Goal: Use online tool/utility: Use online tool/utility

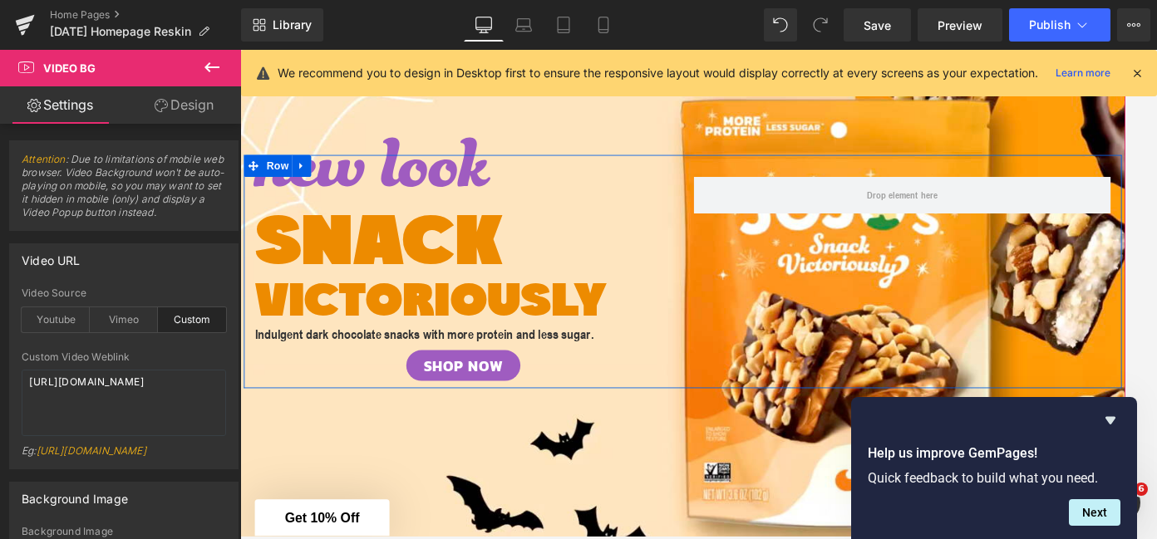
scroll to position [293, 0]
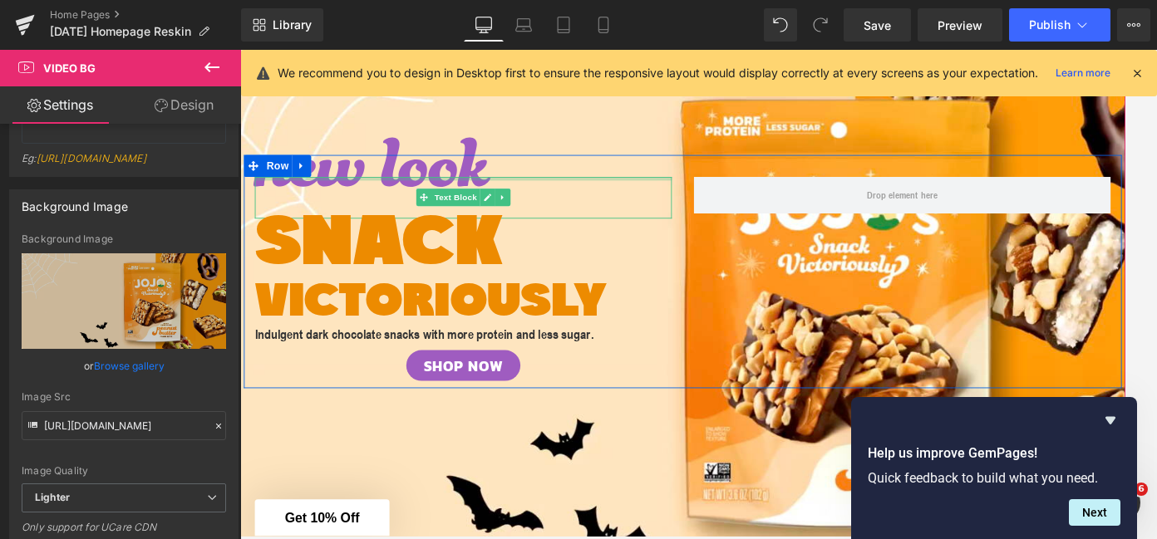
click at [402, 199] on span "new look" at bounding box center [390, 217] width 266 height 236
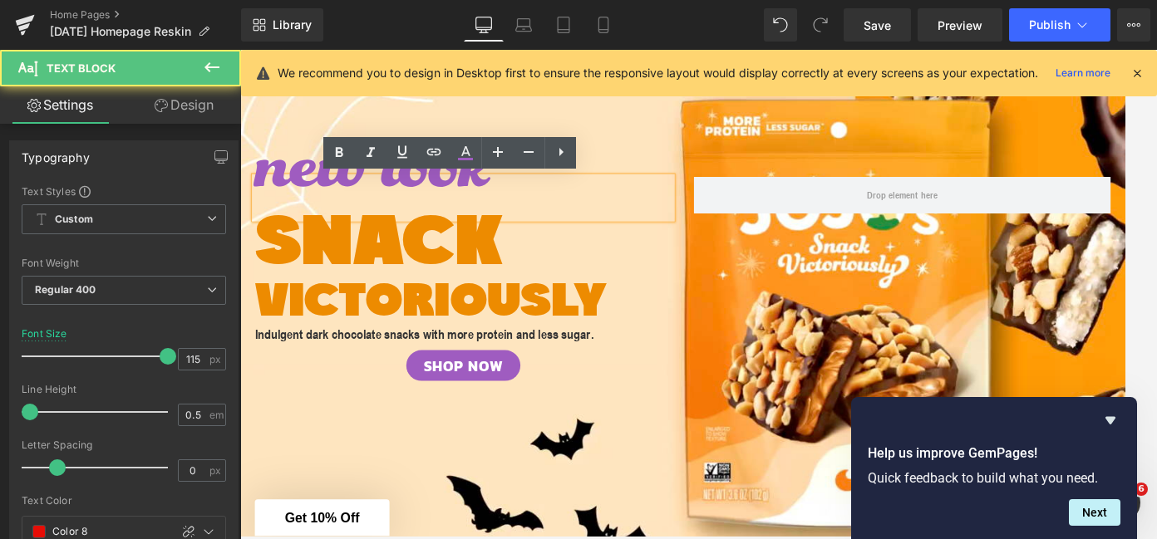
click at [402, 199] on span "new look" at bounding box center [390, 217] width 266 height 236
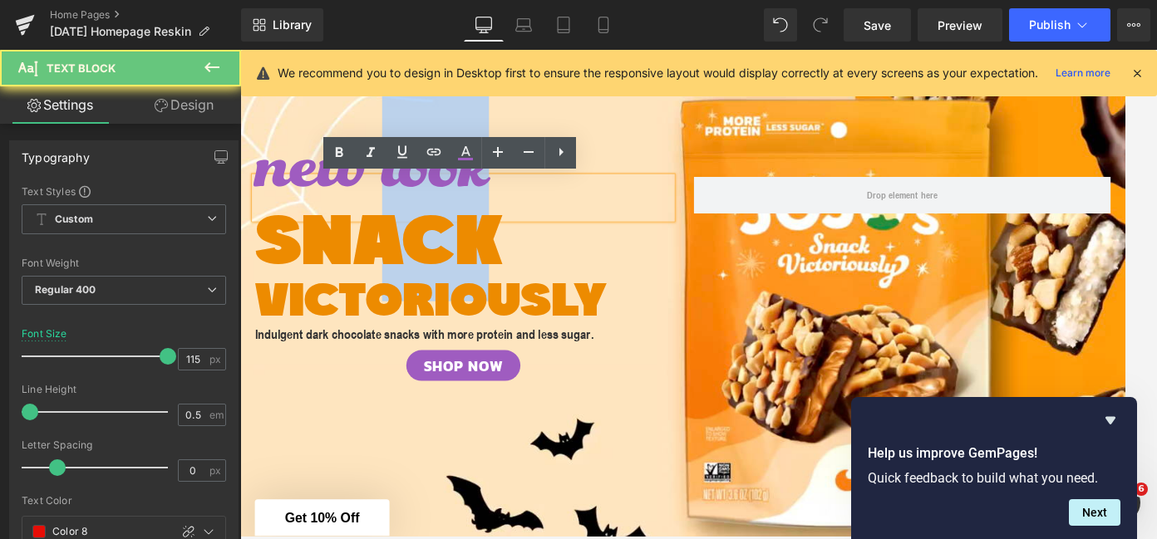
click at [402, 199] on span "new look" at bounding box center [390, 217] width 266 height 236
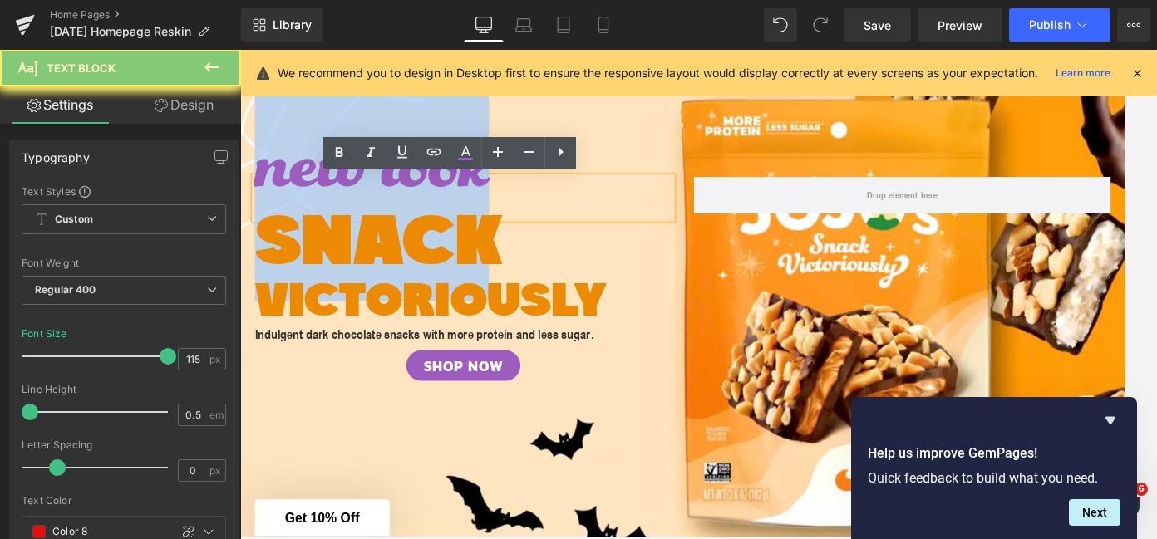
click at [402, 199] on span "new look" at bounding box center [390, 217] width 266 height 236
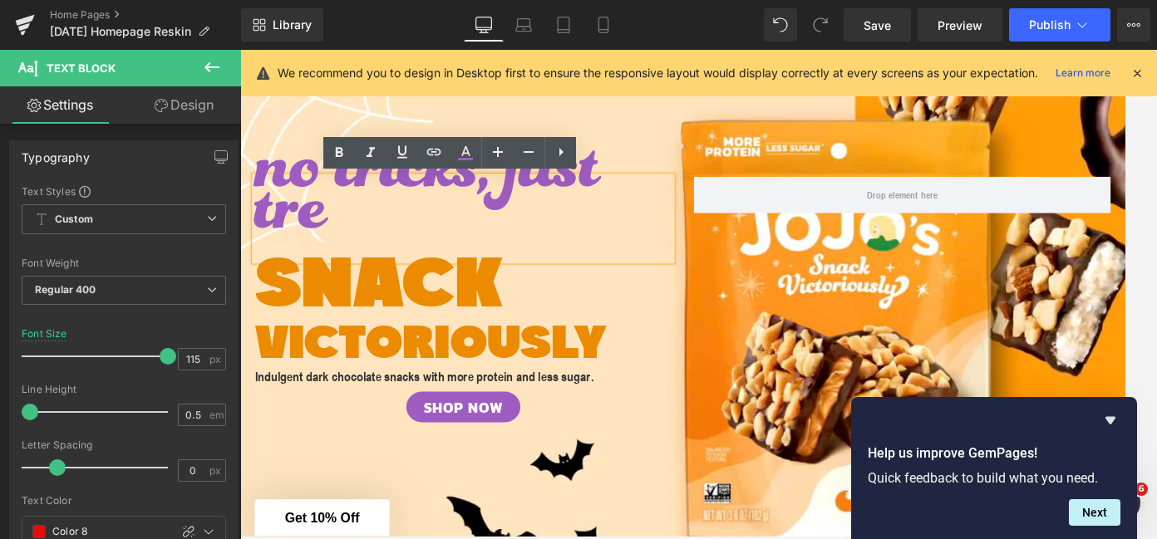
scroll to position [178, 0]
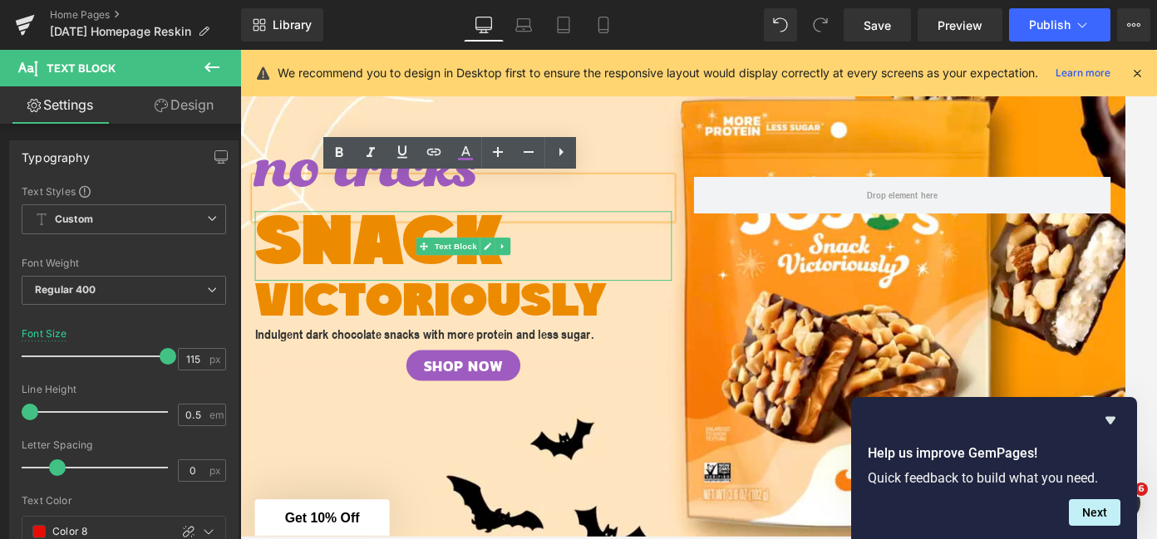
click at [359, 253] on p "SNACK" at bounding box center [494, 273] width 474 height 79
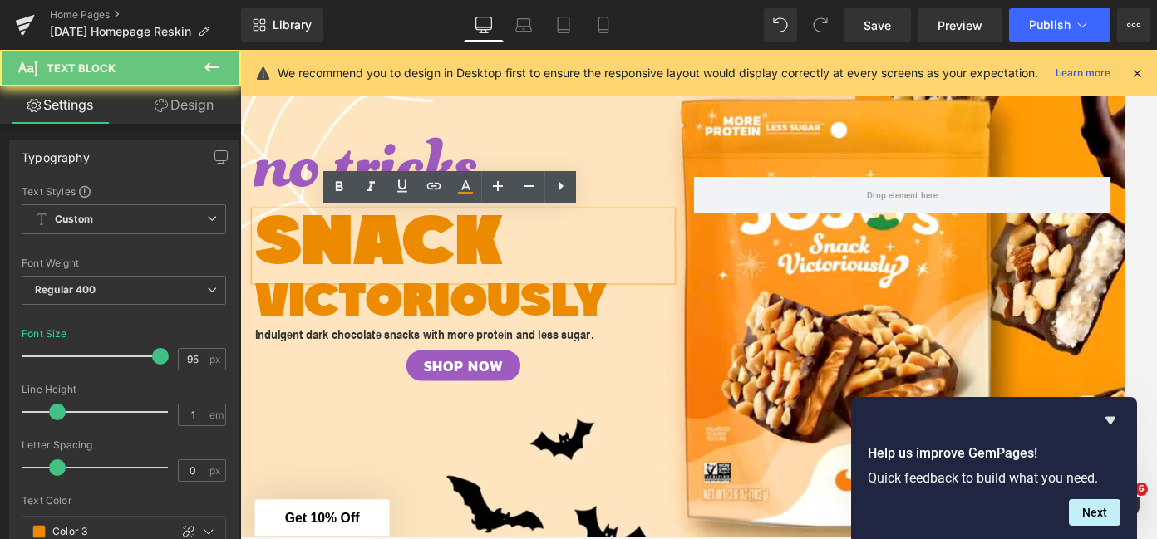
click at [359, 253] on p "SNACK" at bounding box center [494, 273] width 474 height 79
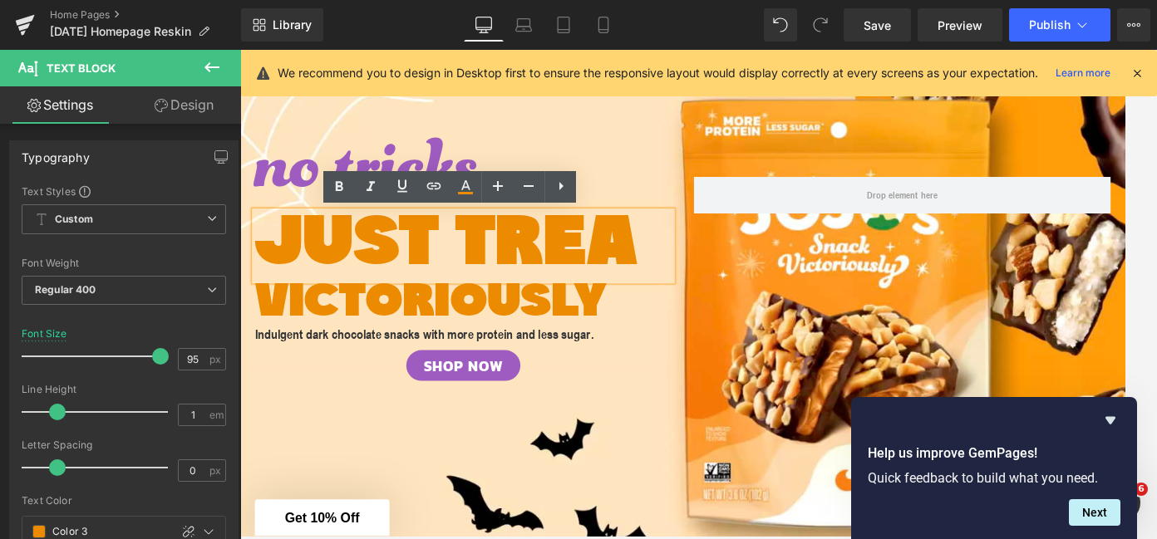
scroll to position [138, 0]
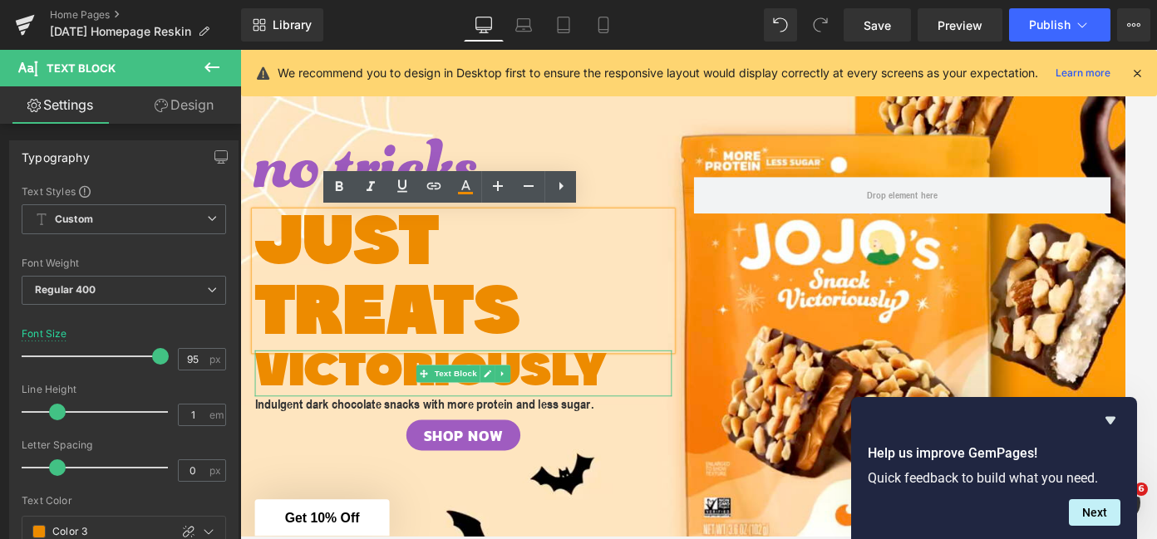
click at [342, 416] on span "VICTORIOUSLY" at bounding box center [456, 418] width 399 height 54
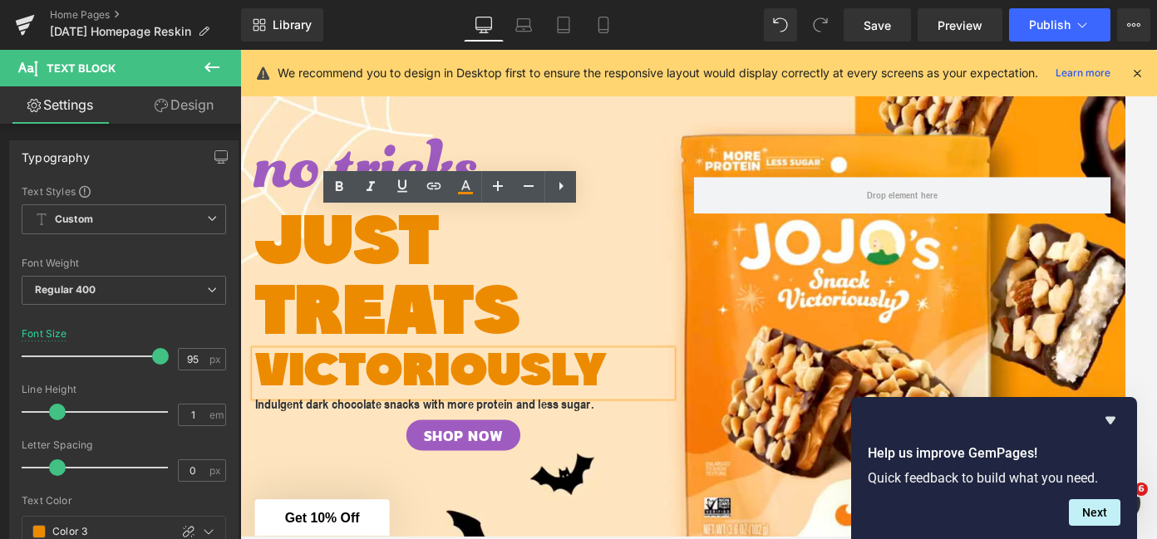
click at [342, 416] on span "VICTORIOUSLY" at bounding box center [456, 418] width 399 height 54
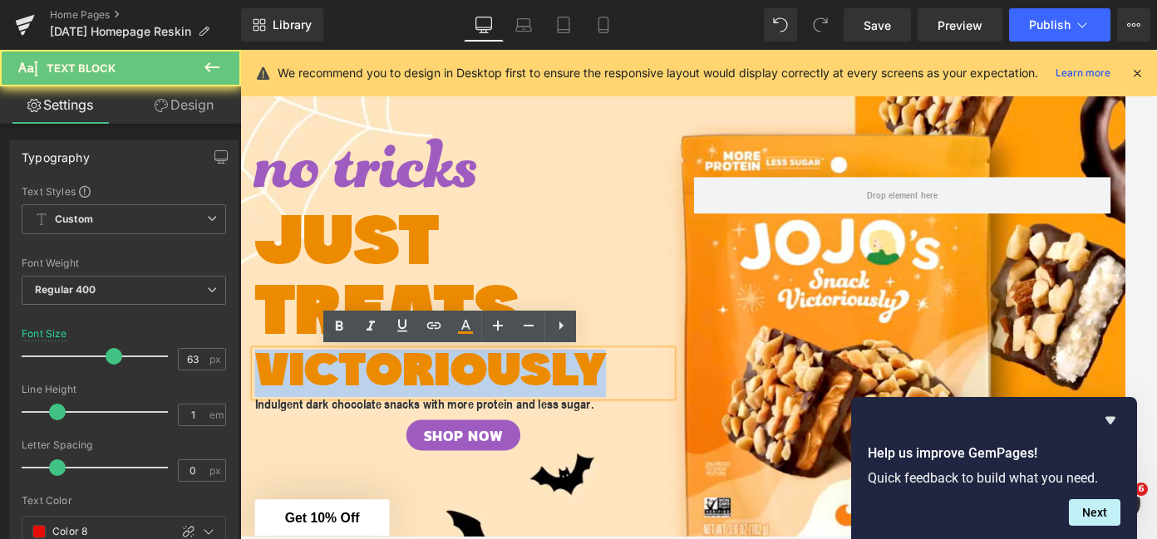
click at [342, 416] on span "VICTORIOUSLY" at bounding box center [456, 418] width 399 height 54
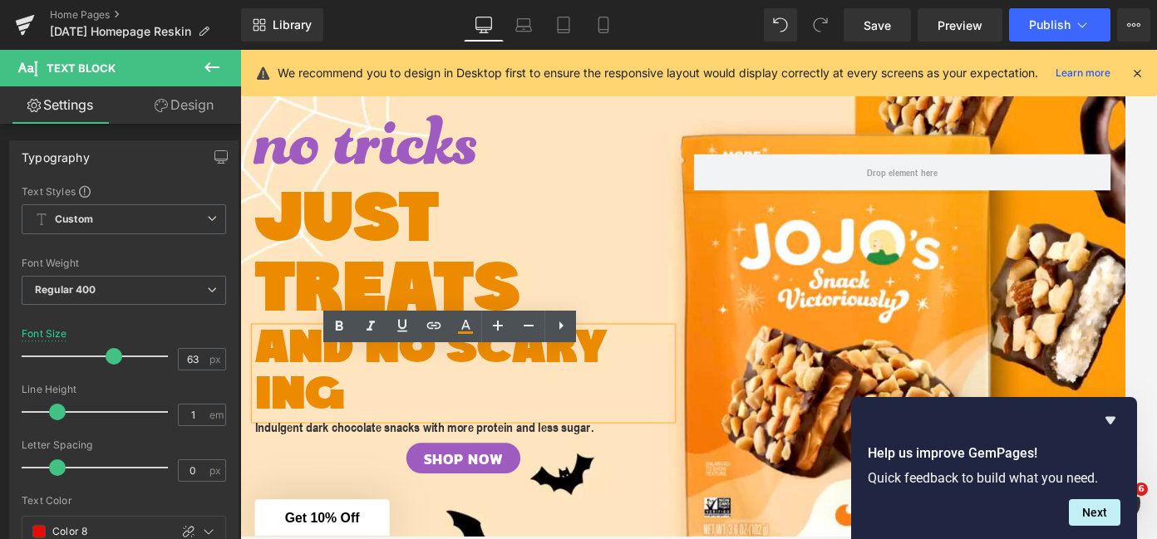
scroll to position [112, 0]
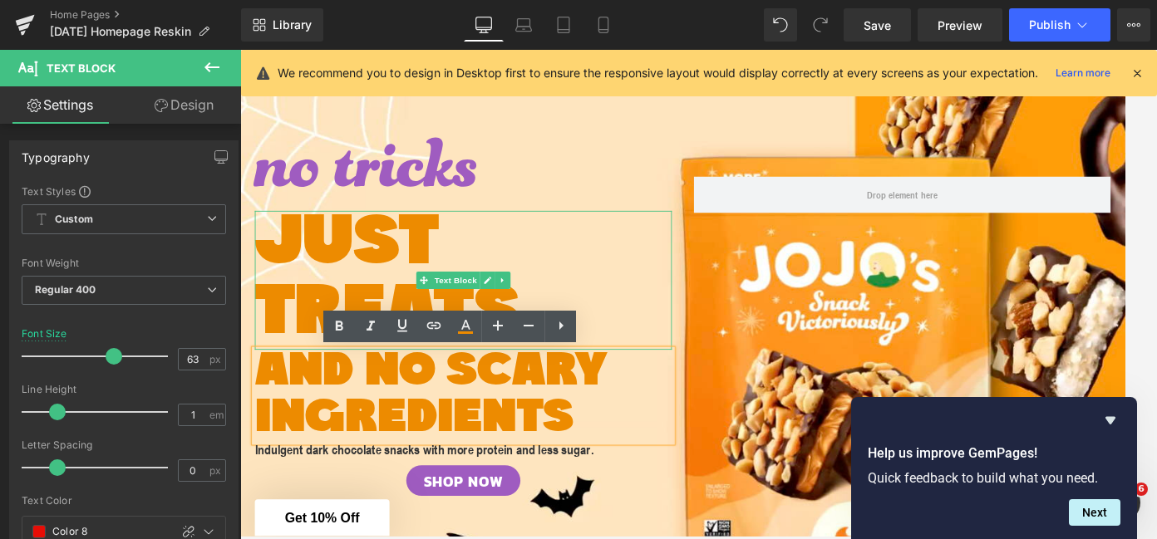
click at [371, 258] on p "JUST TREATS" at bounding box center [494, 313] width 474 height 158
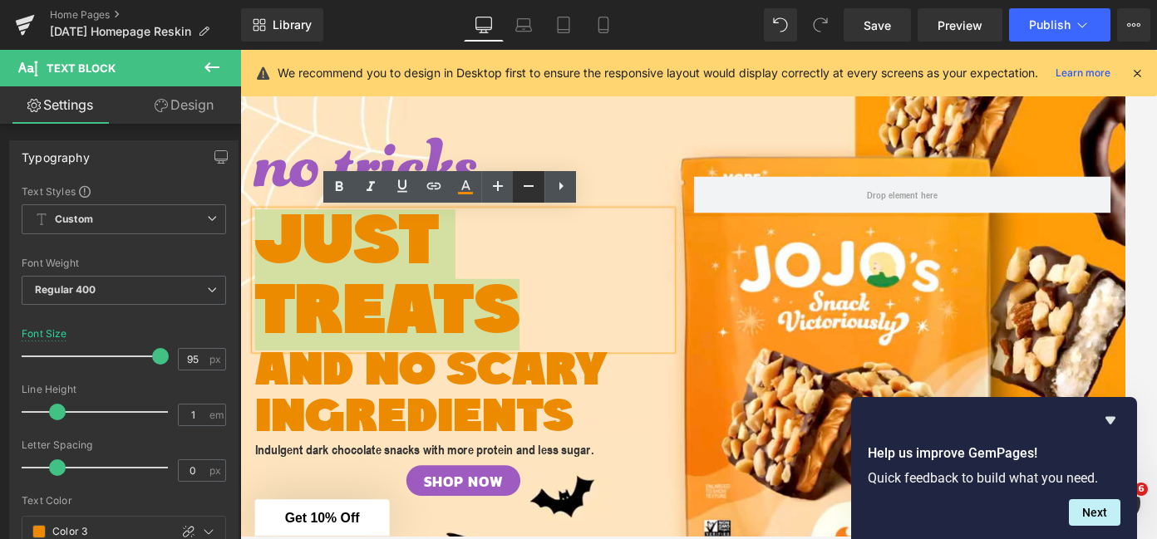
click at [520, 184] on icon at bounding box center [529, 186] width 20 height 20
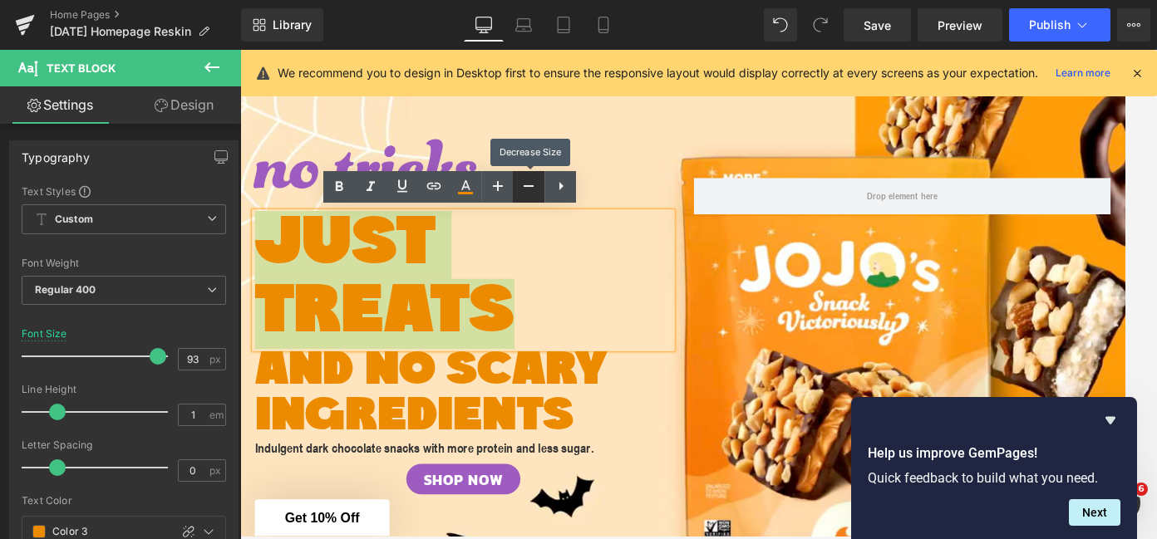
click at [520, 184] on icon at bounding box center [529, 186] width 20 height 20
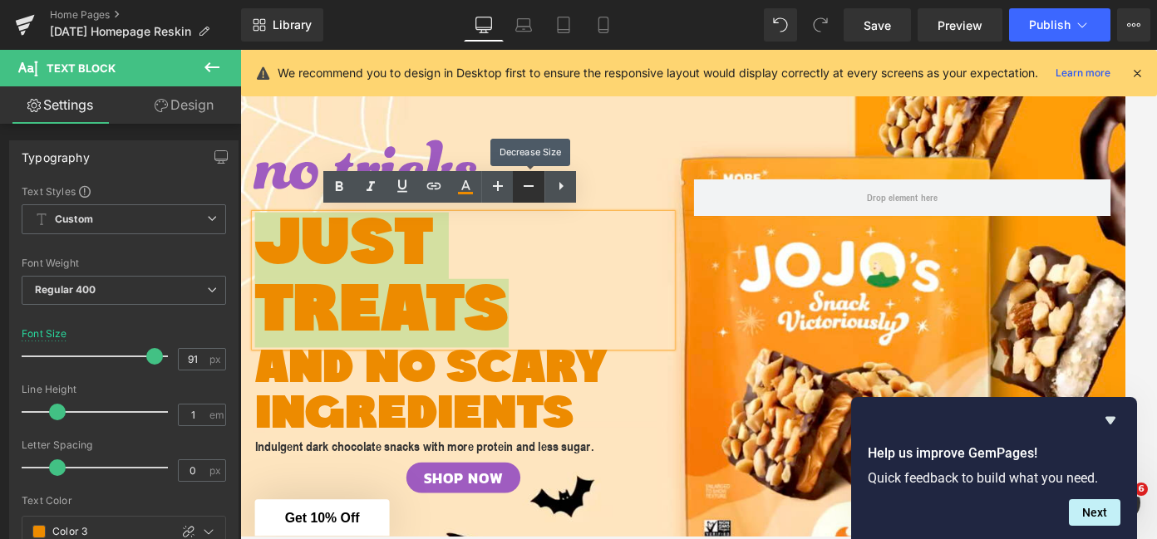
click at [520, 184] on icon at bounding box center [529, 186] width 20 height 20
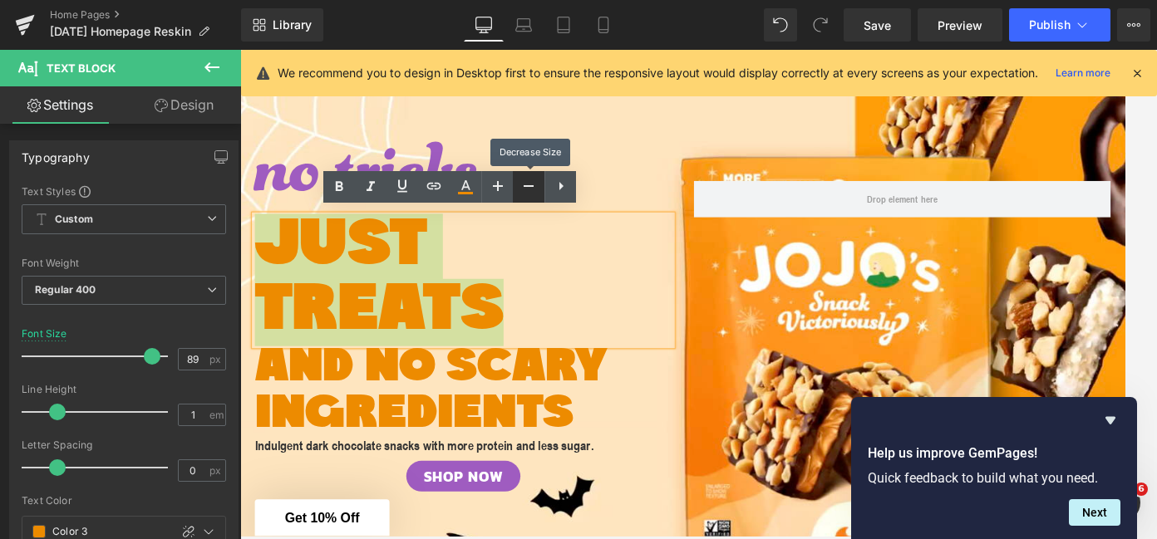
click at [520, 184] on icon at bounding box center [529, 186] width 20 height 20
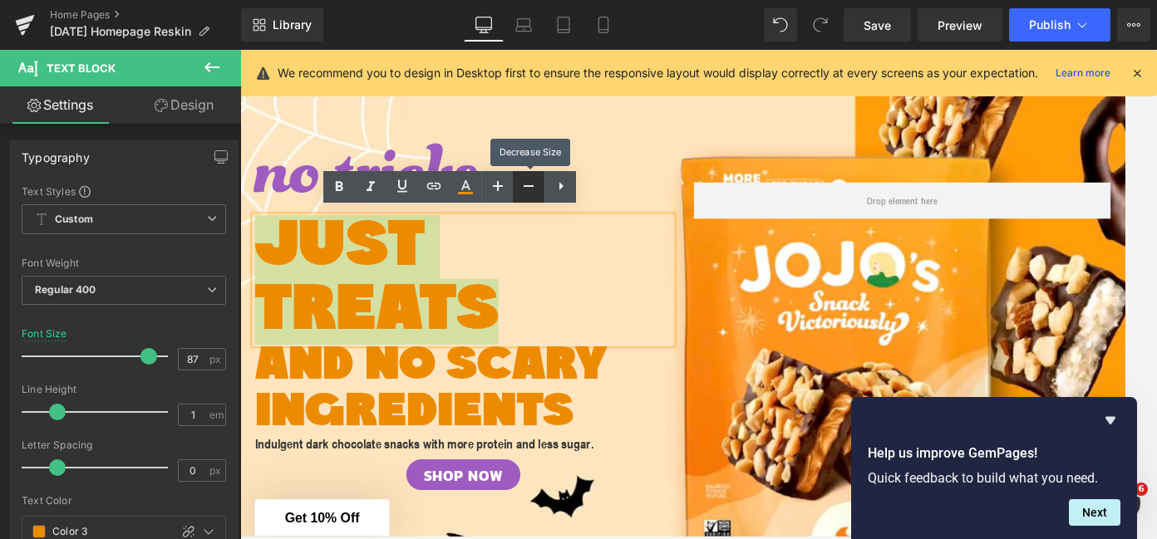
click at [520, 184] on icon at bounding box center [529, 186] width 20 height 20
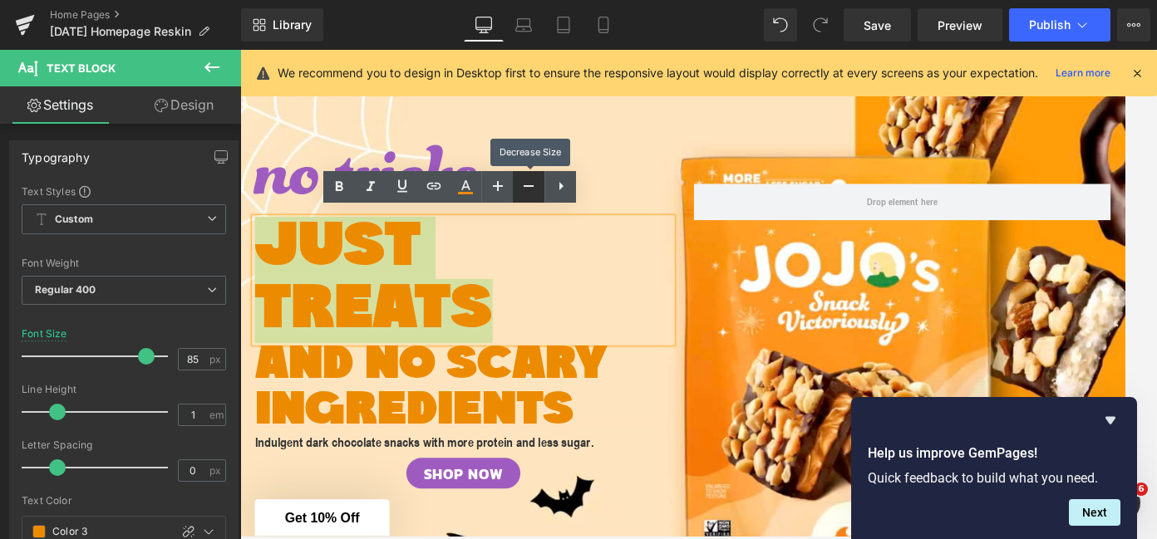
click at [520, 184] on icon at bounding box center [529, 186] width 20 height 20
type input "83"
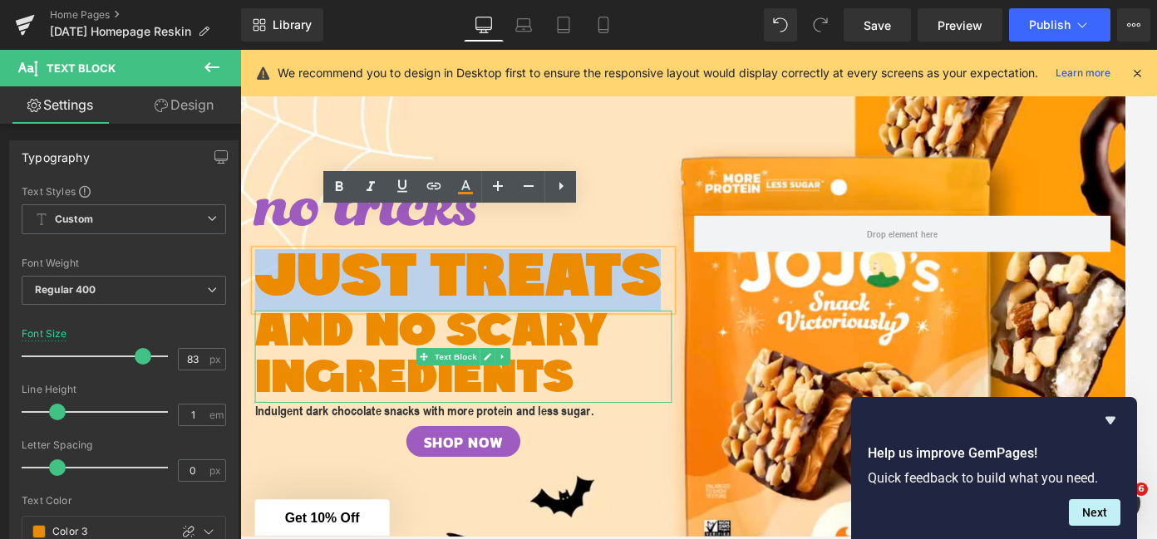
click at [437, 371] on span "AND NO SCARY INGREDIENTS" at bounding box center [457, 399] width 400 height 106
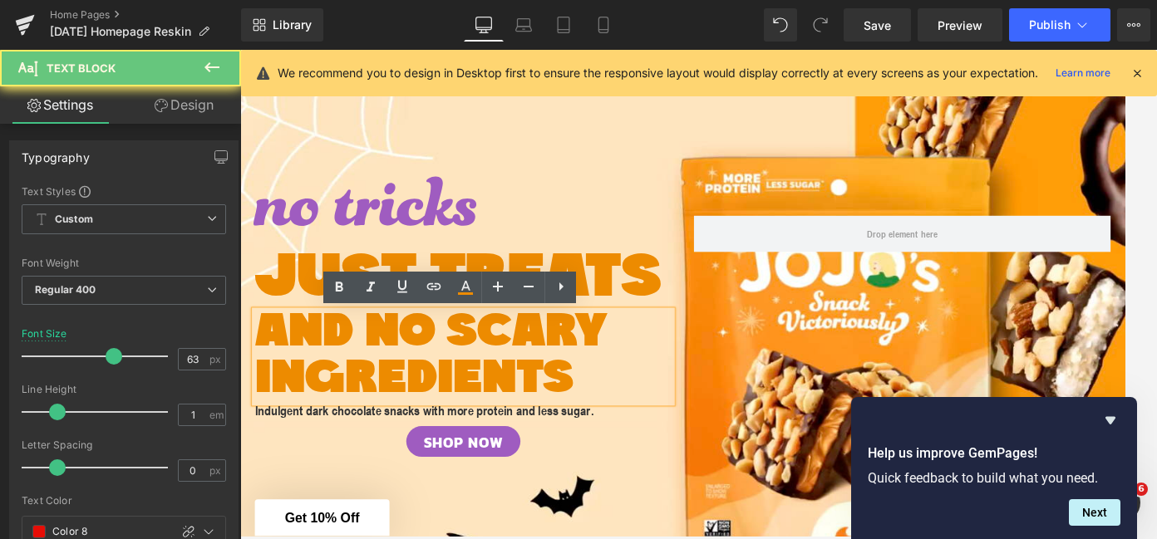
click at [437, 371] on span "AND NO SCARY INGREDIENTS" at bounding box center [457, 399] width 400 height 106
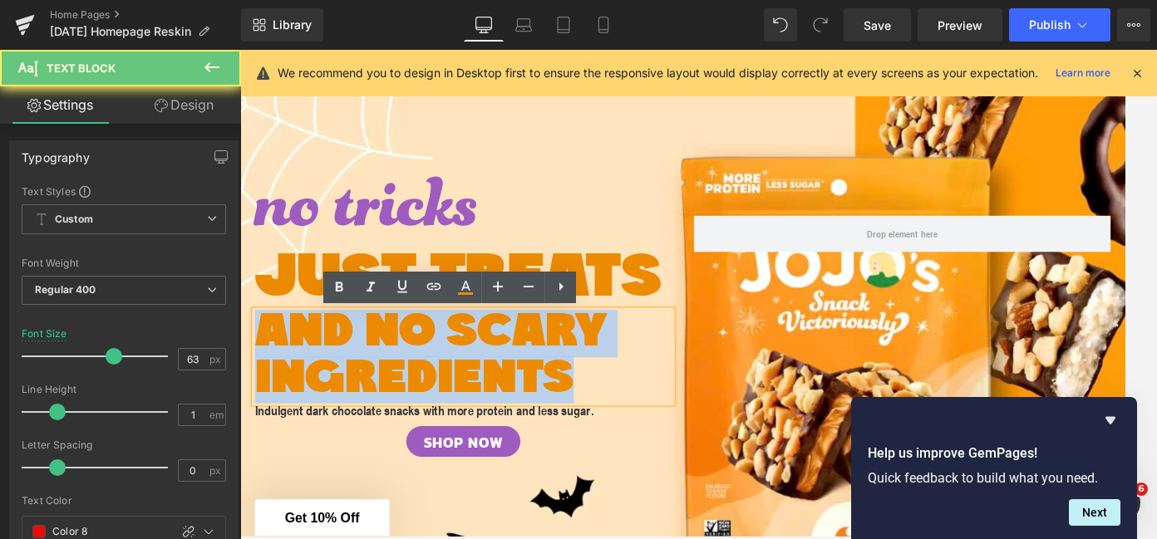
click at [437, 371] on span "AND NO SCARY INGREDIENTS" at bounding box center [457, 399] width 400 height 106
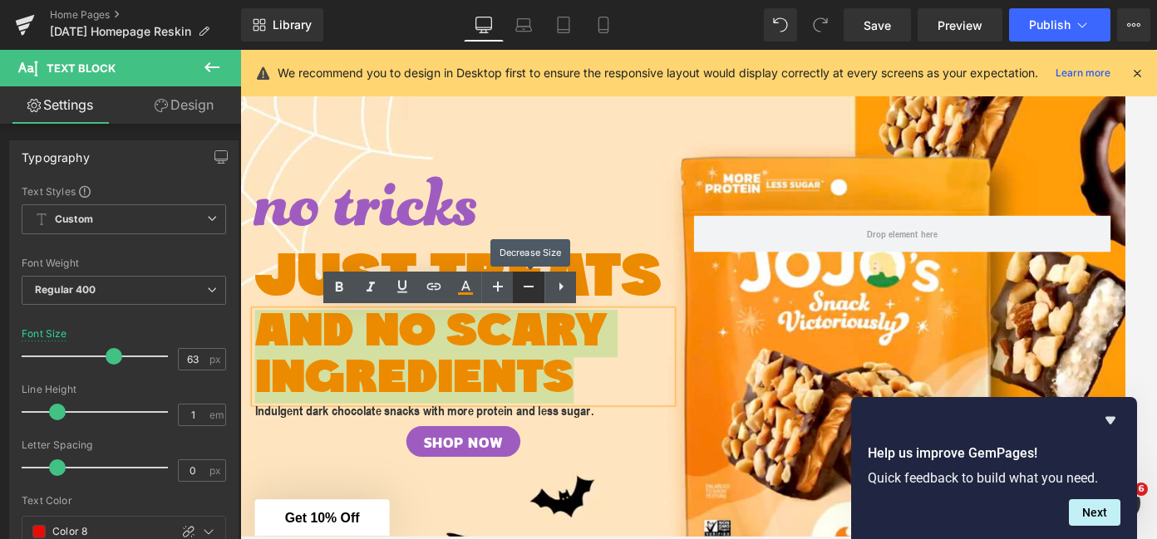
click at [524, 287] on icon at bounding box center [529, 287] width 20 height 20
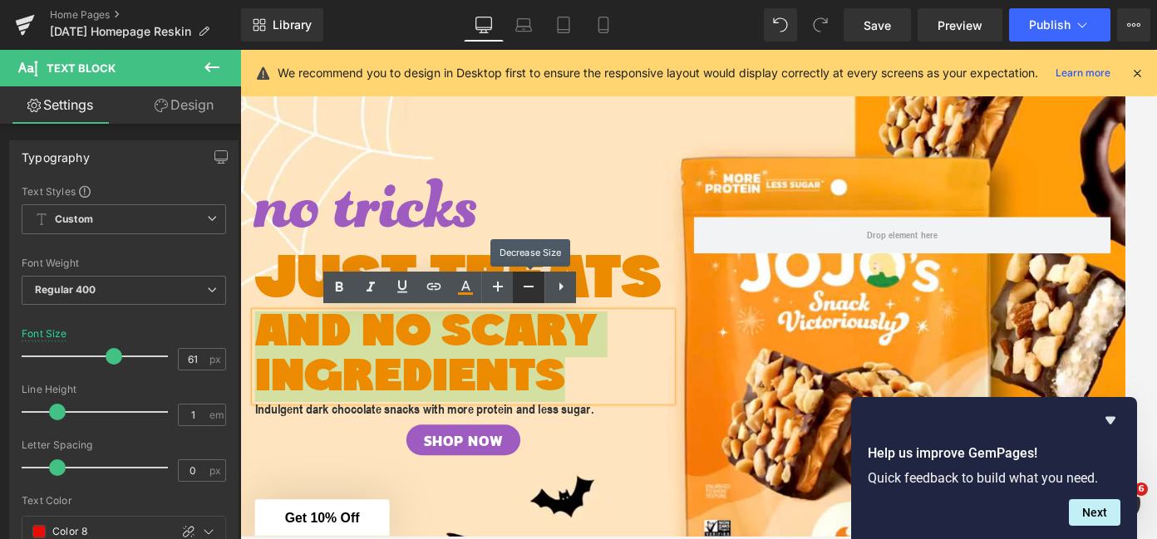
click at [524, 287] on icon at bounding box center [529, 287] width 20 height 20
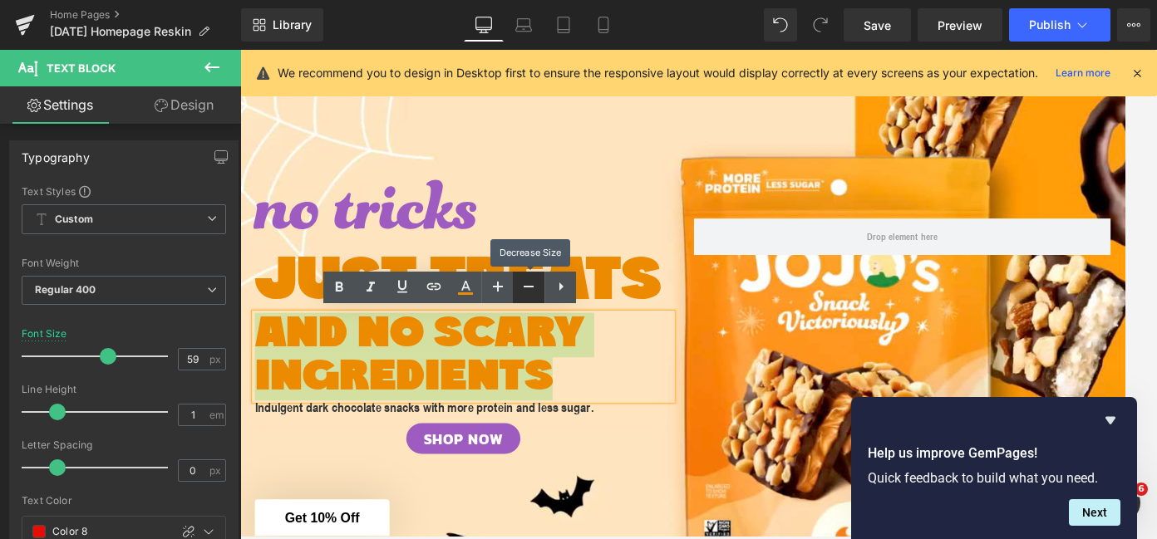
click at [524, 287] on icon at bounding box center [529, 287] width 20 height 20
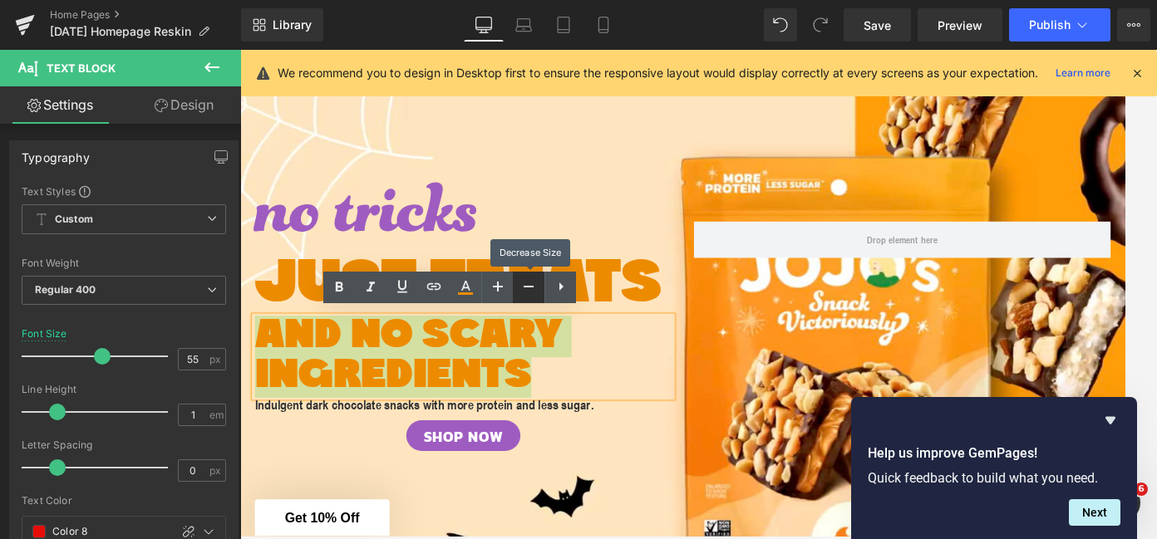
click at [524, 287] on icon at bounding box center [529, 287] width 20 height 20
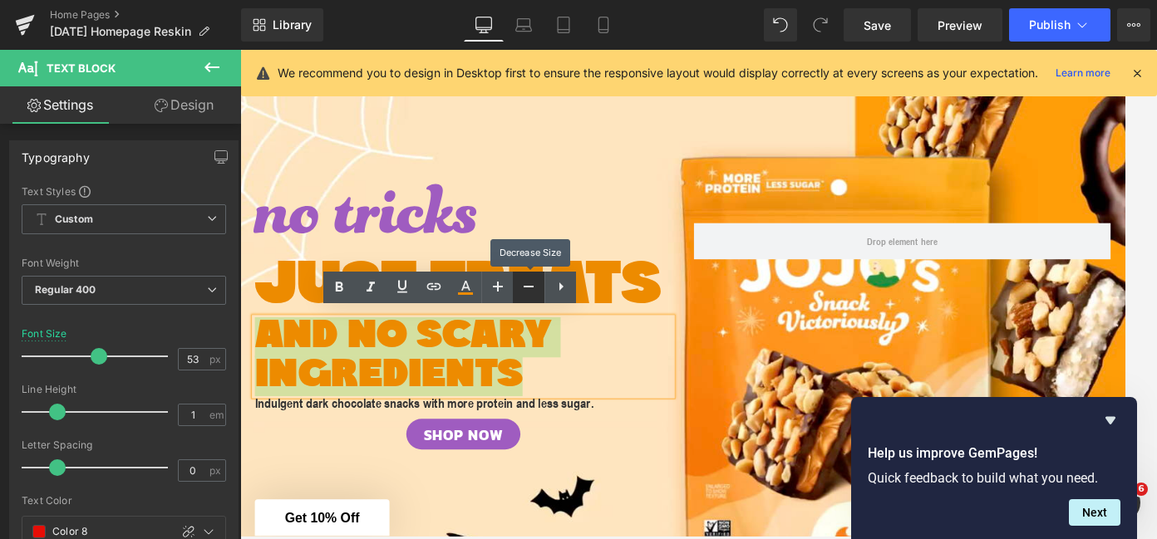
click at [524, 287] on icon at bounding box center [529, 287] width 20 height 20
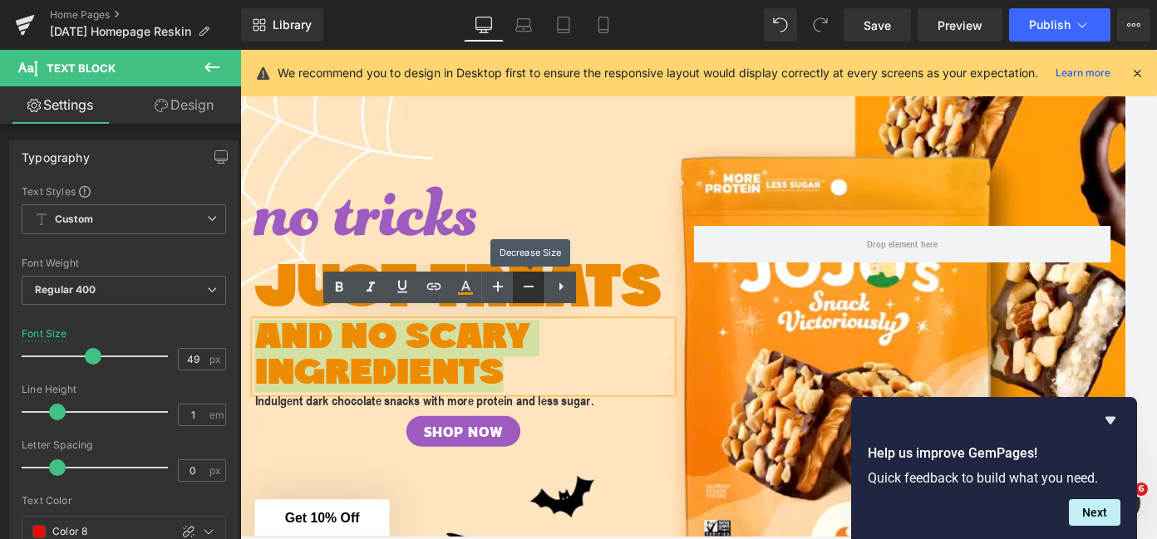
click at [524, 287] on icon at bounding box center [529, 287] width 20 height 20
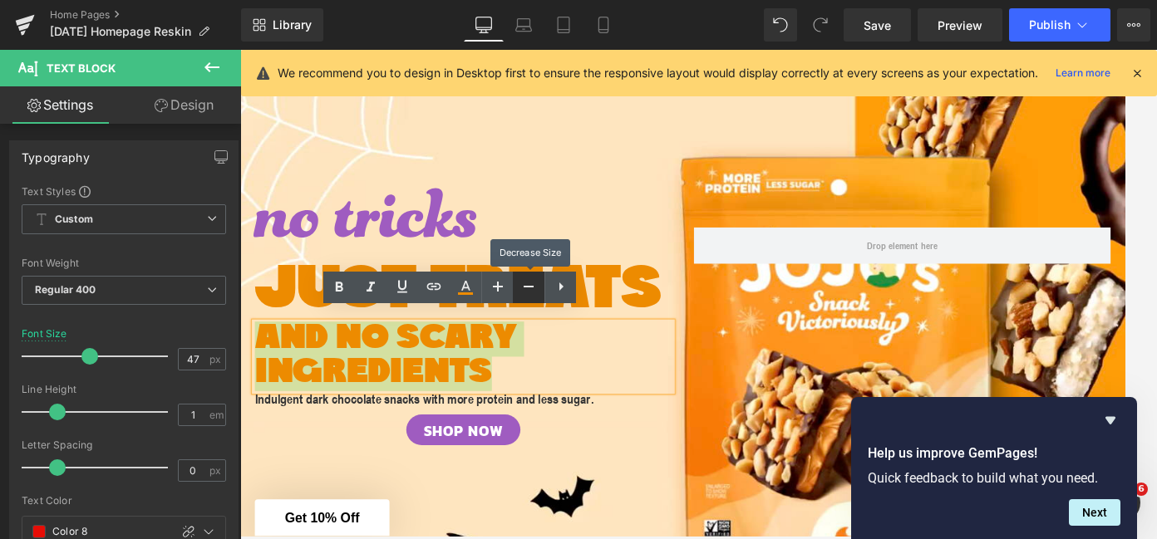
click at [524, 287] on icon at bounding box center [529, 287] width 20 height 20
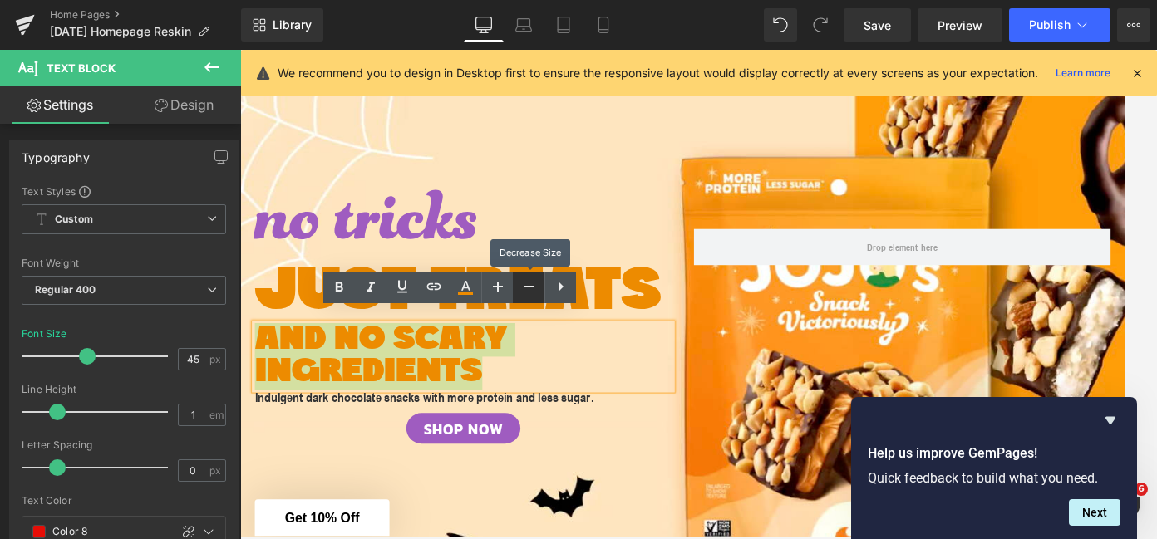
click at [524, 287] on icon at bounding box center [529, 287] width 20 height 20
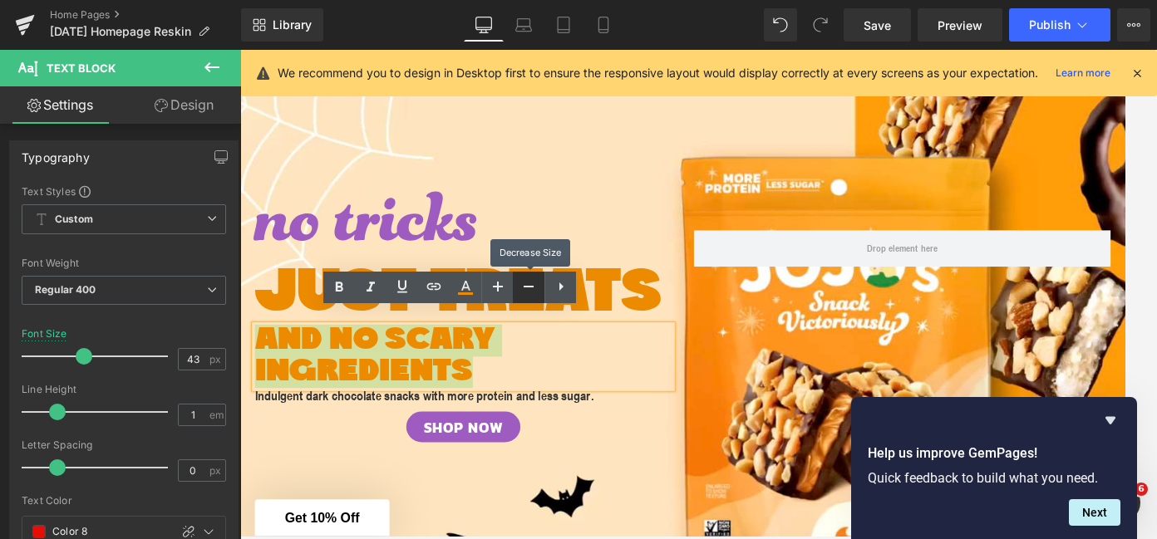
click at [524, 287] on icon at bounding box center [529, 287] width 20 height 20
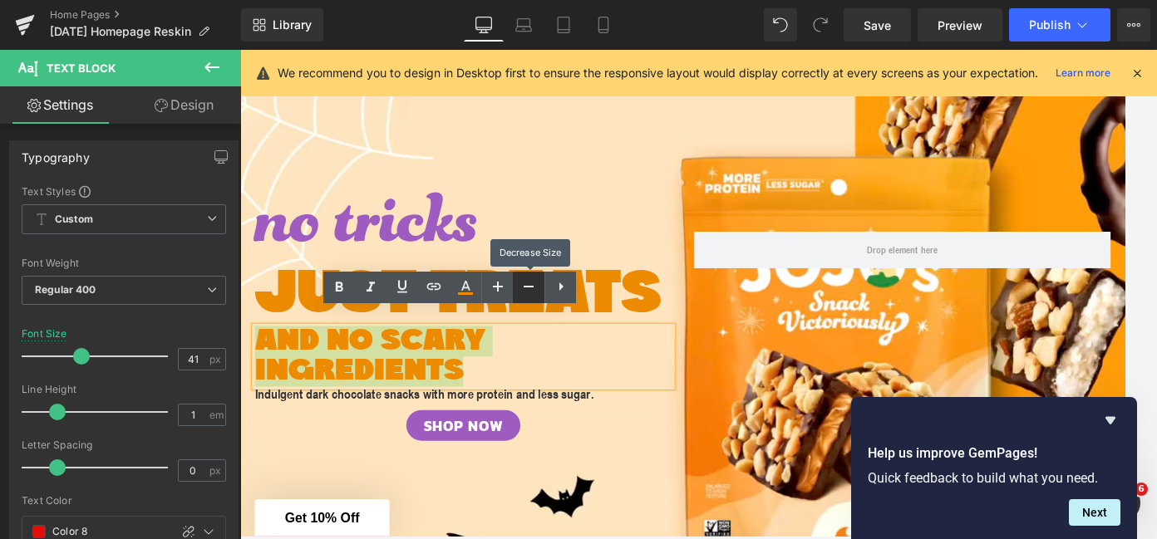
click at [524, 287] on icon at bounding box center [529, 287] width 20 height 20
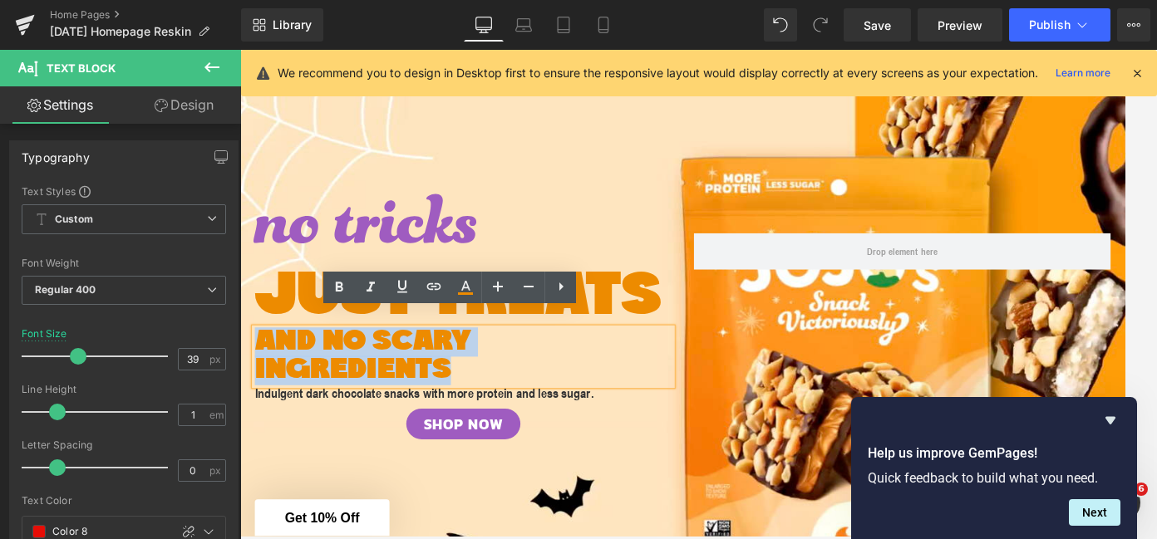
click at [264, 418] on span "AND NO SCARY INGREDIENTS" at bounding box center [380, 399] width 246 height 66
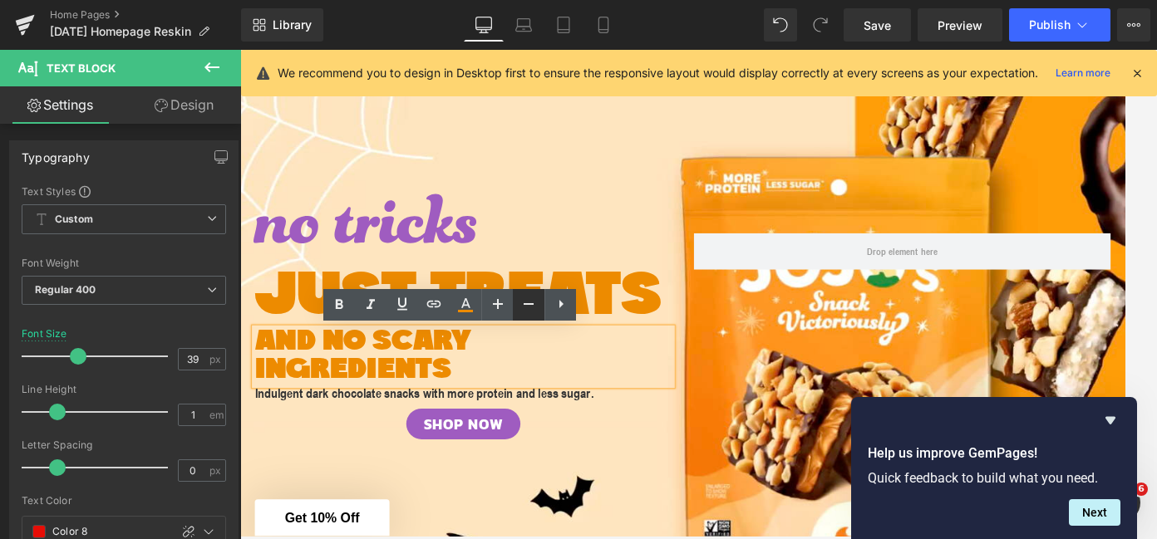
click at [530, 304] on icon at bounding box center [529, 304] width 10 height 2
type input "37"
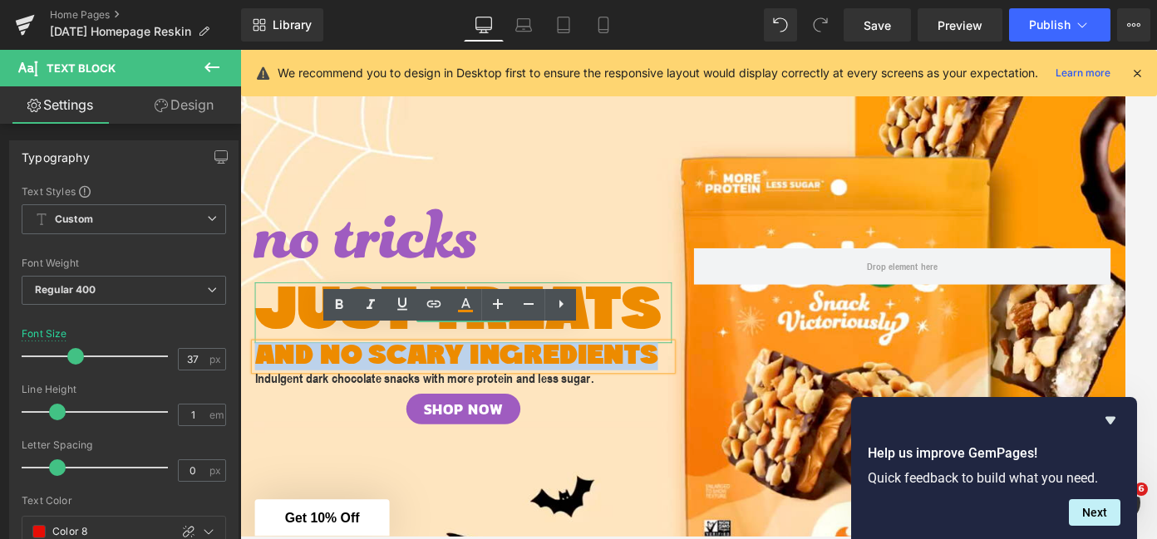
click at [284, 337] on p "JUST TREATS" at bounding box center [494, 349] width 474 height 69
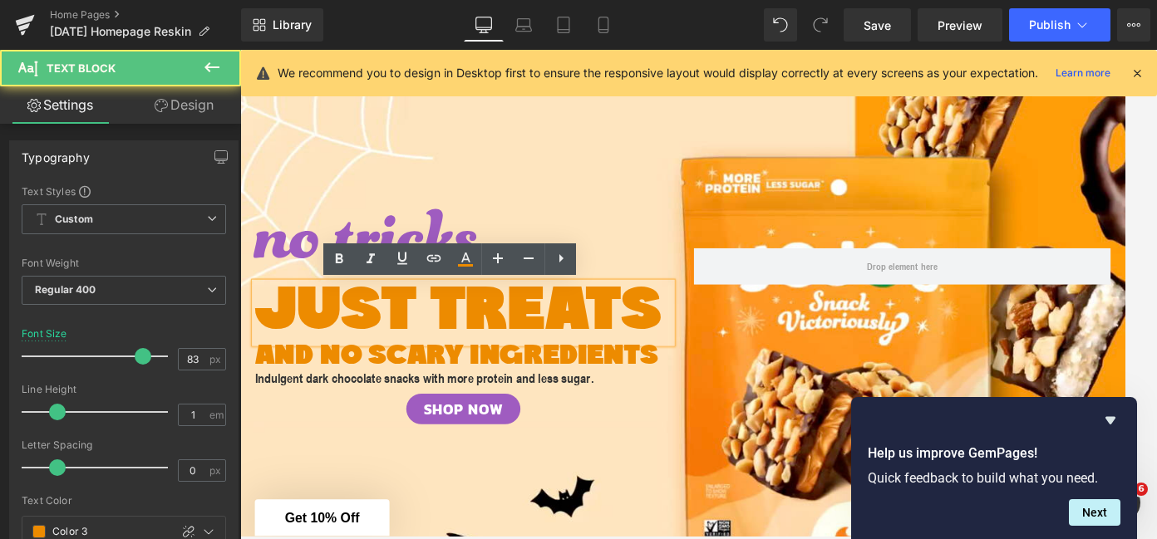
click at [284, 337] on p "JUST TREATS" at bounding box center [494, 349] width 474 height 69
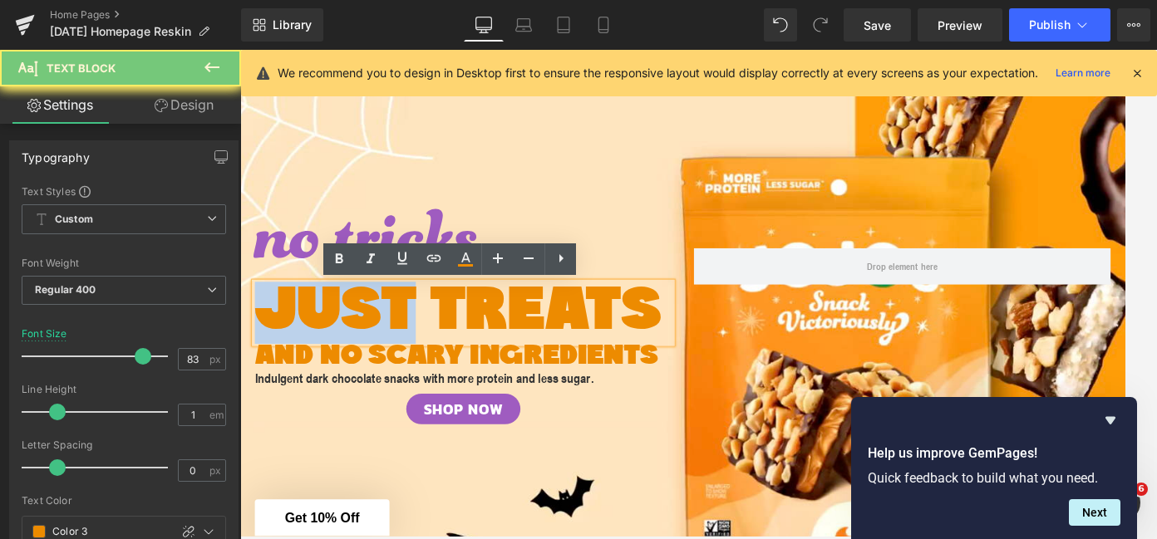
click at [284, 337] on p "JUST TREATS" at bounding box center [494, 349] width 474 height 69
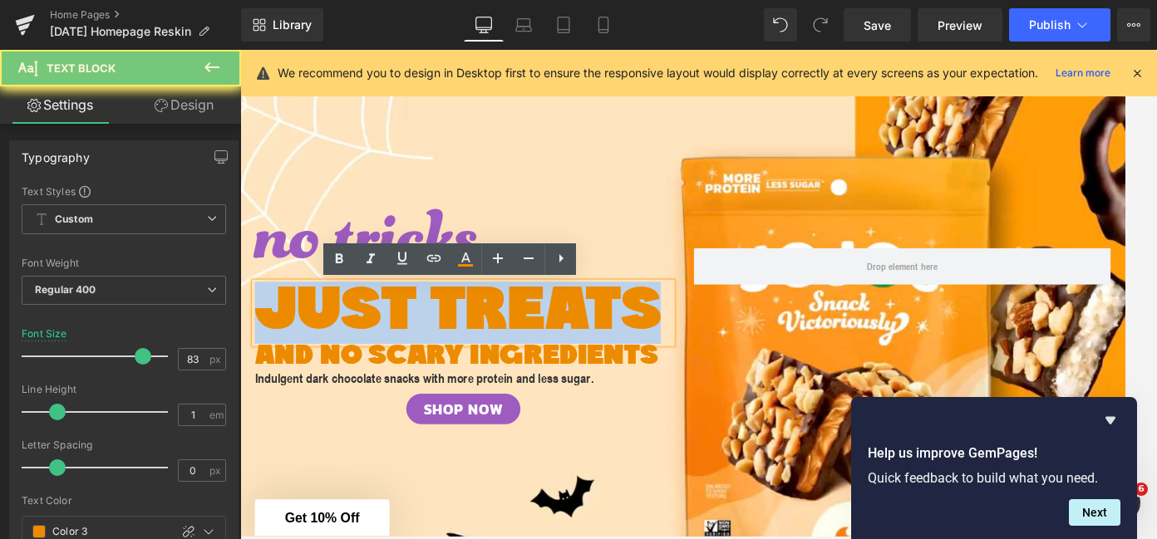
click at [284, 337] on p "JUST TREATS" at bounding box center [494, 349] width 474 height 69
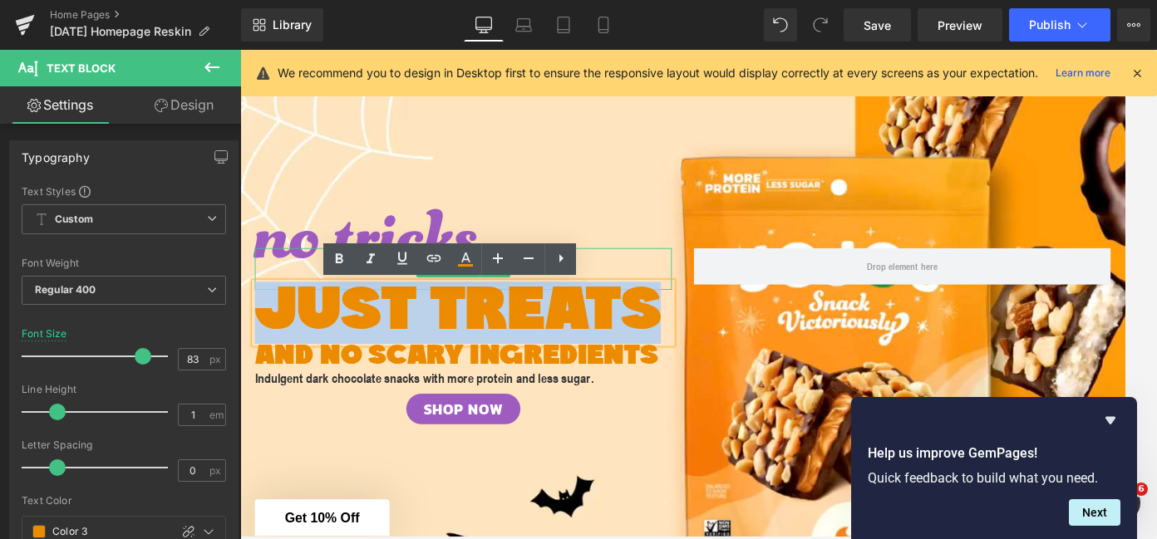
click at [361, 258] on span "no tricks" at bounding box center [384, 298] width 255 height 236
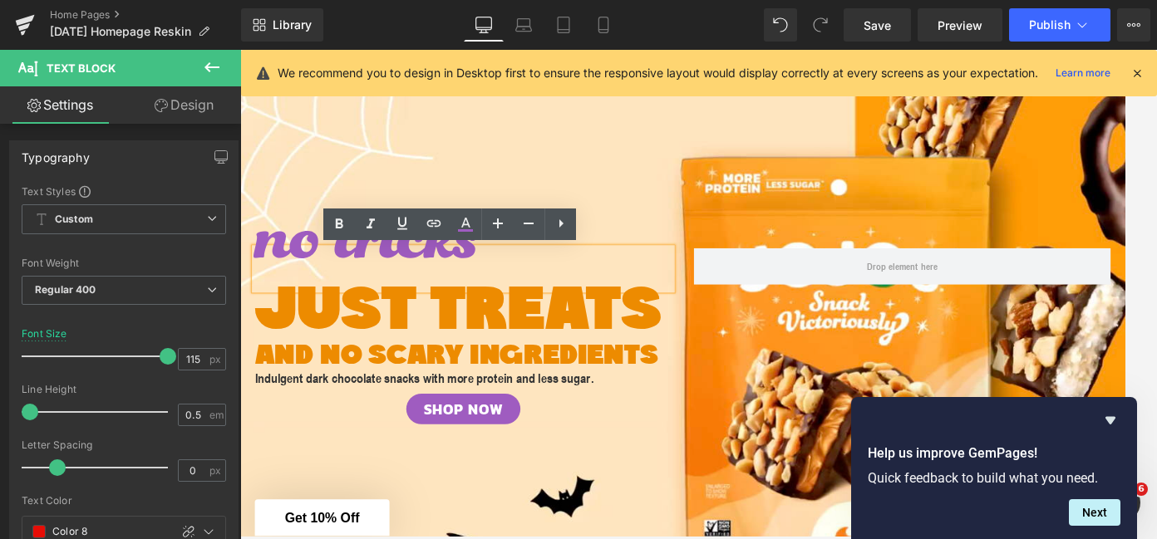
click at [510, 277] on span "no tricks" at bounding box center [384, 298] width 255 height 236
click at [323, 470] on div "SHOP NOW" at bounding box center [494, 458] width 474 height 35
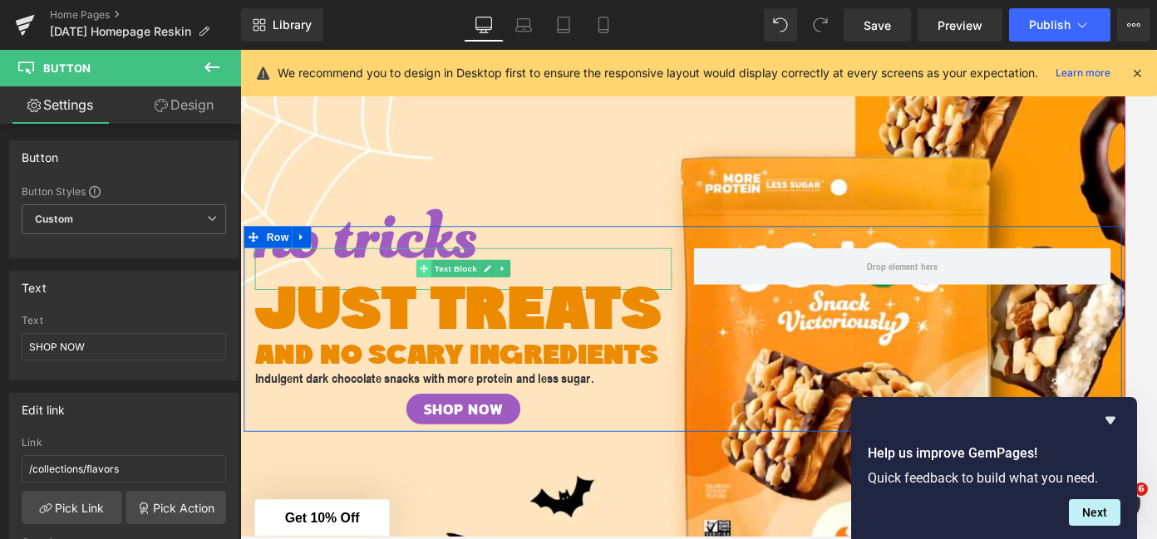
click at [449, 297] on icon at bounding box center [448, 298] width 9 height 9
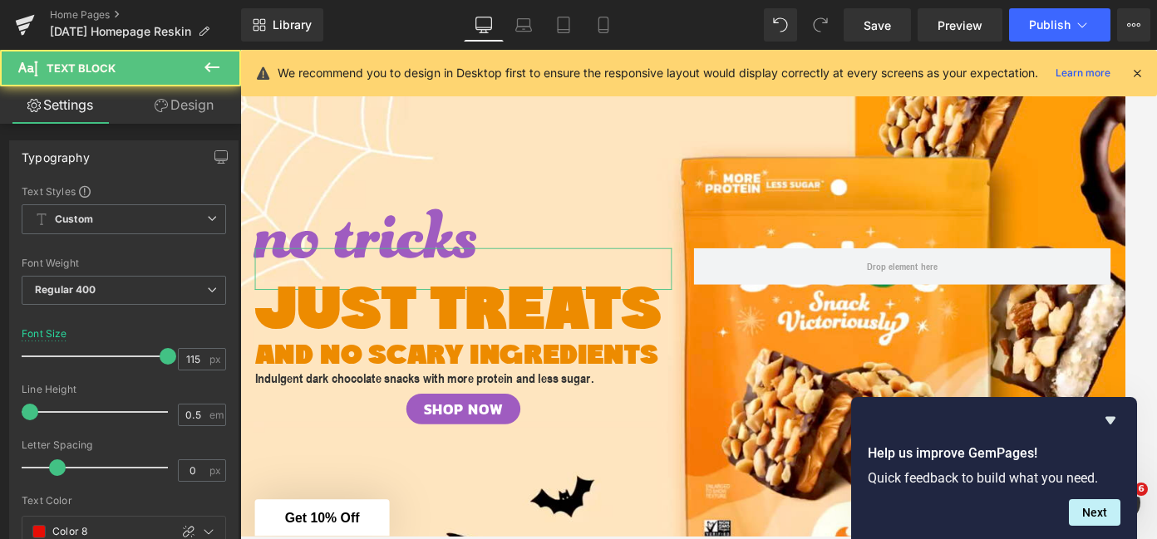
click at [180, 106] on link "Design" at bounding box center [184, 104] width 121 height 37
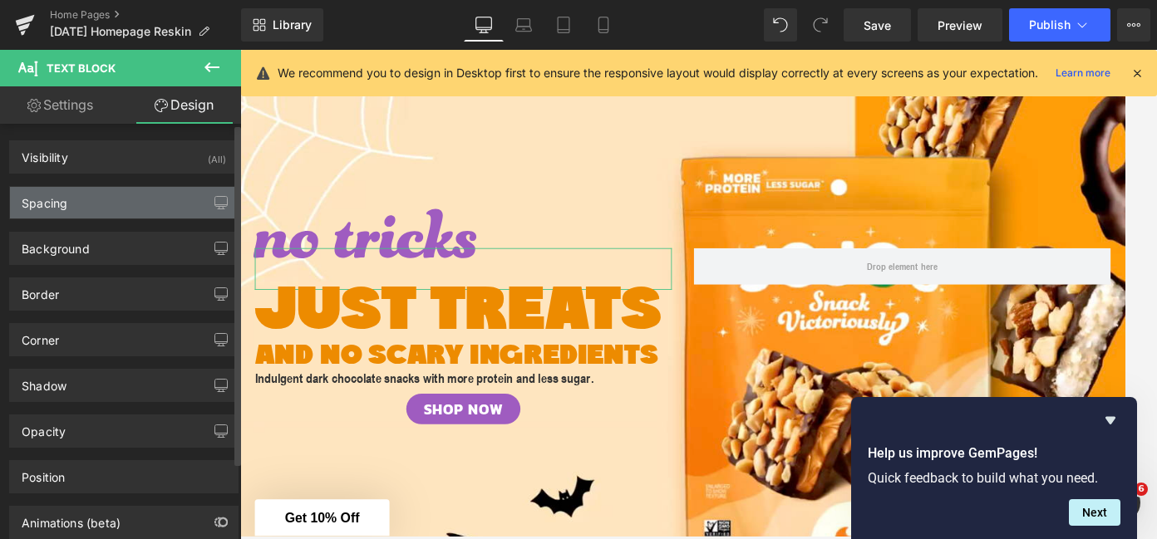
click at [94, 199] on div "Spacing" at bounding box center [124, 203] width 228 height 32
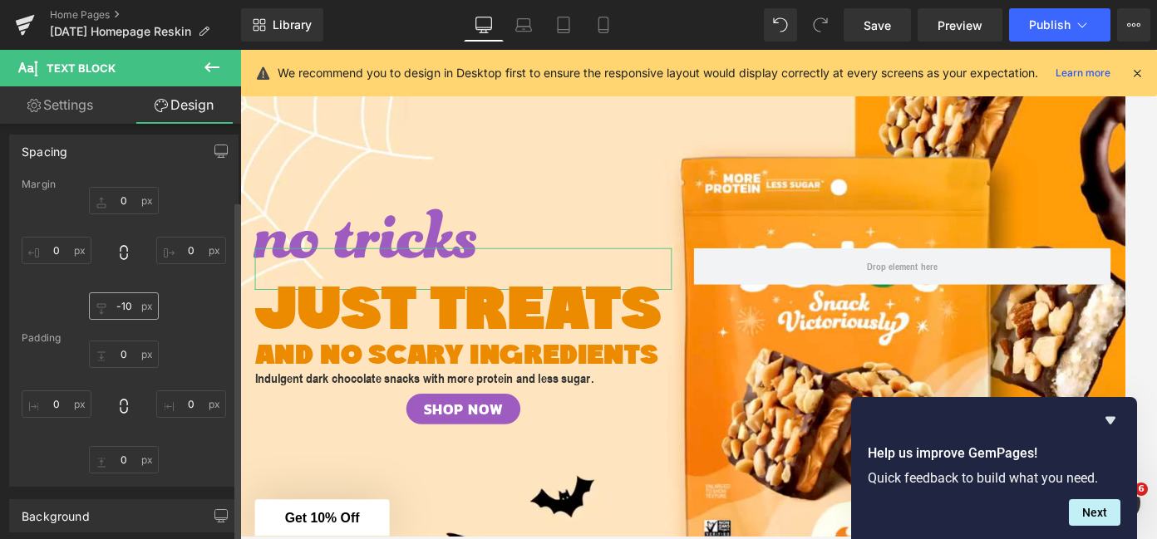
scroll to position [30, 0]
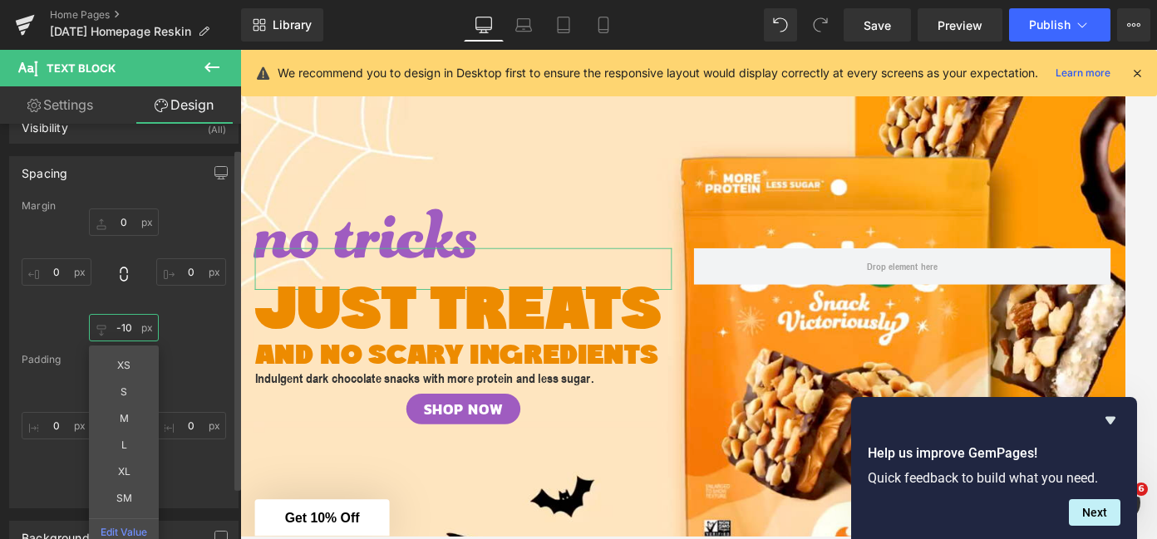
click at [122, 329] on input "-10" at bounding box center [124, 327] width 70 height 27
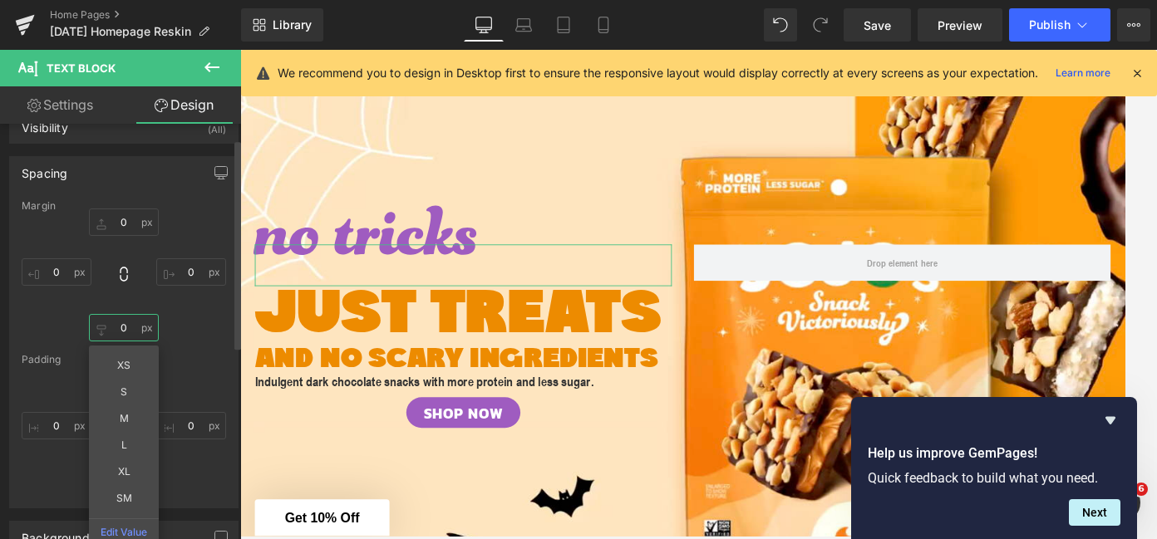
click at [122, 329] on input "text" at bounding box center [124, 327] width 70 height 27
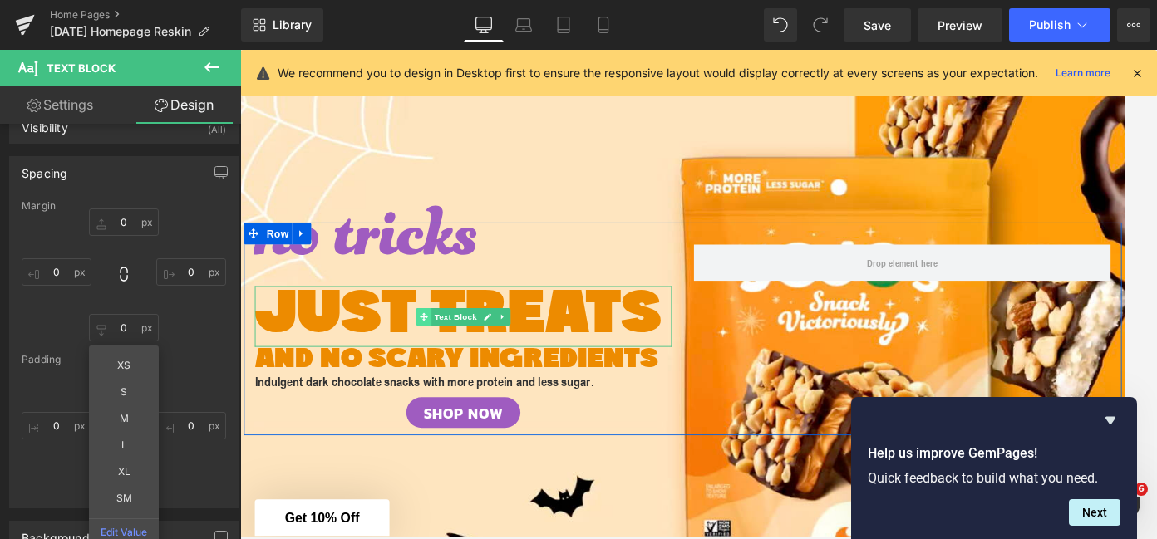
click at [453, 355] on icon at bounding box center [448, 353] width 9 height 10
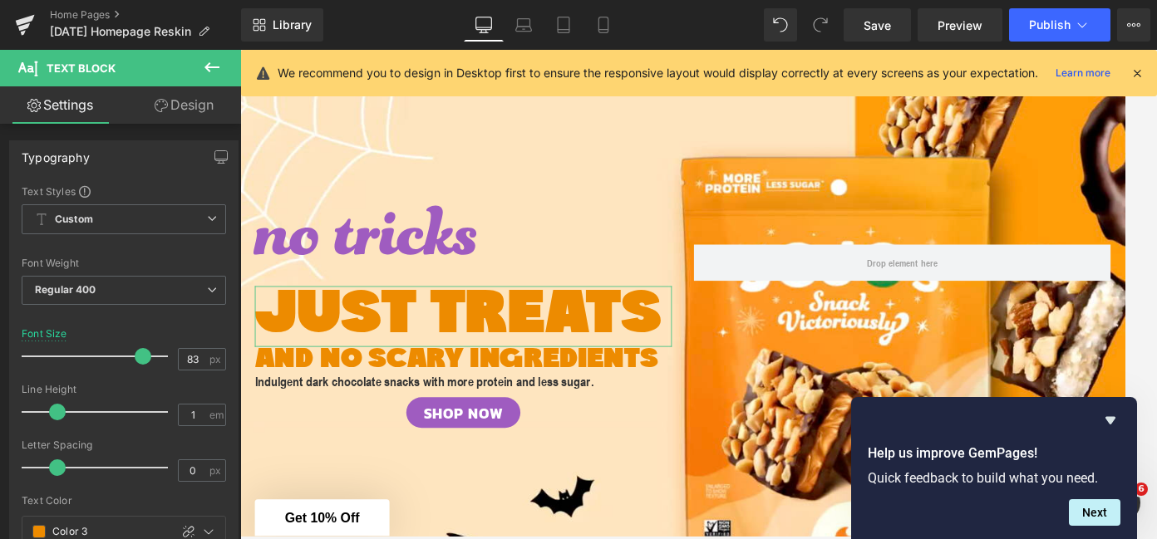
click at [189, 106] on link "Design" at bounding box center [184, 104] width 121 height 37
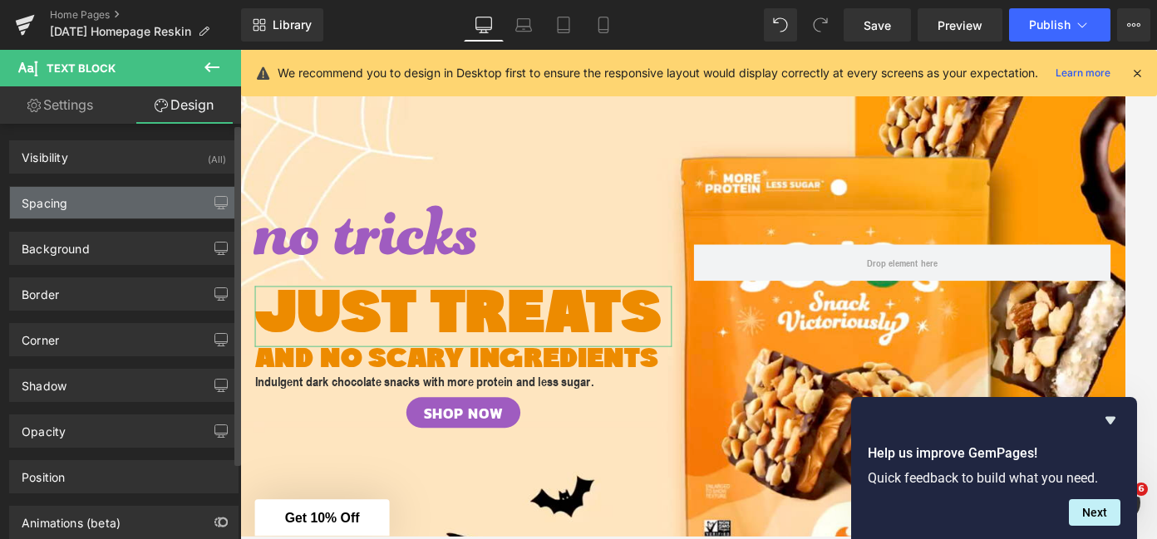
click at [84, 198] on div "Spacing" at bounding box center [124, 203] width 228 height 32
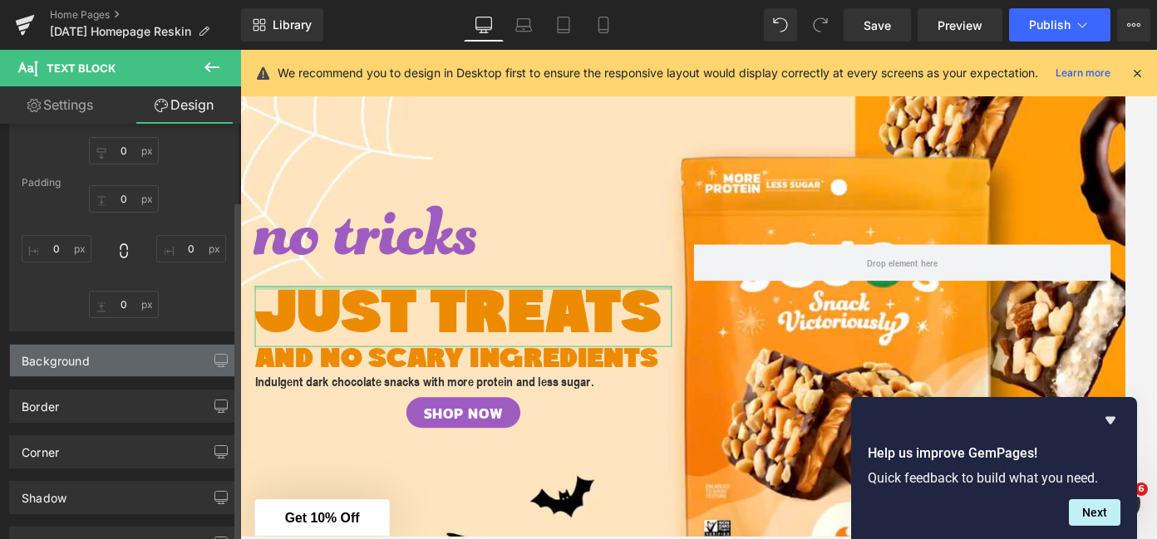
scroll to position [213, 0]
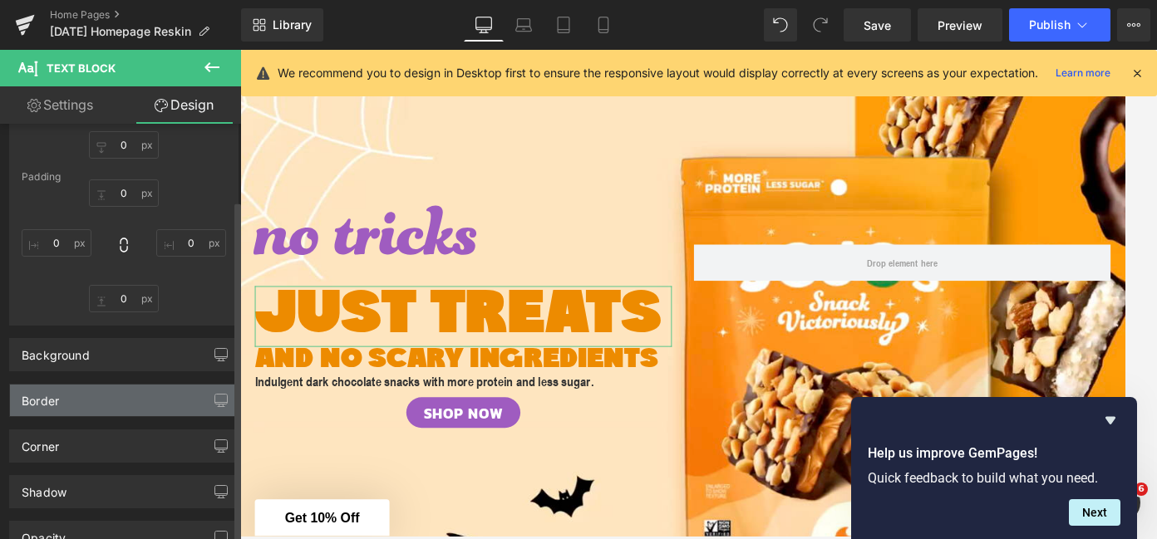
click at [66, 411] on div "Border" at bounding box center [124, 401] width 228 height 32
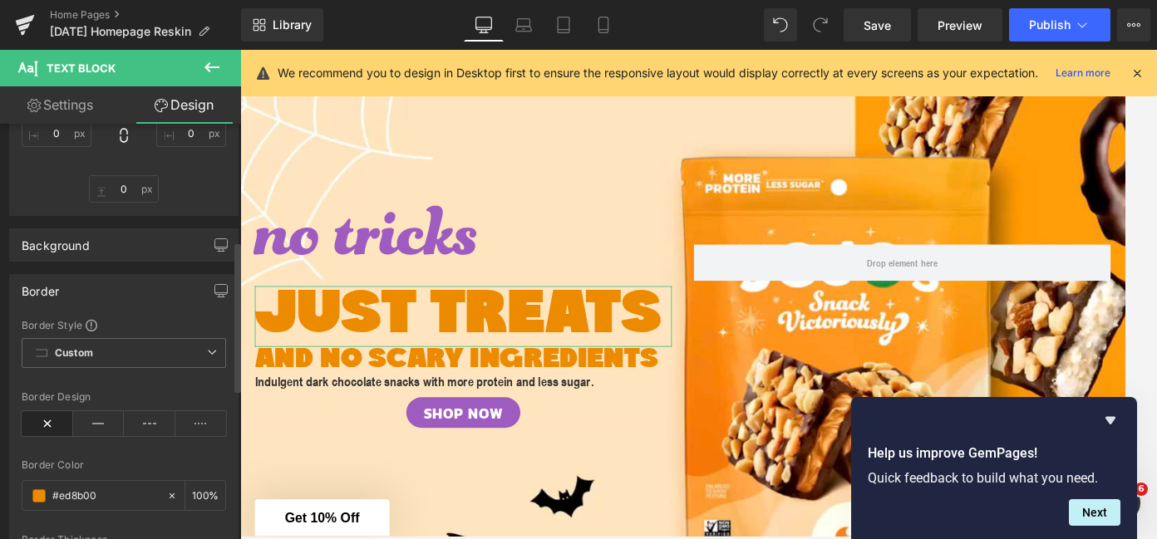
scroll to position [323, 0]
click at [111, 246] on div "Background" at bounding box center [124, 245] width 228 height 32
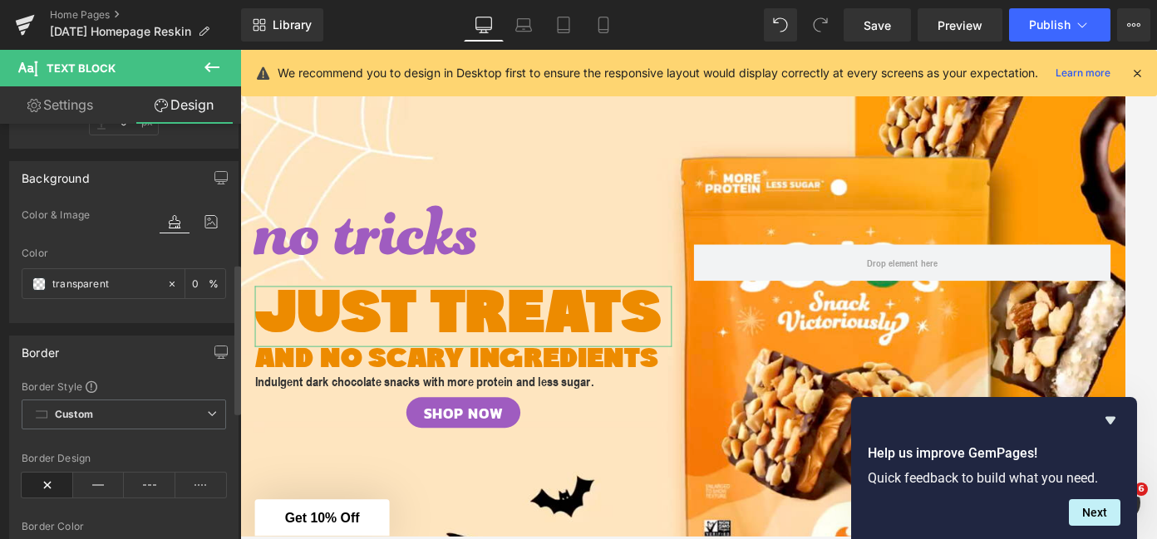
scroll to position [394, 0]
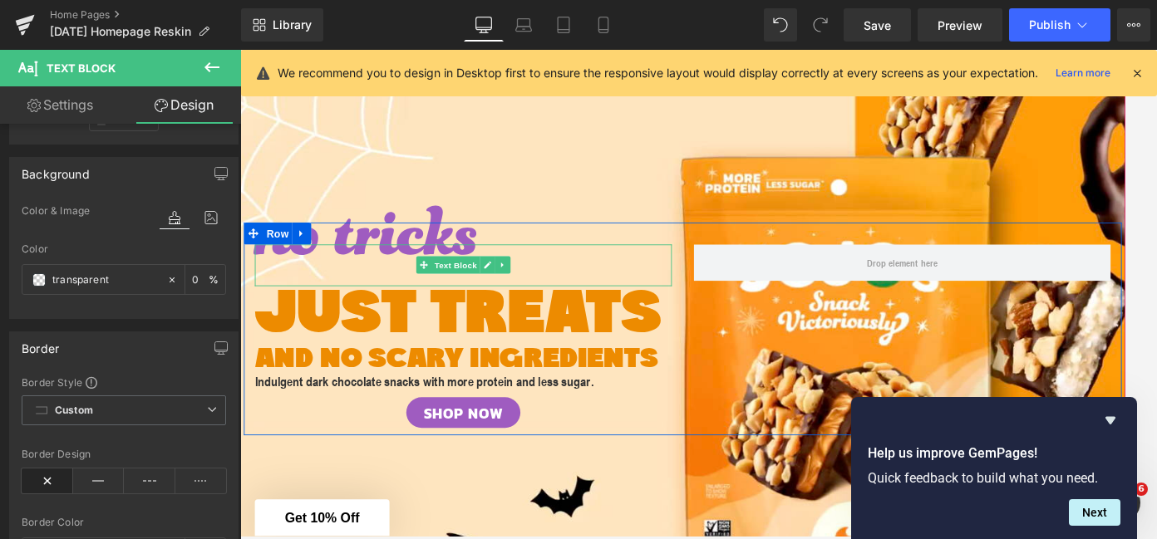
click at [375, 286] on span "no tricks" at bounding box center [384, 294] width 255 height 236
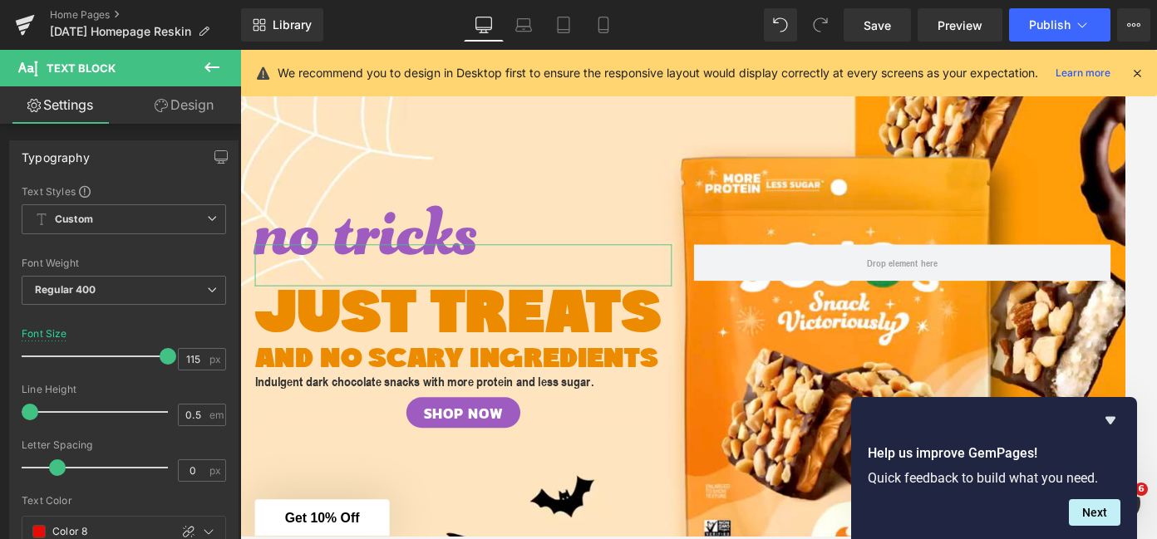
click at [196, 101] on link "Design" at bounding box center [184, 104] width 121 height 37
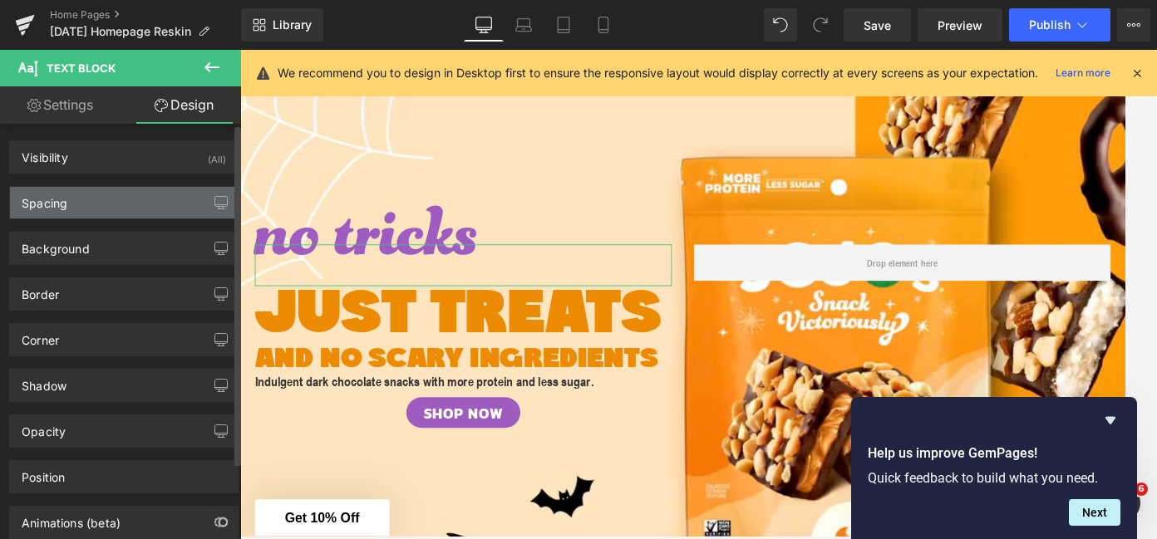
click at [61, 203] on div "Spacing" at bounding box center [45, 198] width 46 height 23
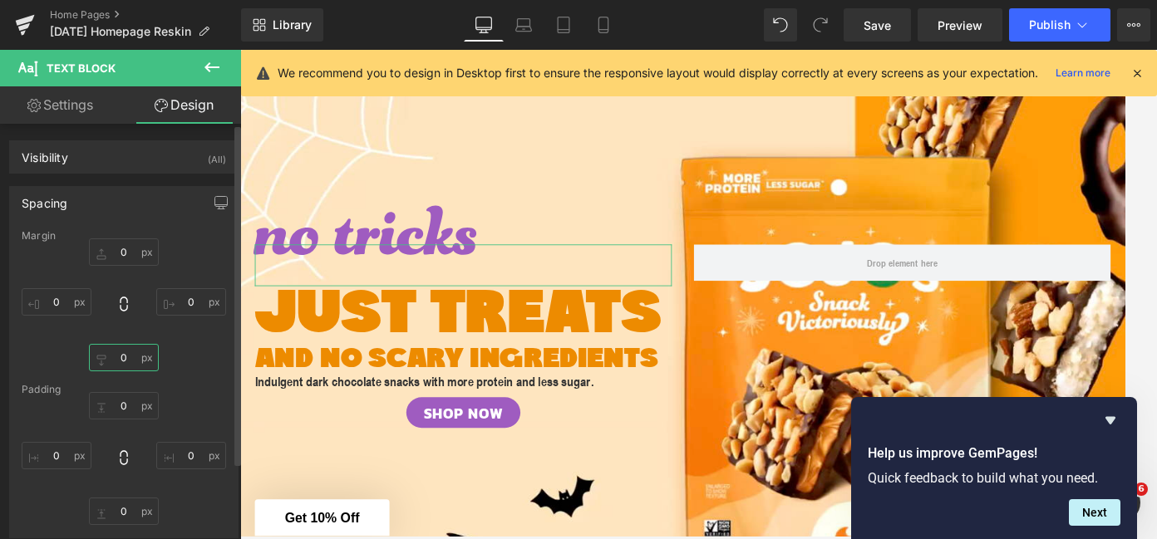
click at [126, 357] on input "0" at bounding box center [124, 357] width 70 height 27
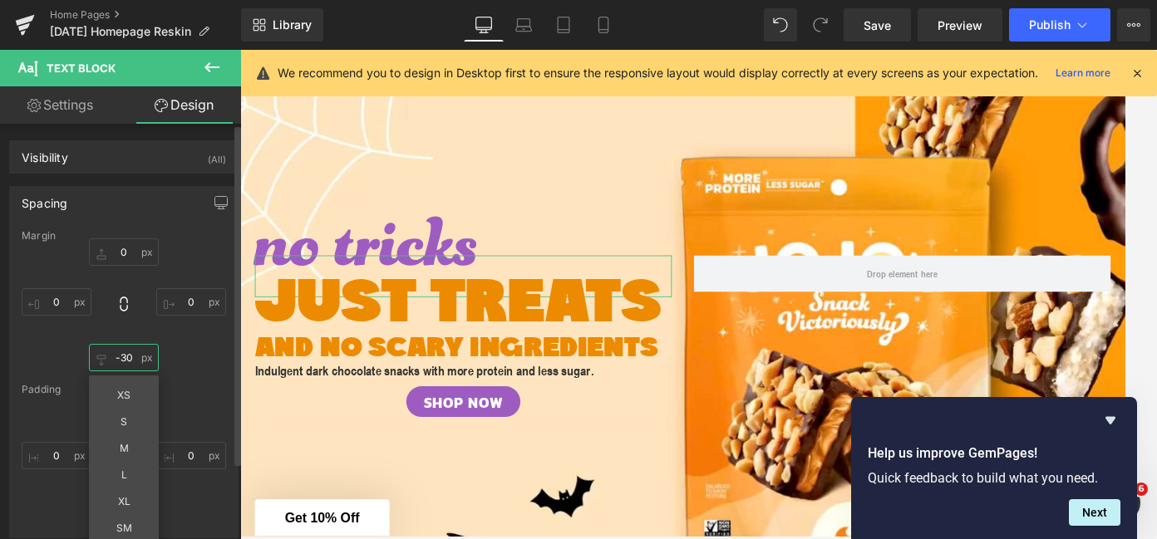
type input "-30"
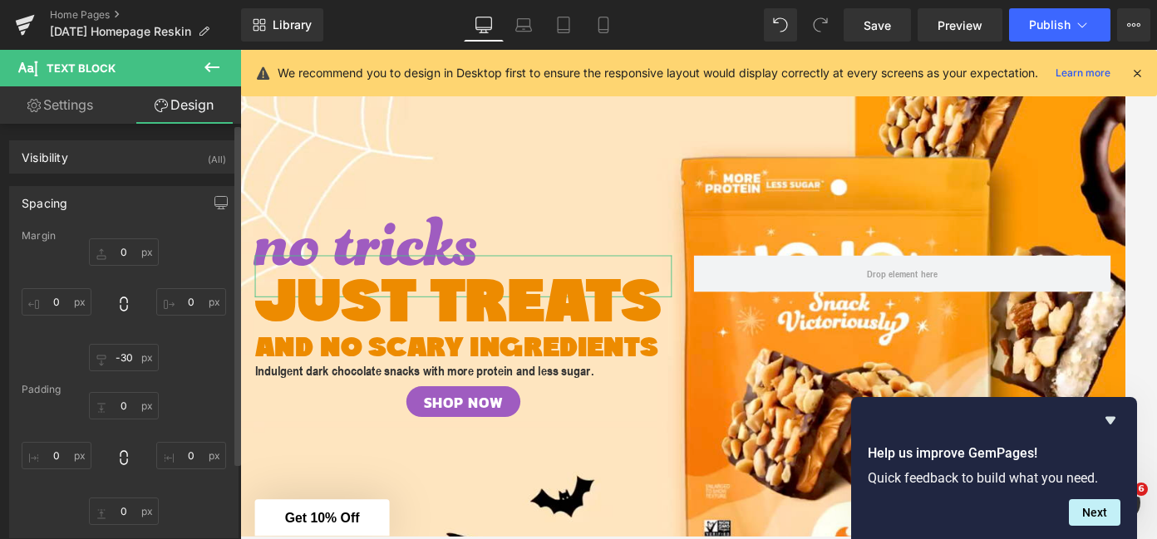
click at [214, 245] on div "0px 0 0px 0 -30 -30 0px 0" at bounding box center [124, 305] width 204 height 133
click at [225, 396] on div "Margin 0px 0 0px 0 -30 -30 0px 0 [GEOGRAPHIC_DATA] 0px 0 0px 0 0px 0 0px 0" at bounding box center [124, 384] width 228 height 308
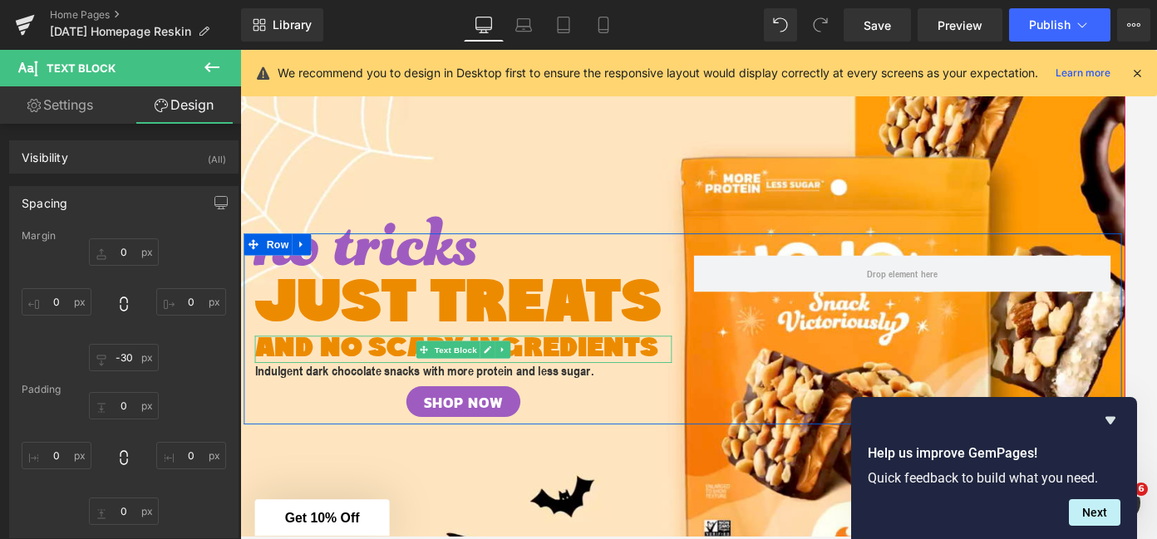
click at [294, 392] on span "AND NO SCARY INGREDIENTS" at bounding box center [486, 391] width 458 height 32
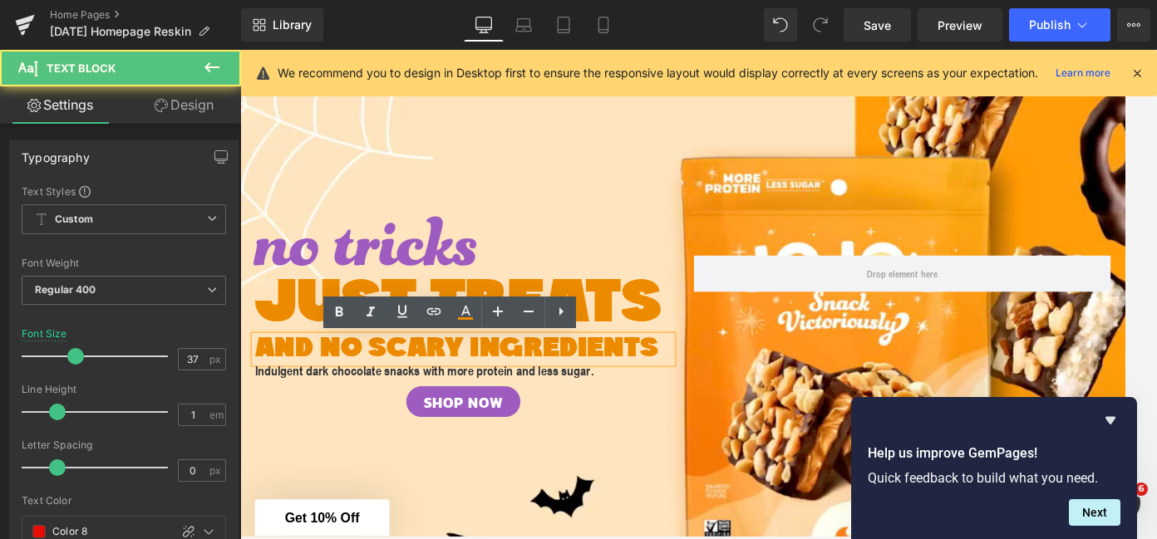
click at [289, 391] on span "AND NO SCARY INGREDIENTS" at bounding box center [486, 391] width 458 height 32
click at [348, 388] on span "with NO SCARY INGREDIENTS" at bounding box center [490, 391] width 467 height 32
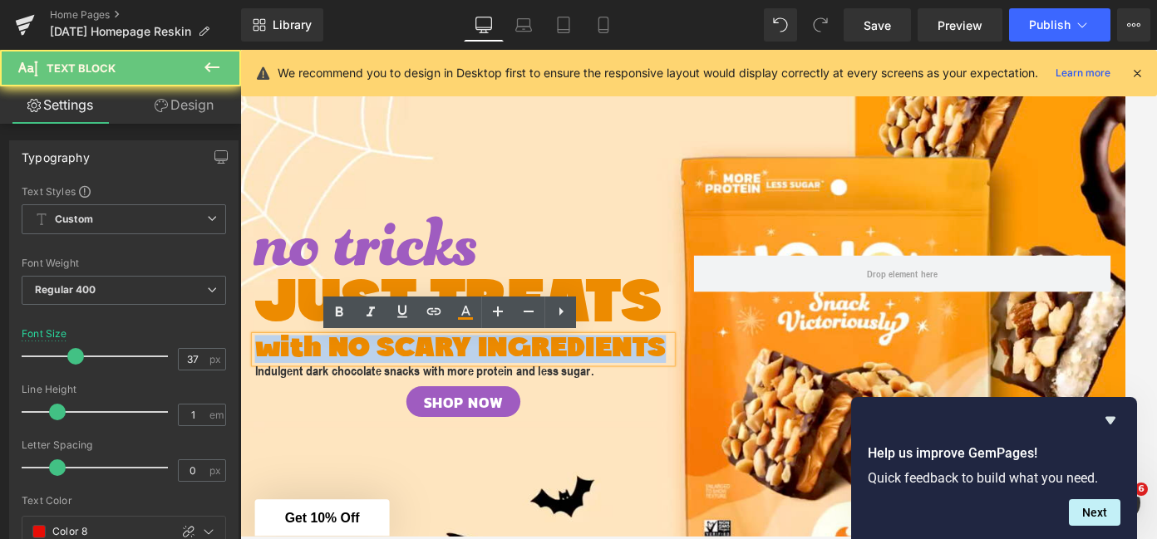
click at [348, 388] on span "with NO SCARY INGREDIENTS" at bounding box center [490, 391] width 467 height 32
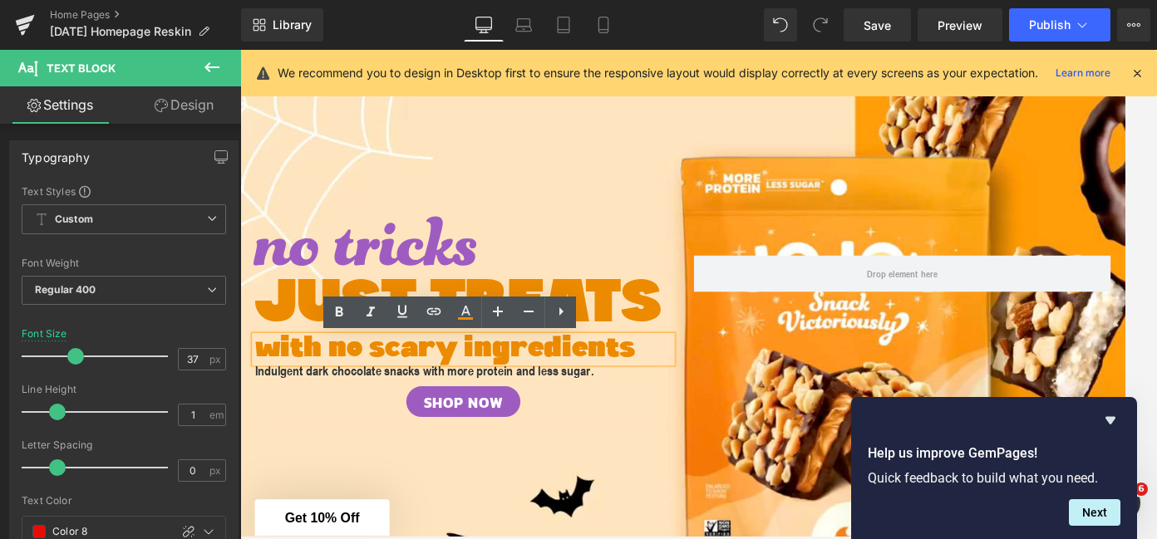
click at [339, 486] on div at bounding box center [743, 367] width 1006 height 707
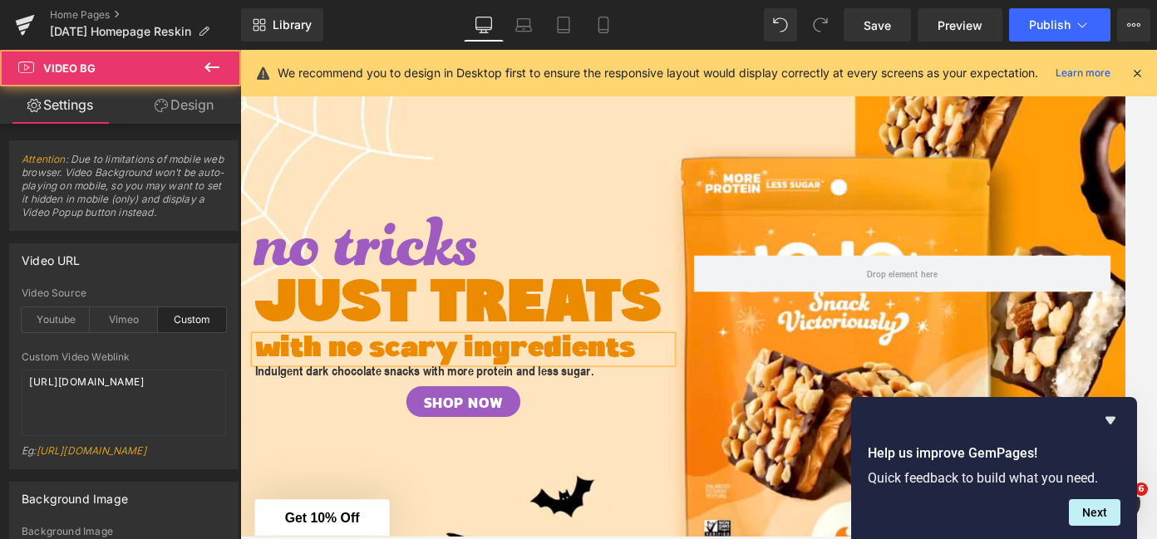
type input "[URL][DOMAIN_NAME]"
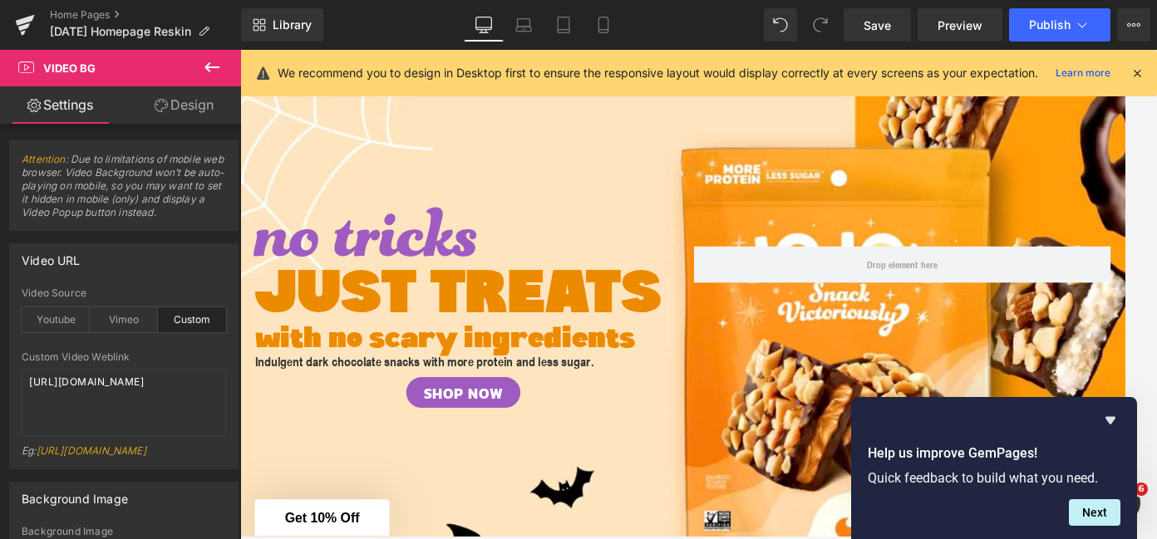
scroll to position [117, 0]
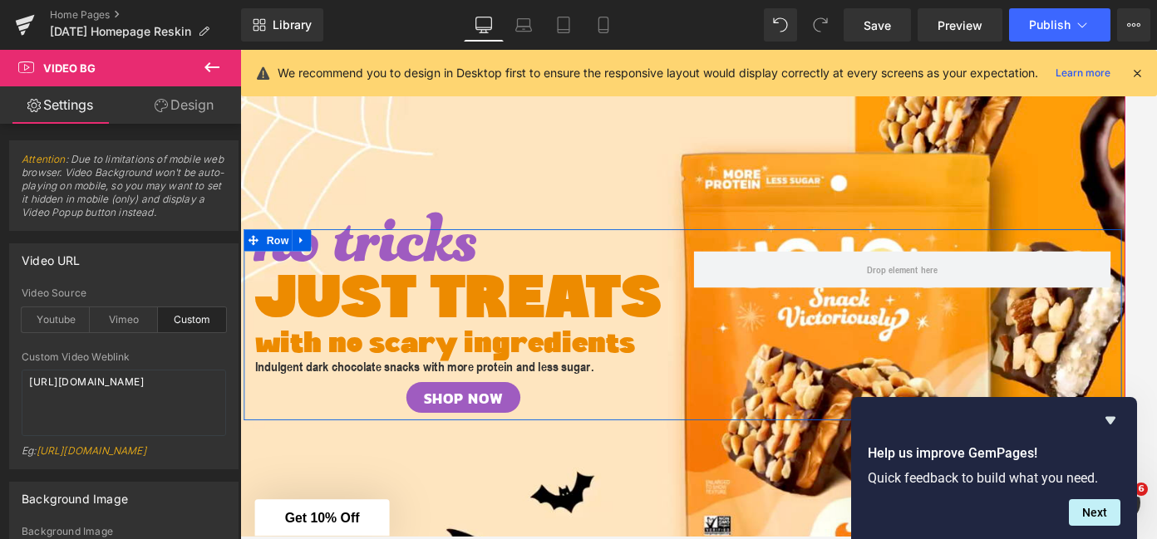
click at [240, 50] on div at bounding box center [240, 50] width 0 height 0
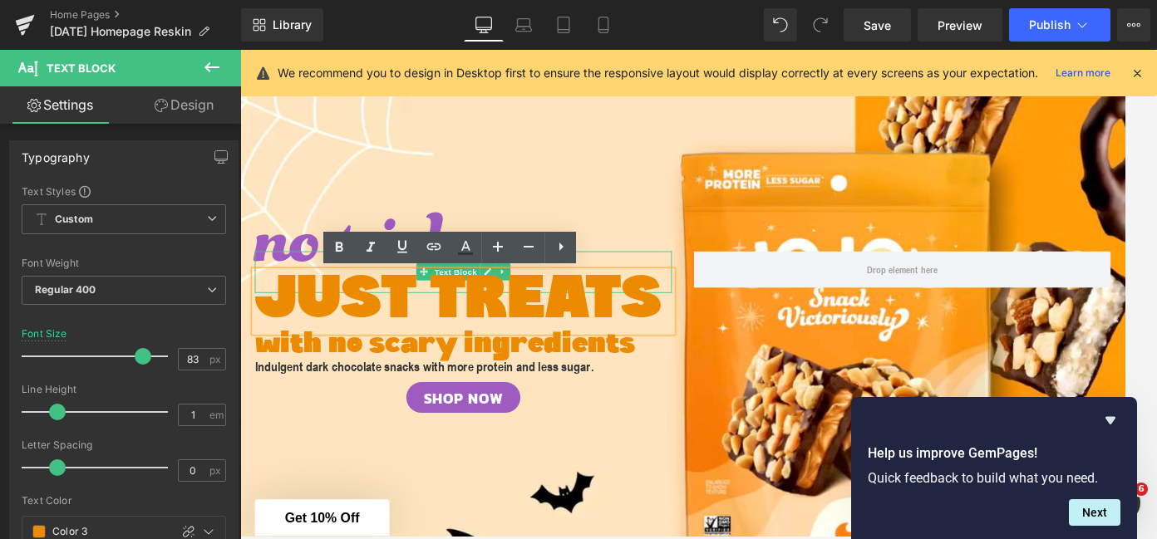
click at [267, 285] on span "no tricks" at bounding box center [384, 302] width 255 height 236
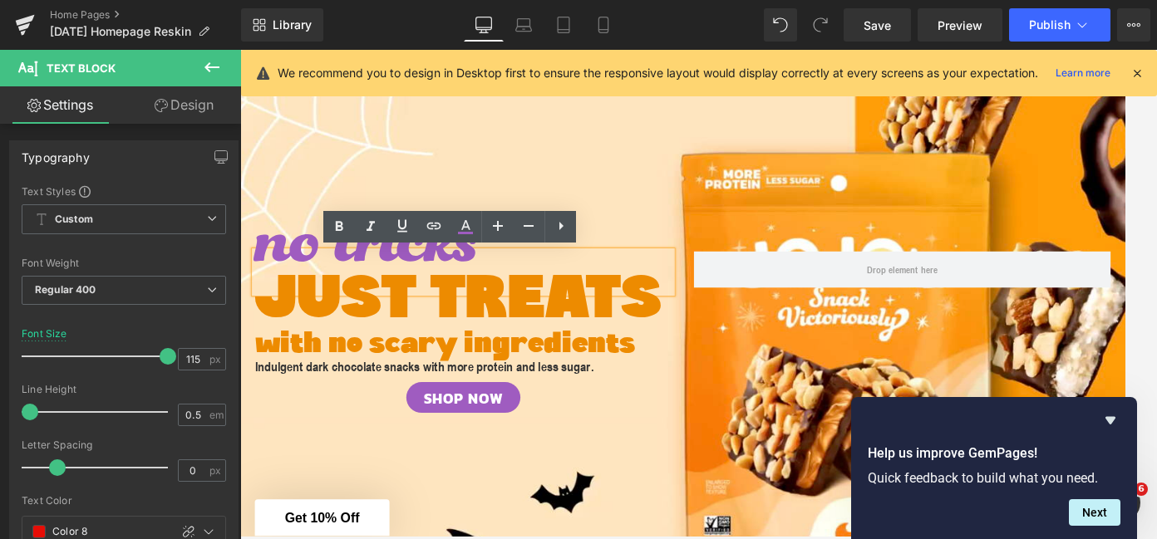
click at [674, 254] on div "no tricks Text Block JUST TREATS Text Block with no scary ingredients Text Bloc…" at bounding box center [742, 362] width 997 height 217
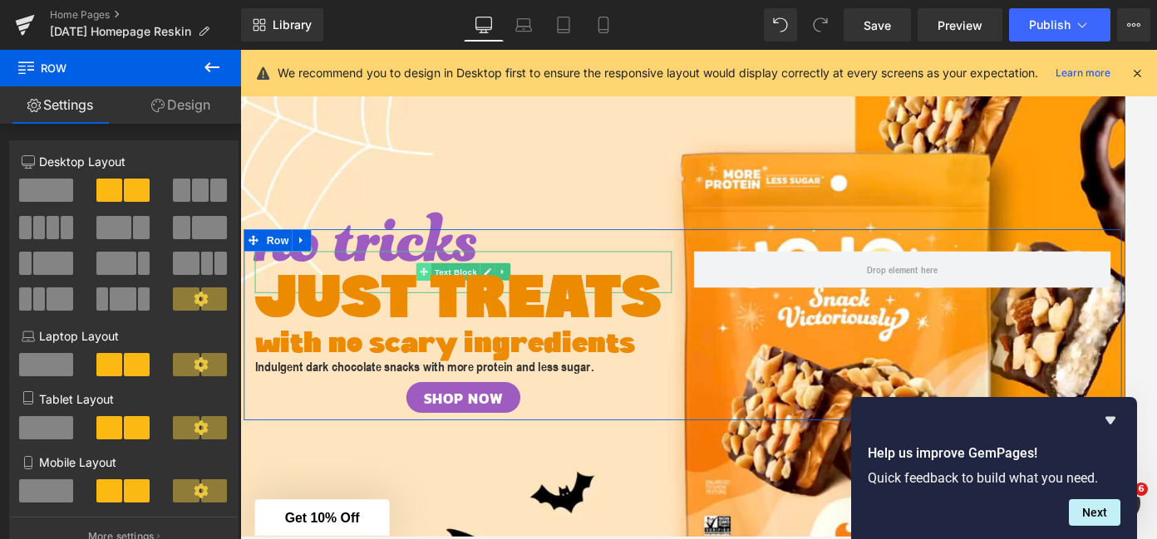
click at [454, 295] on span at bounding box center [449, 303] width 17 height 20
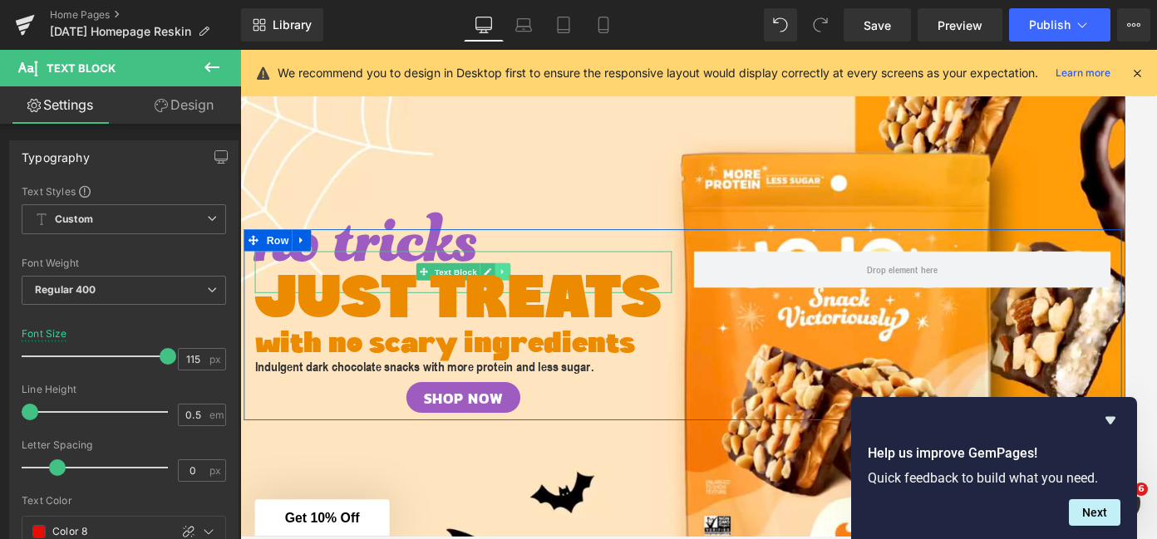
click at [538, 295] on link at bounding box center [538, 303] width 17 height 20
click at [530, 295] on link at bounding box center [529, 303] width 17 height 20
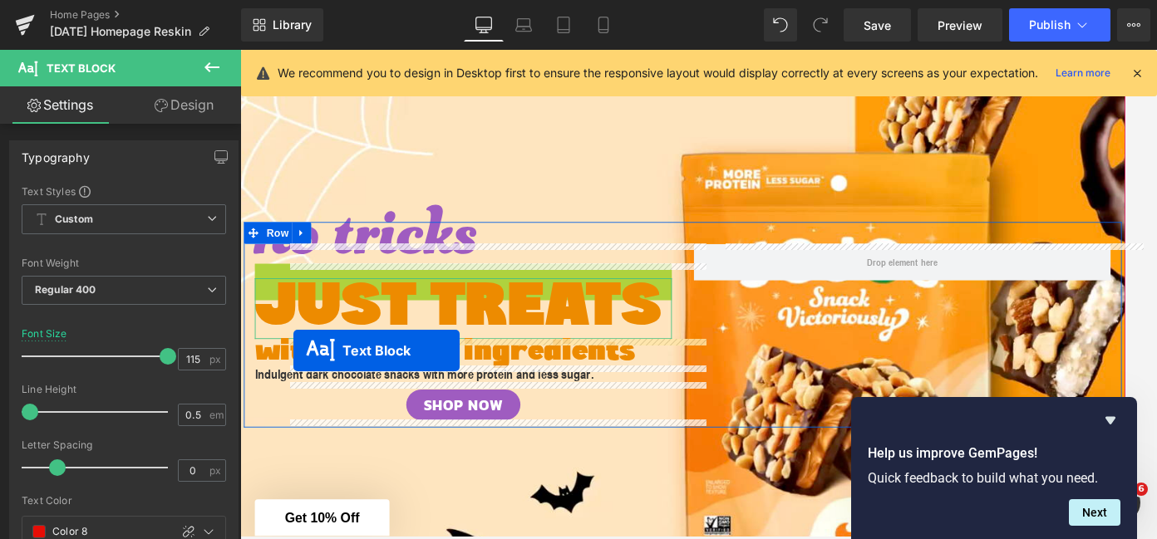
drag, startPoint x: 448, startPoint y: 309, endPoint x: 303, endPoint y: 391, distance: 166.0
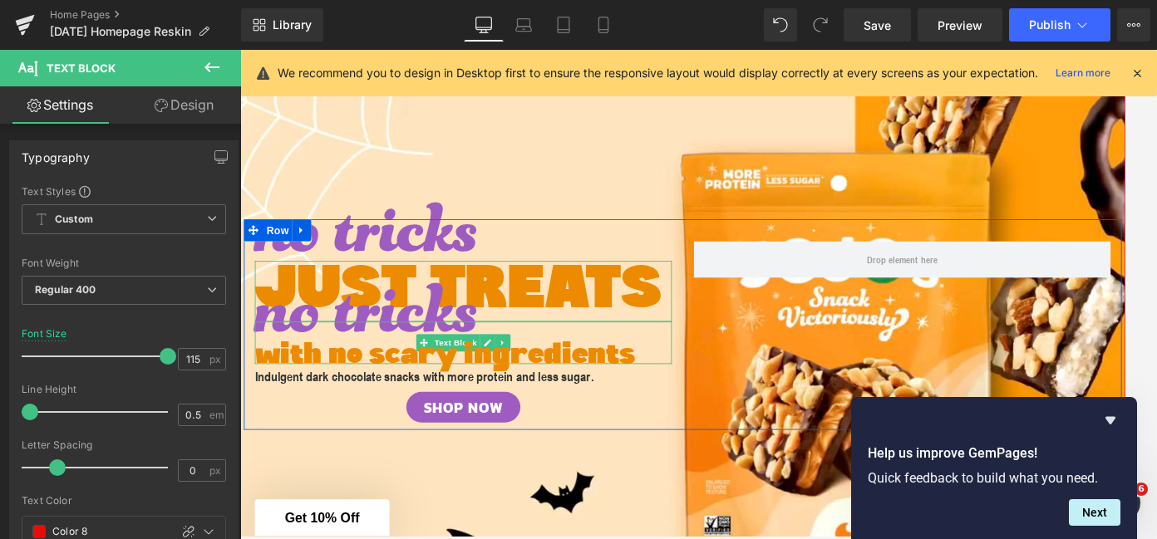
click at [484, 352] on span "no tricks" at bounding box center [384, 382] width 255 height 236
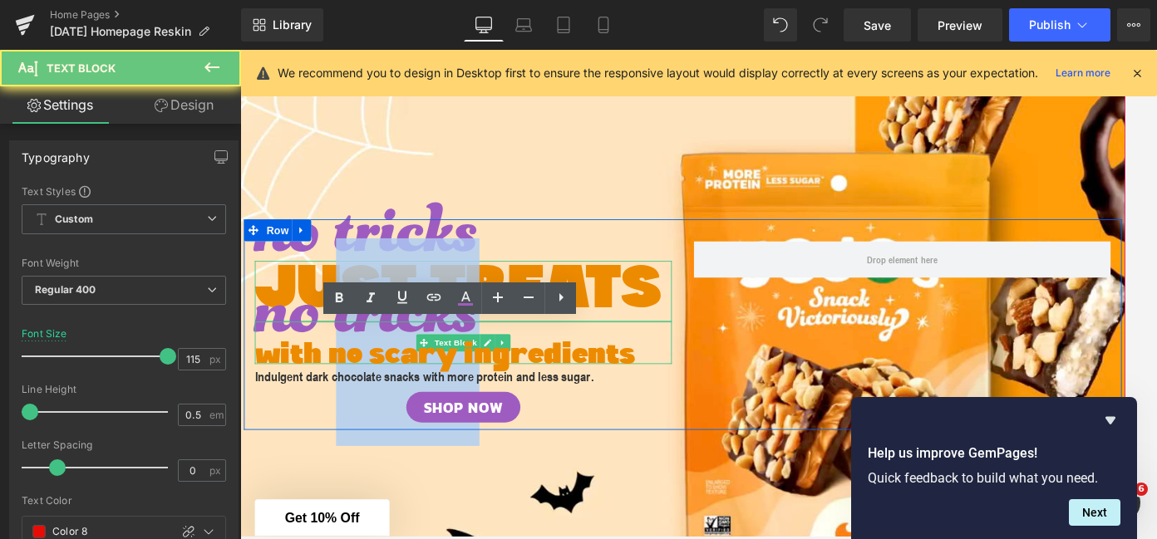
click at [484, 352] on span "no tricks" at bounding box center [384, 382] width 255 height 236
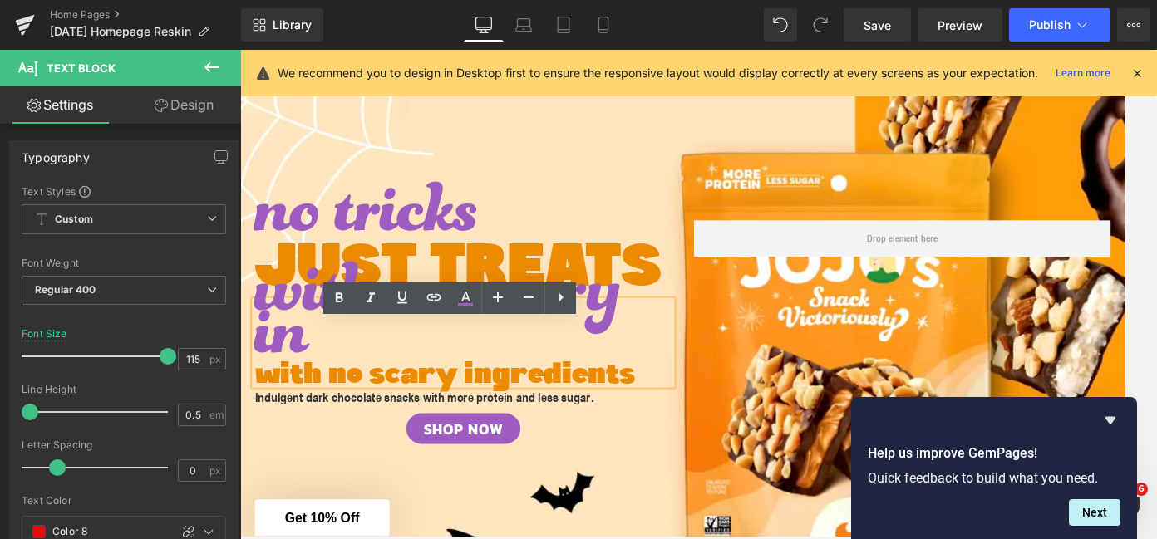
scroll to position [93, 0]
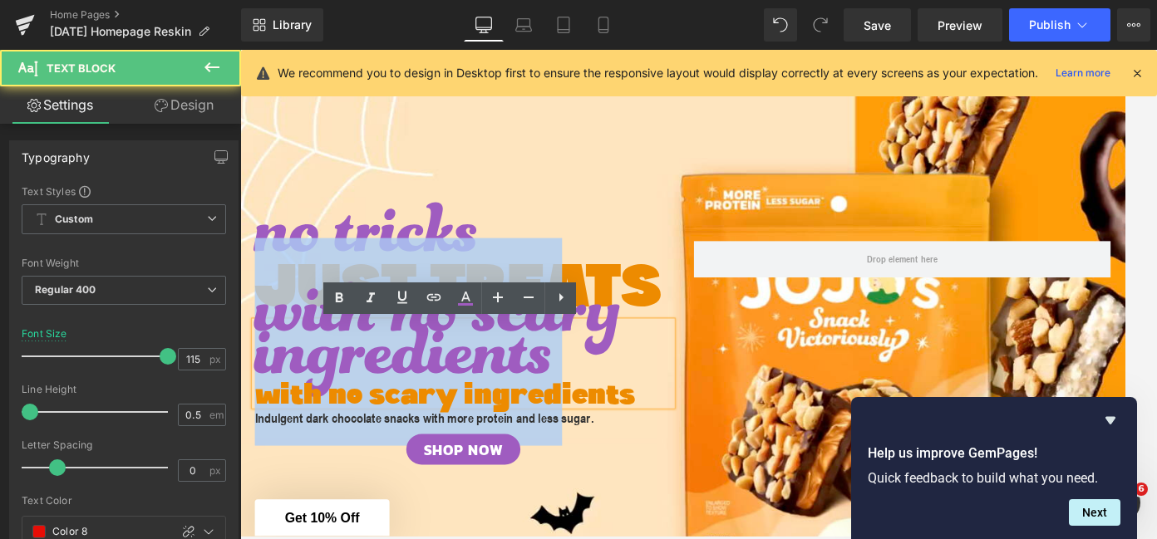
drag, startPoint x: 610, startPoint y: 397, endPoint x: 259, endPoint y: 362, distance: 352.6
click at [259, 362] on span "with no scary ingredients" at bounding box center [465, 406] width 416 height 284
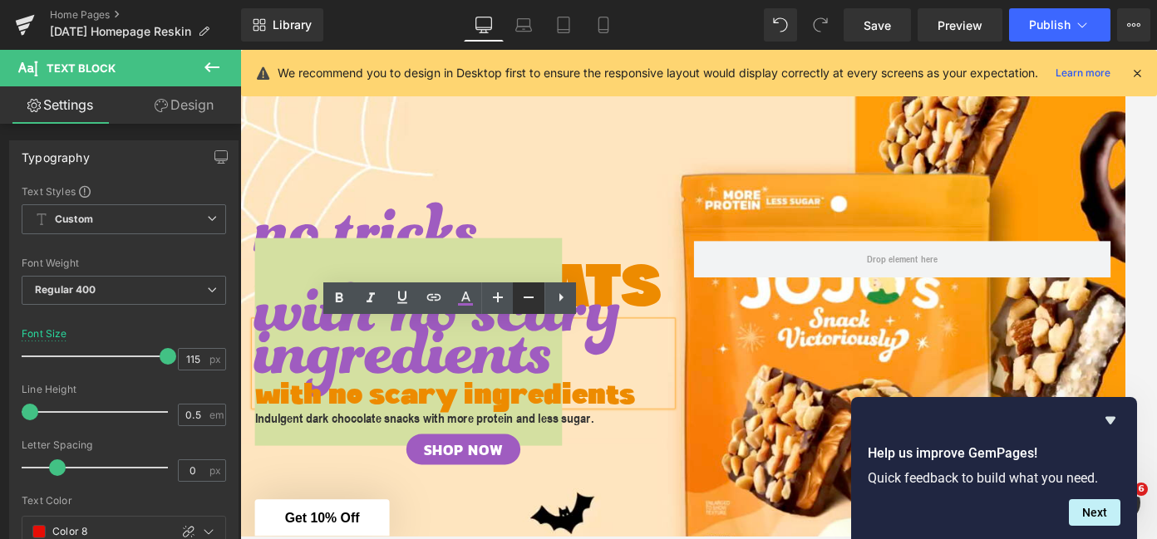
click at [526, 295] on icon at bounding box center [529, 298] width 20 height 20
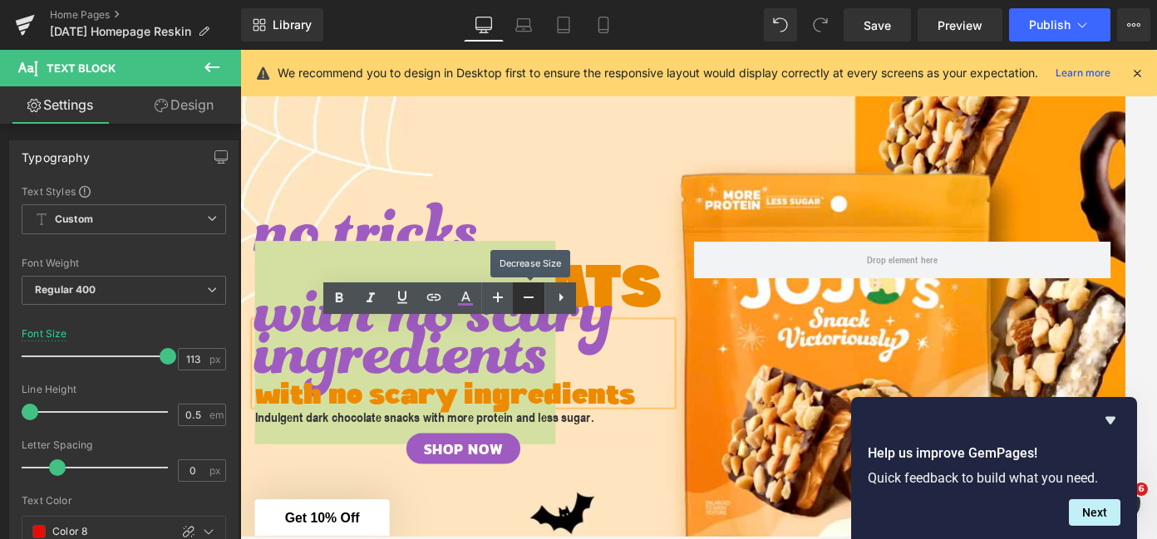
click at [526, 295] on icon at bounding box center [529, 298] width 20 height 20
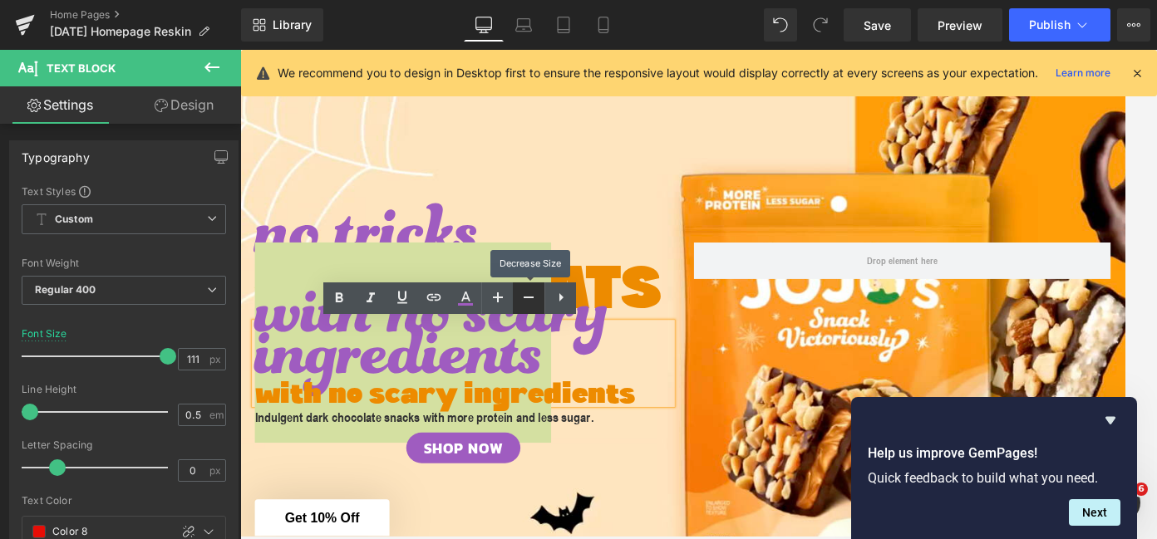
click at [526, 295] on icon at bounding box center [529, 298] width 20 height 20
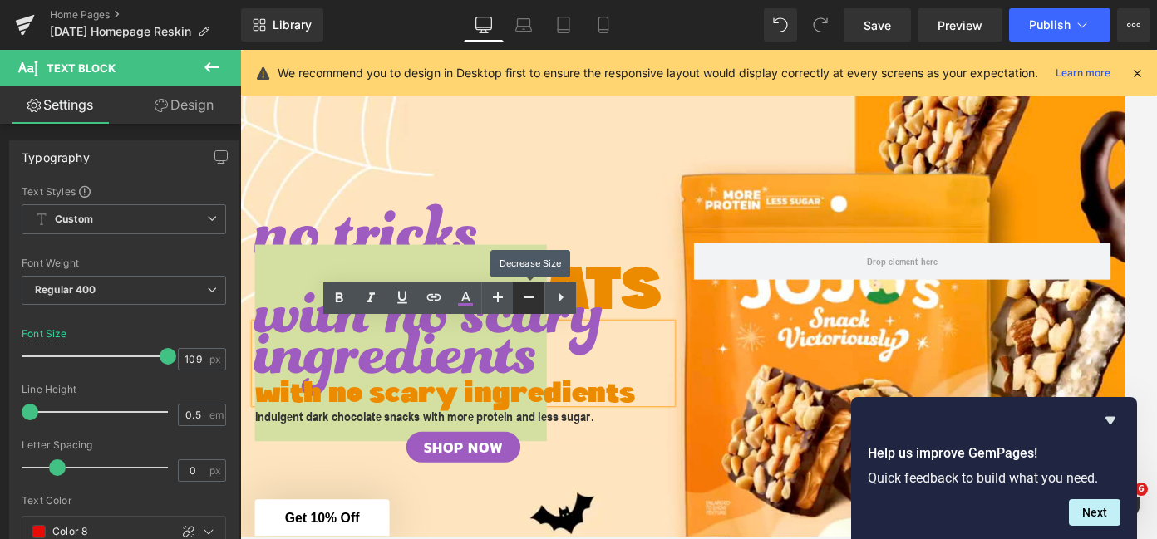
click at [526, 295] on icon at bounding box center [529, 298] width 20 height 20
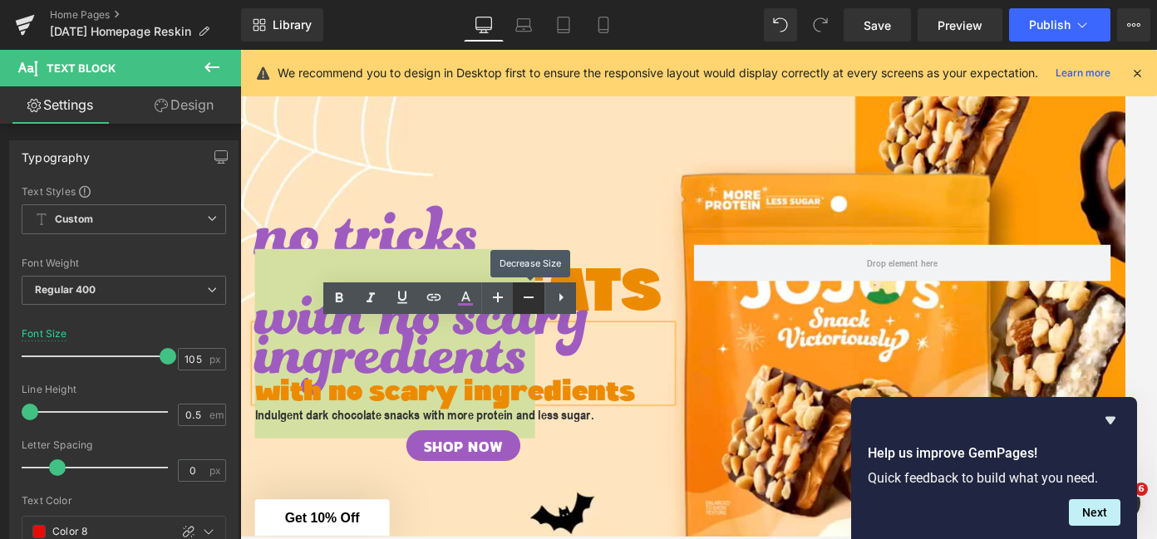
click at [526, 295] on icon at bounding box center [529, 298] width 20 height 20
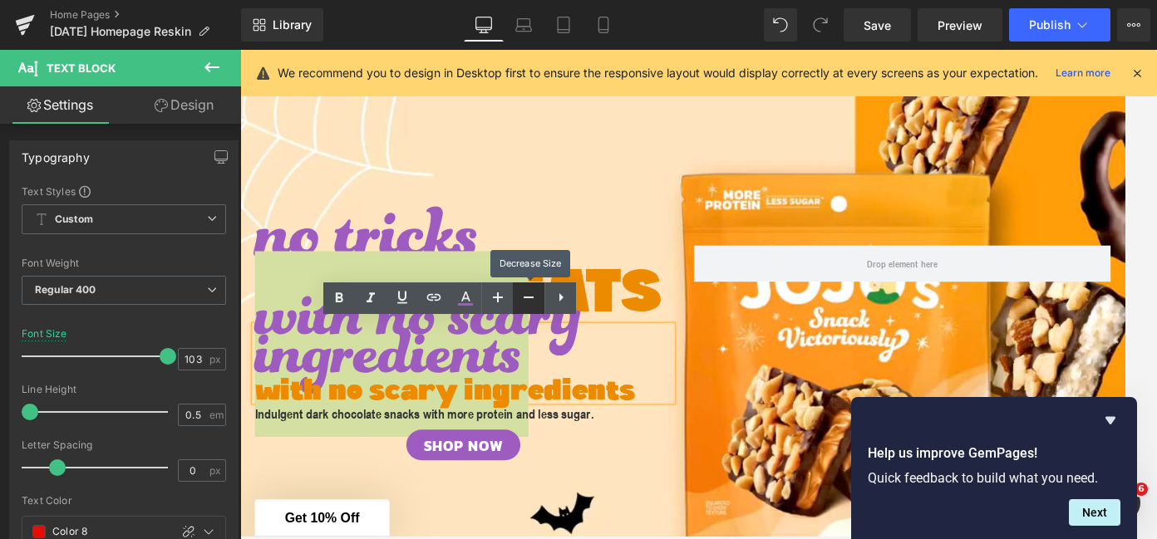
click at [526, 295] on icon at bounding box center [529, 298] width 20 height 20
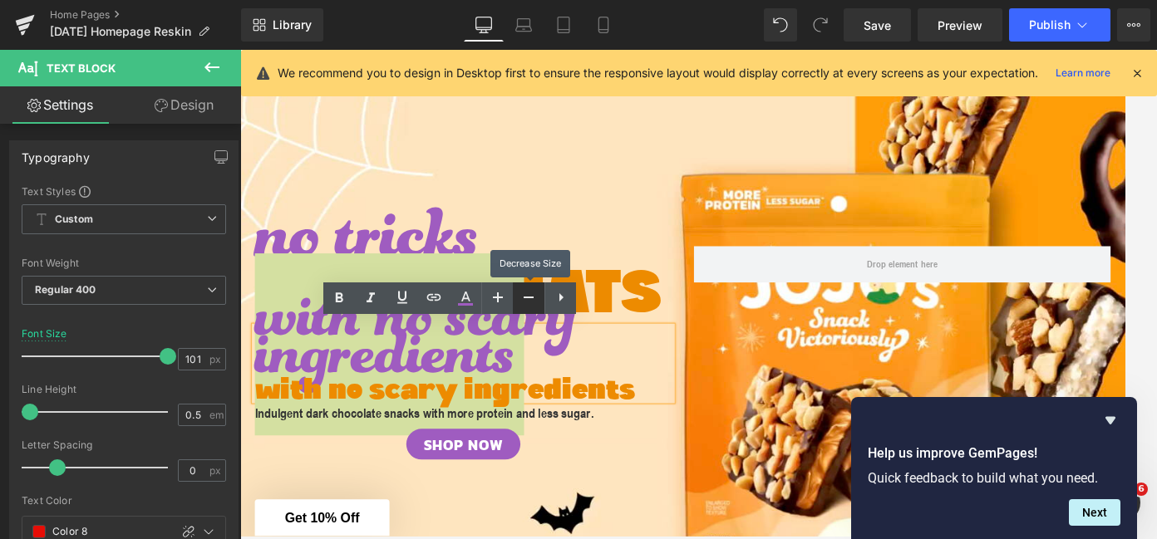
click at [526, 294] on icon at bounding box center [529, 298] width 20 height 20
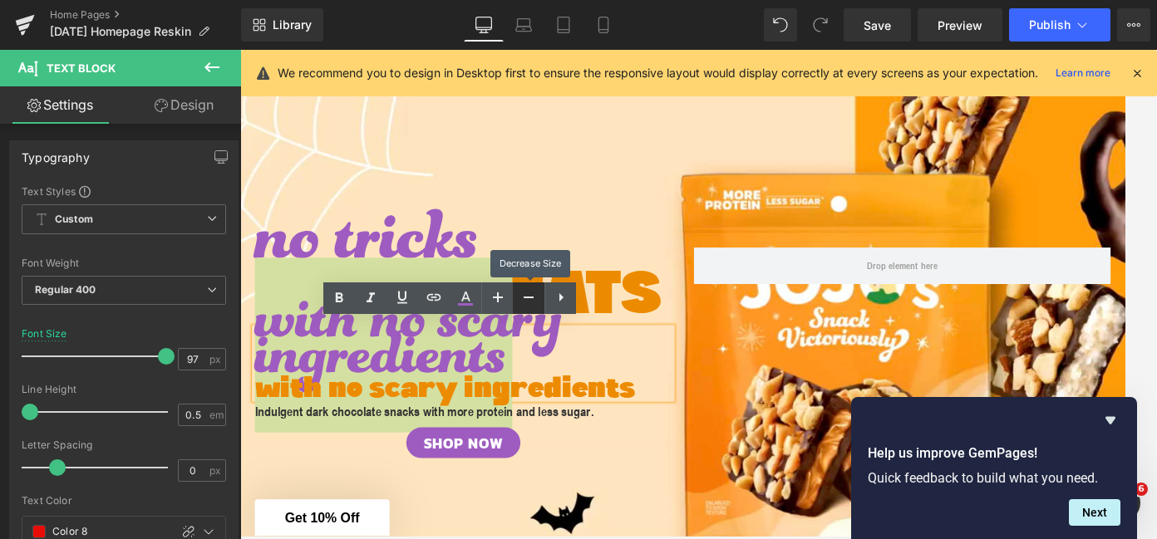
click at [526, 294] on icon at bounding box center [529, 298] width 20 height 20
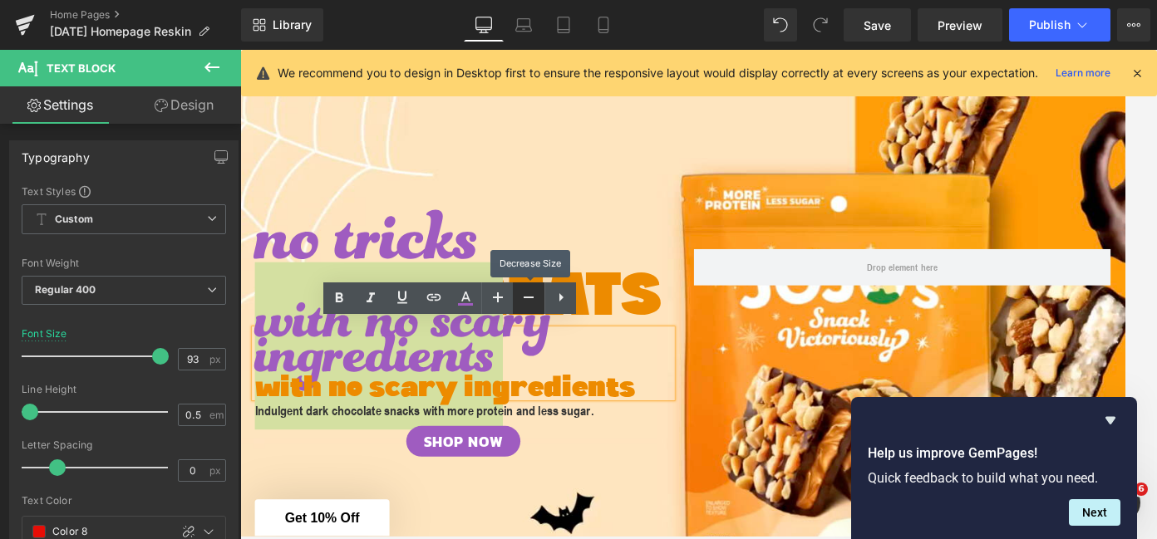
click at [526, 294] on icon at bounding box center [529, 298] width 20 height 20
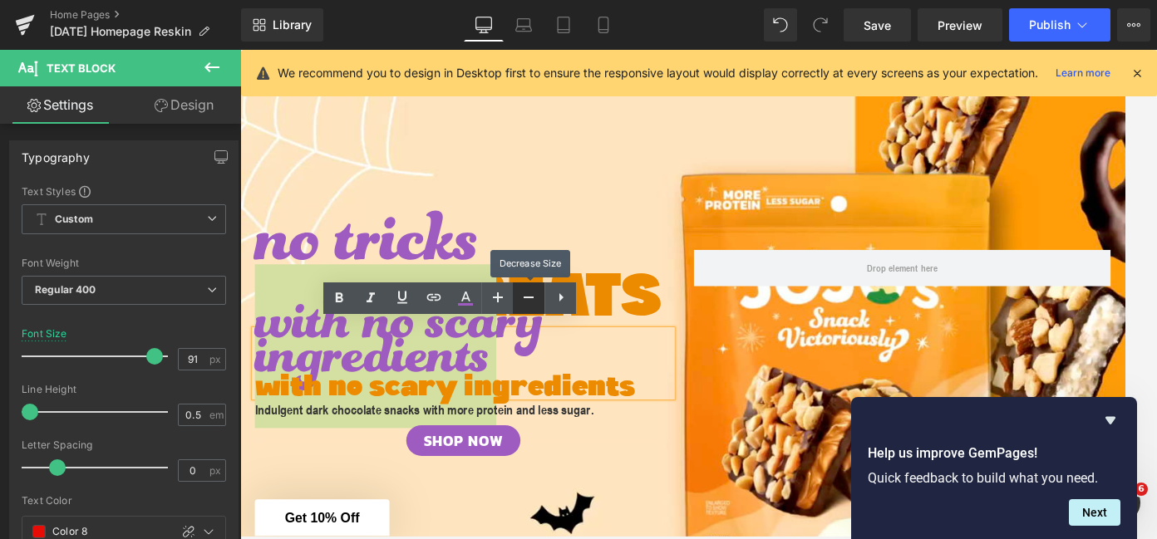
click at [526, 294] on icon at bounding box center [529, 298] width 20 height 20
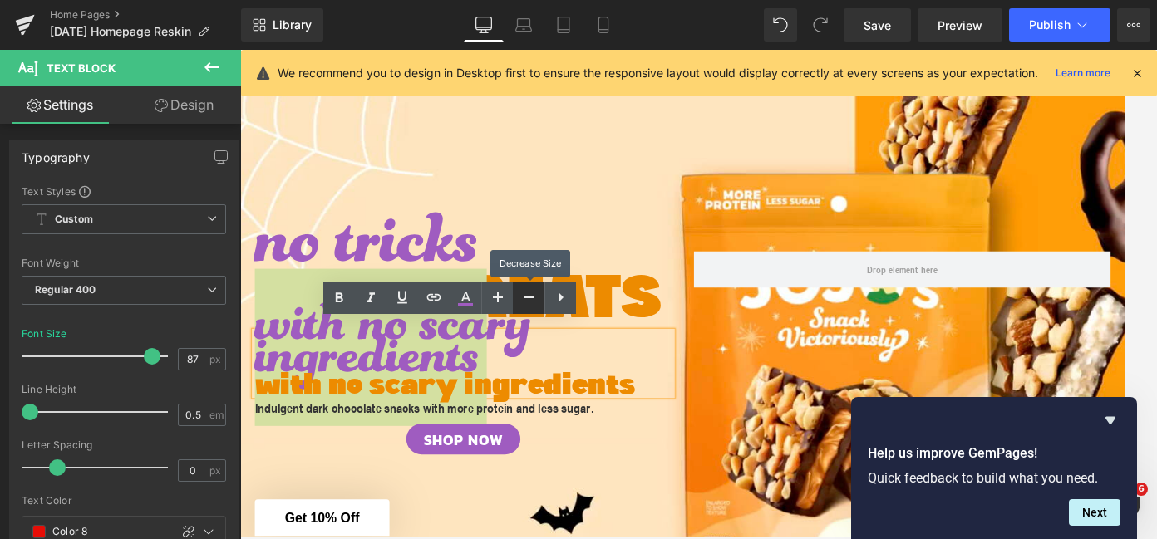
click at [526, 294] on icon at bounding box center [529, 298] width 20 height 20
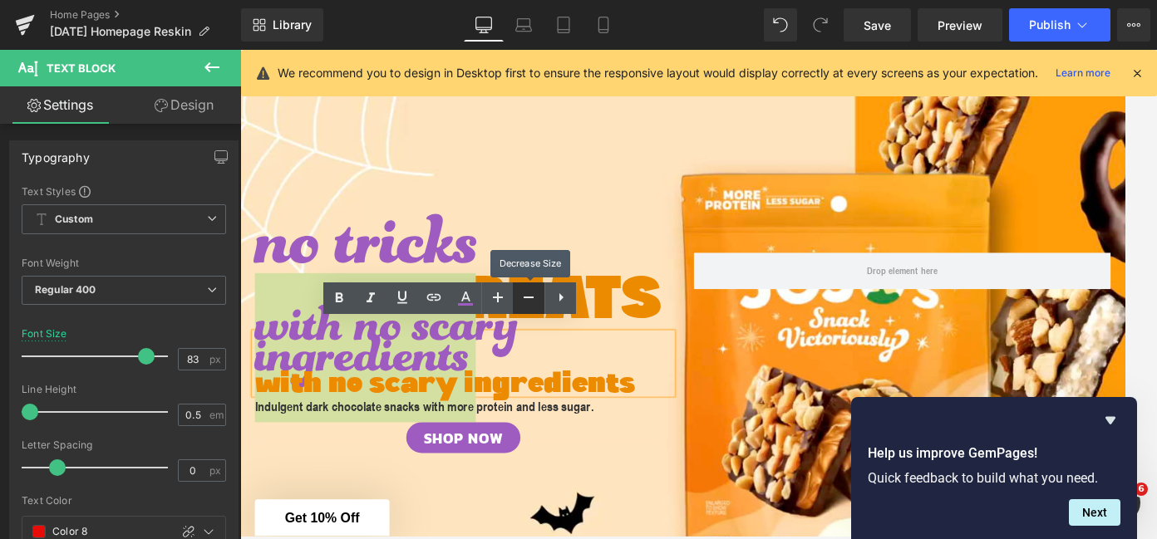
click at [526, 294] on icon at bounding box center [529, 298] width 20 height 20
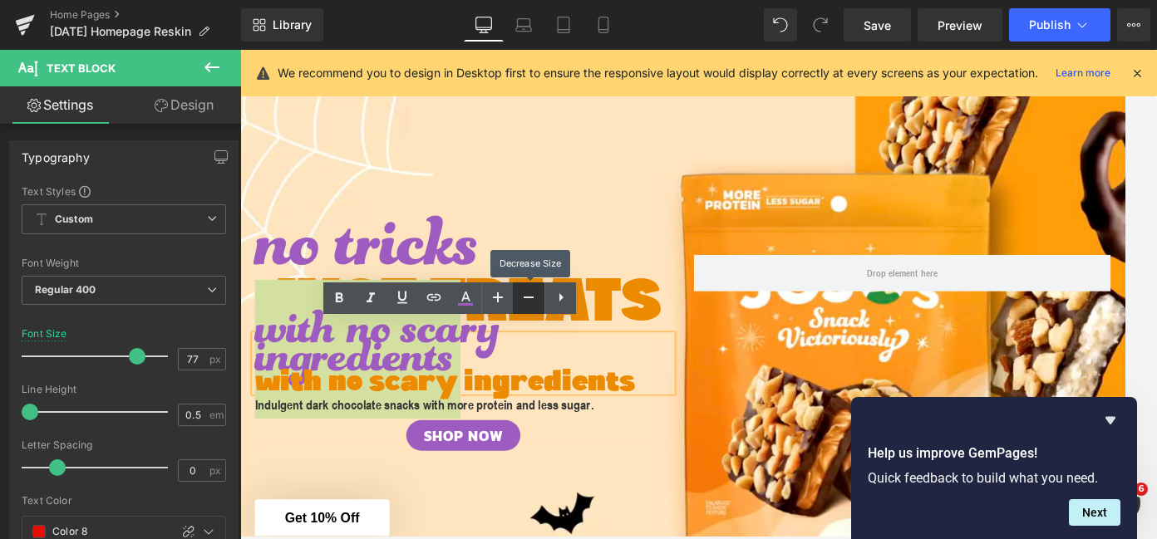
click at [526, 294] on icon at bounding box center [529, 298] width 20 height 20
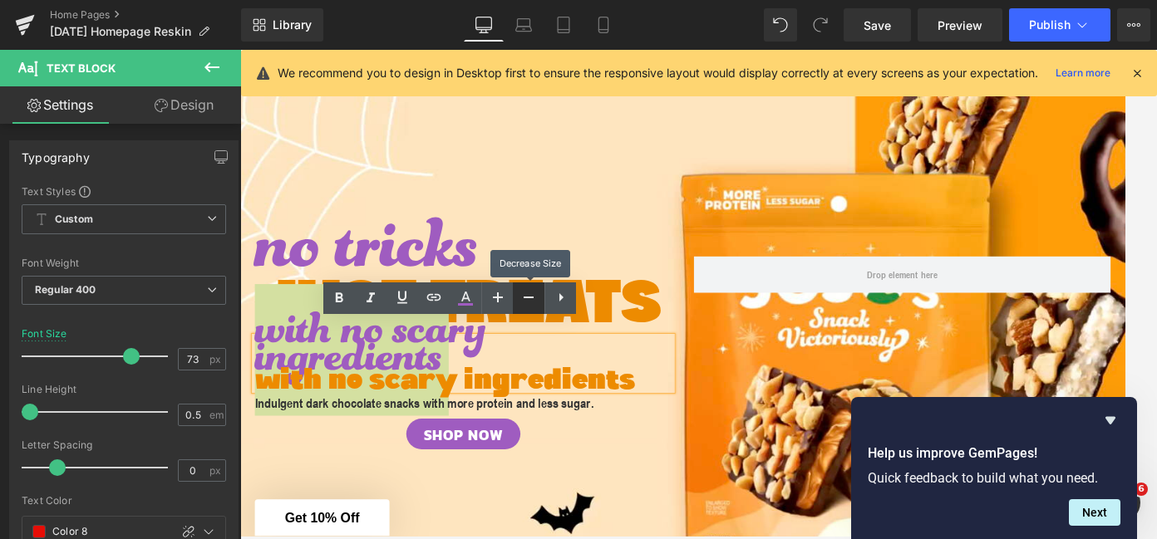
click at [526, 294] on icon at bounding box center [529, 298] width 20 height 20
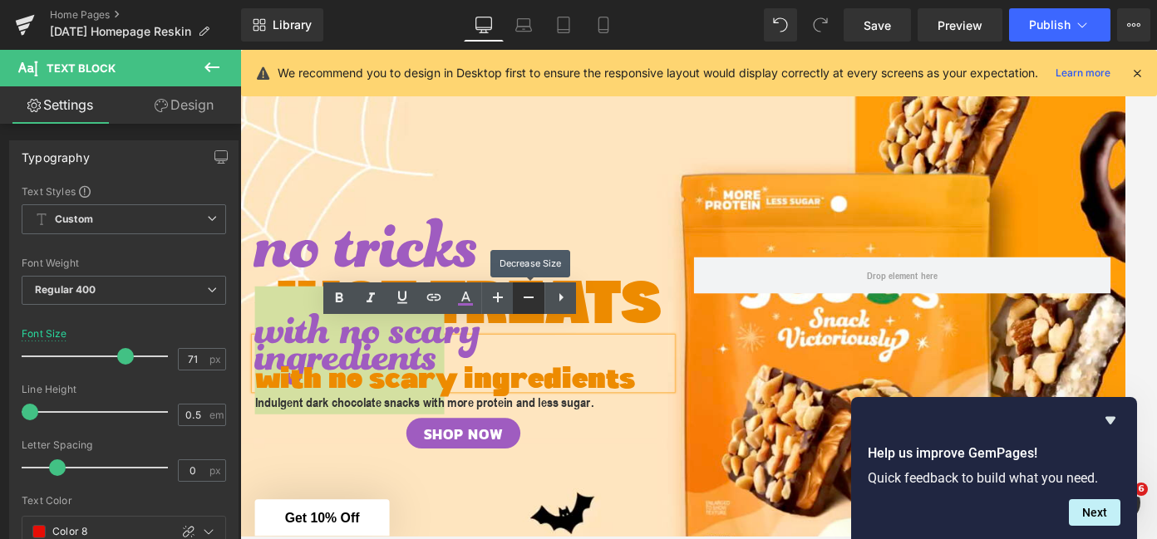
click at [526, 294] on icon at bounding box center [529, 298] width 20 height 20
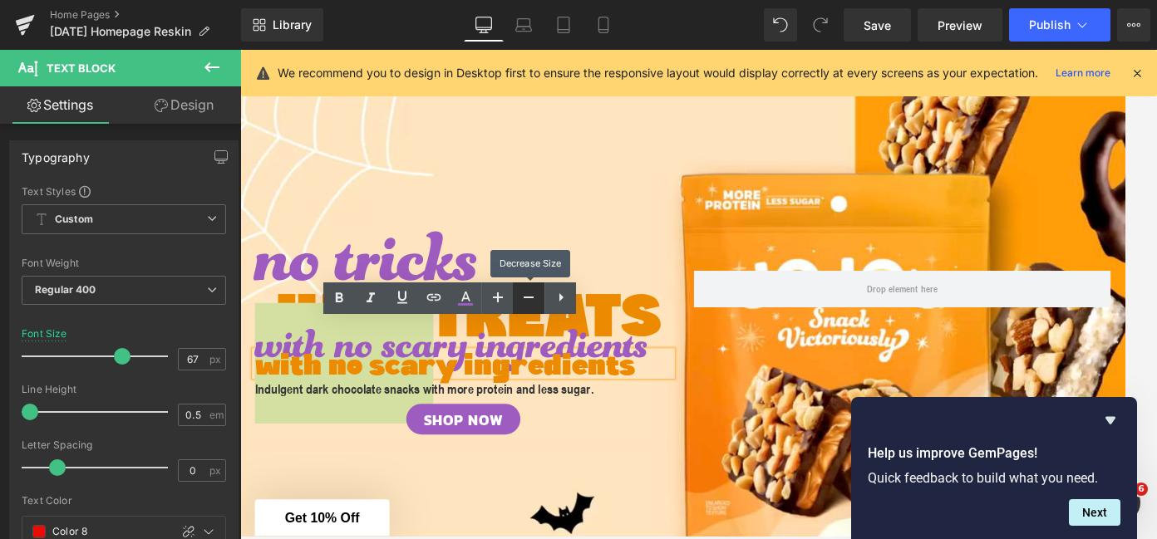
click at [526, 294] on icon at bounding box center [529, 298] width 20 height 20
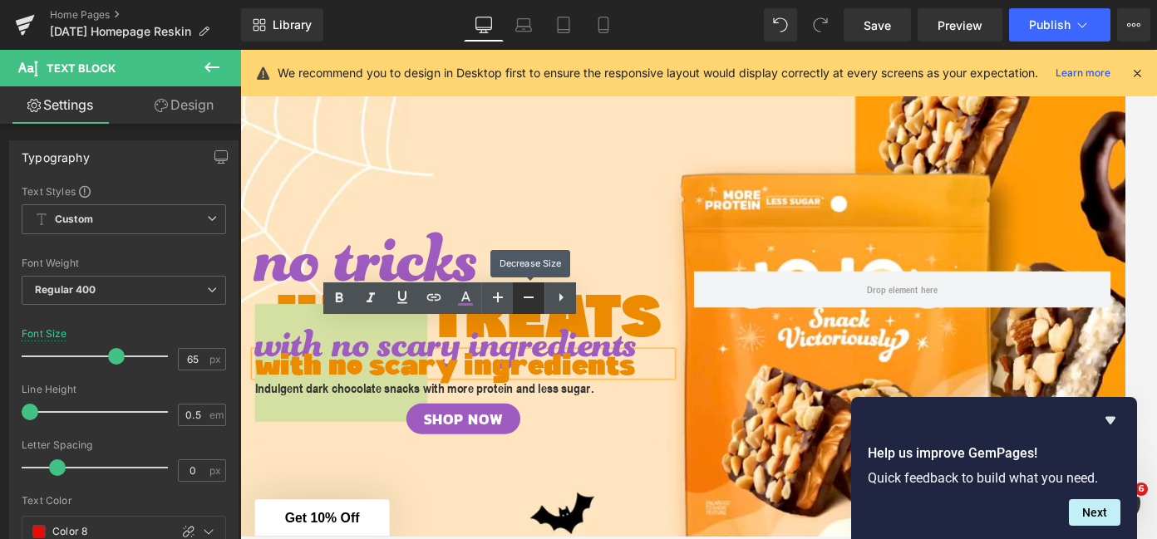
click at [526, 294] on icon at bounding box center [529, 298] width 20 height 20
type input "63"
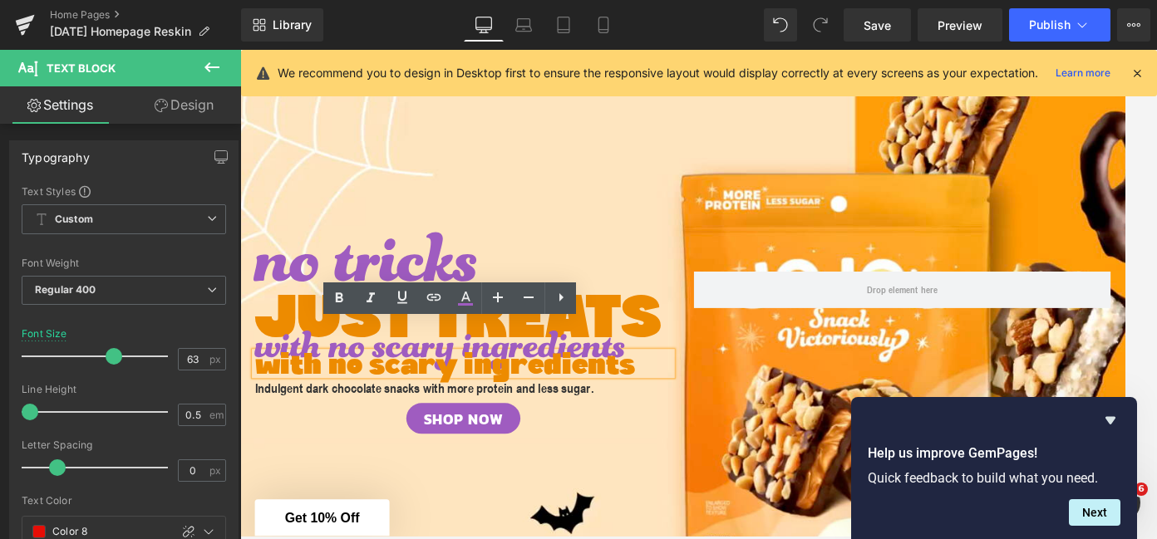
click at [548, 384] on span "with no scary ingredients" at bounding box center [467, 406] width 421 height 129
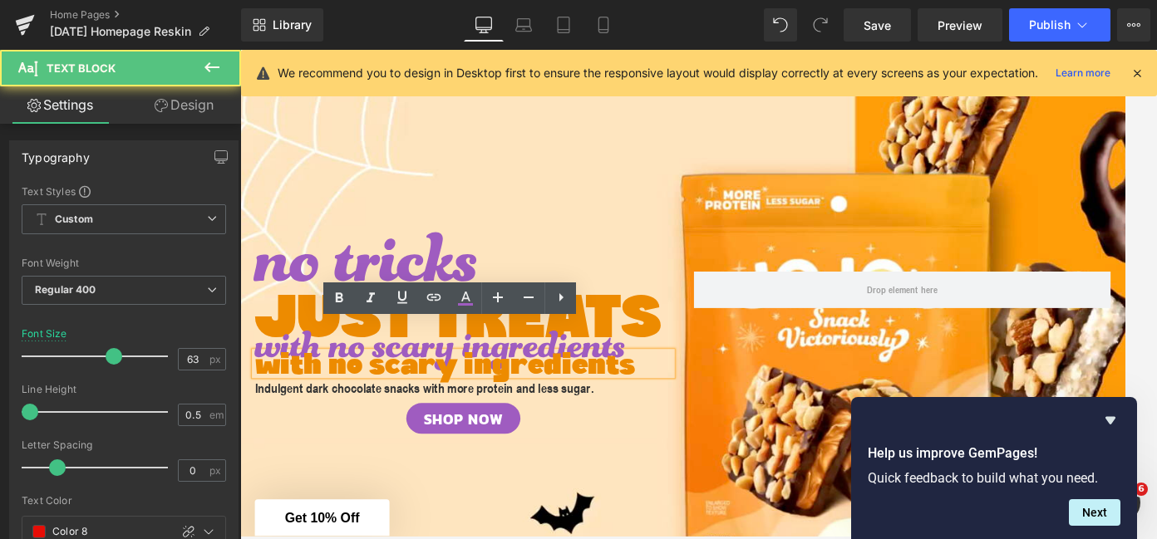
click at [642, 464] on div "SHOP NOW" at bounding box center [494, 469] width 474 height 35
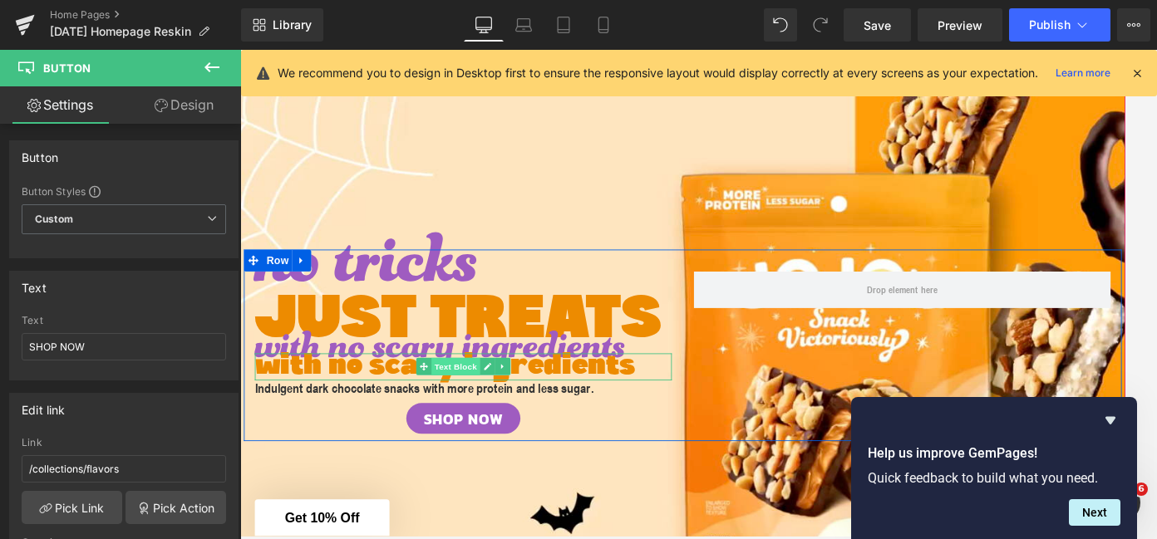
click at [491, 402] on span "Text Block" at bounding box center [484, 411] width 55 height 20
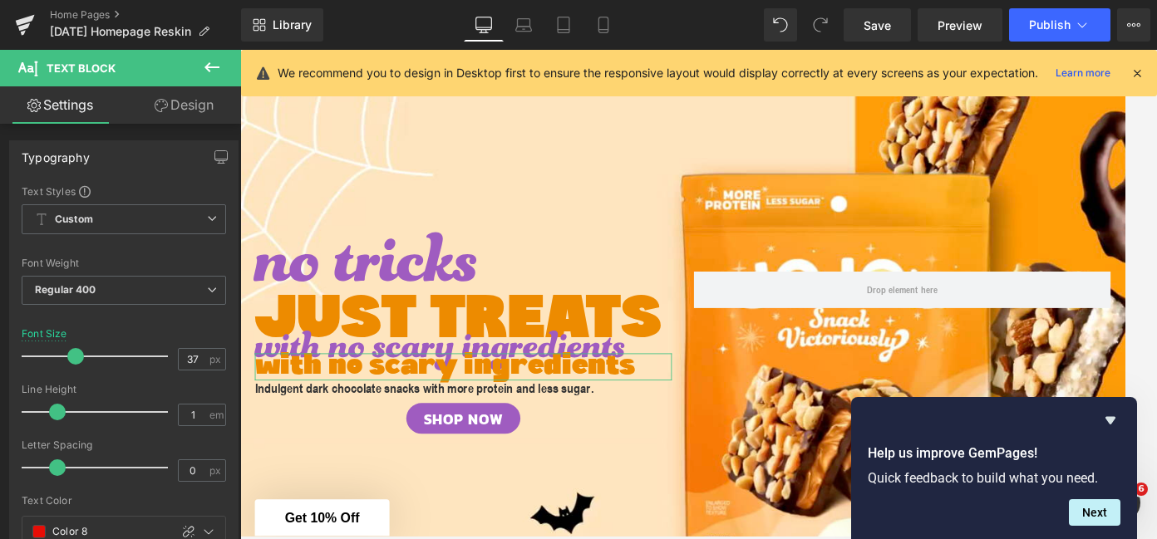
click at [199, 102] on link "Design" at bounding box center [184, 104] width 121 height 37
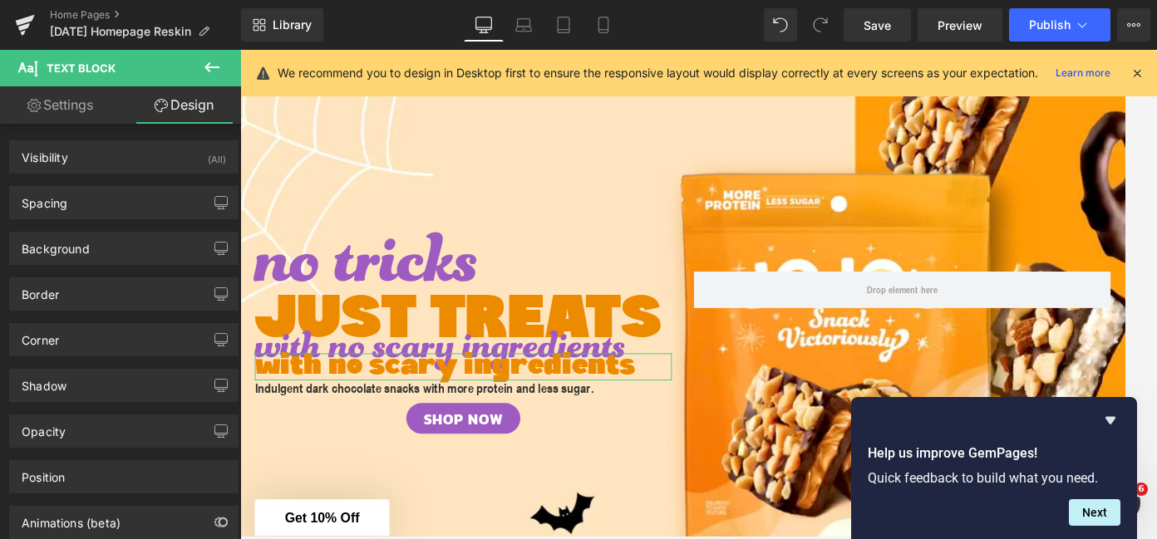
type input "0"
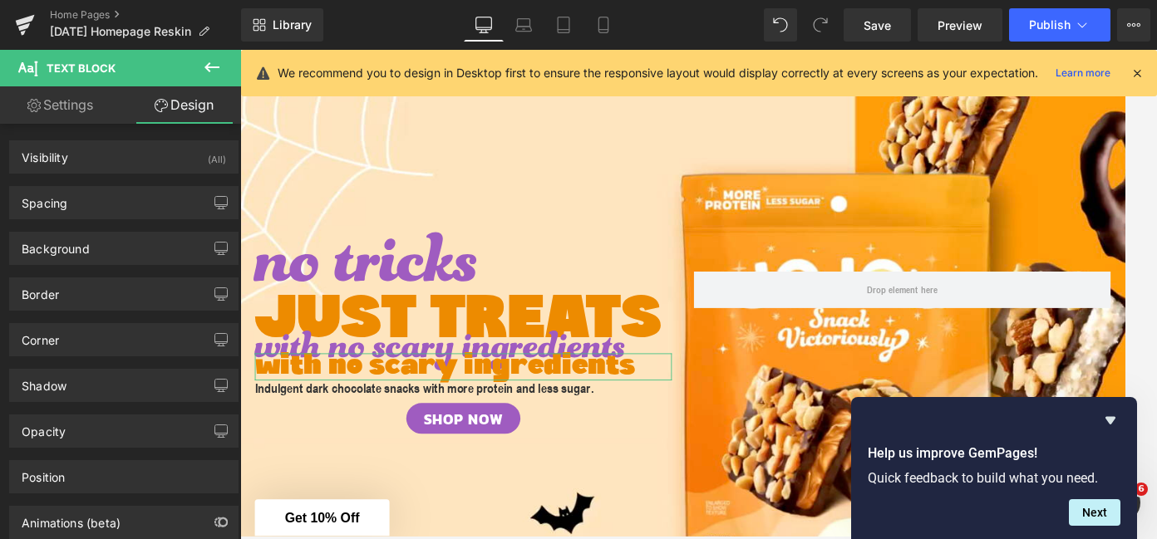
type input "0"
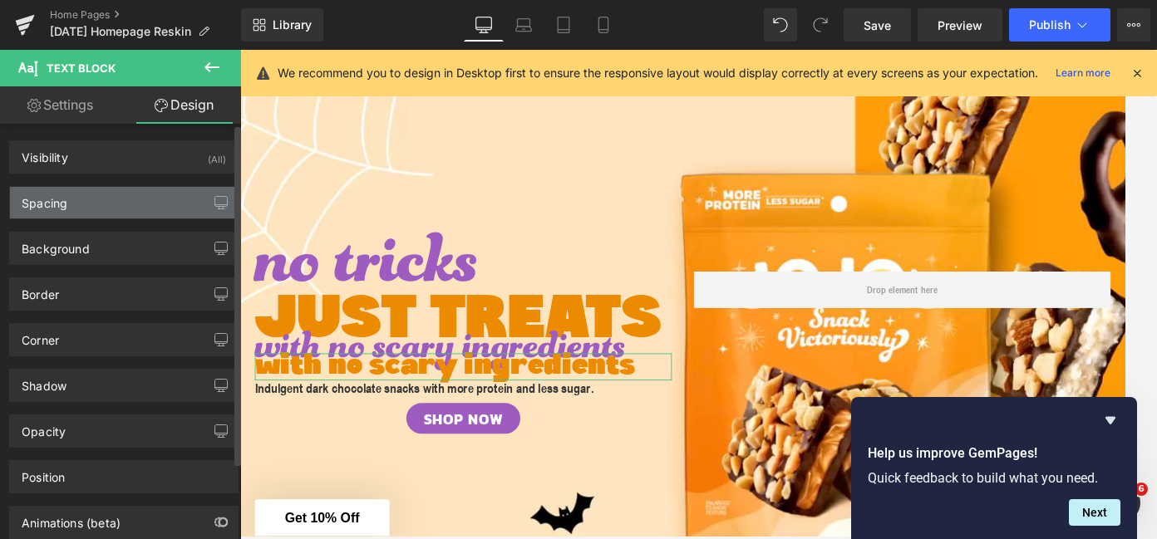
click at [62, 207] on div "Spacing" at bounding box center [45, 198] width 46 height 23
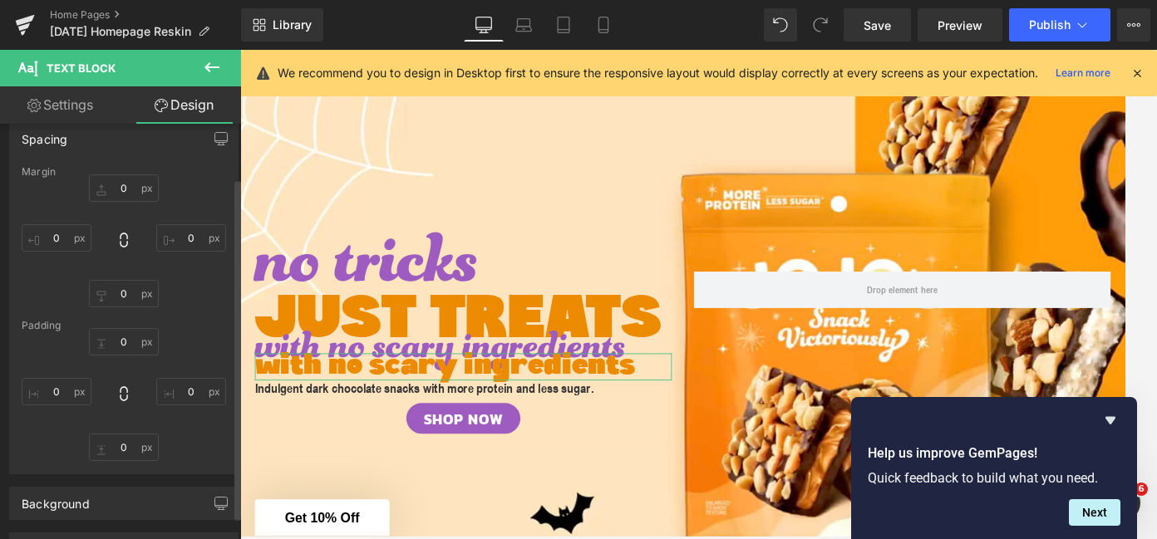
scroll to position [66, 0]
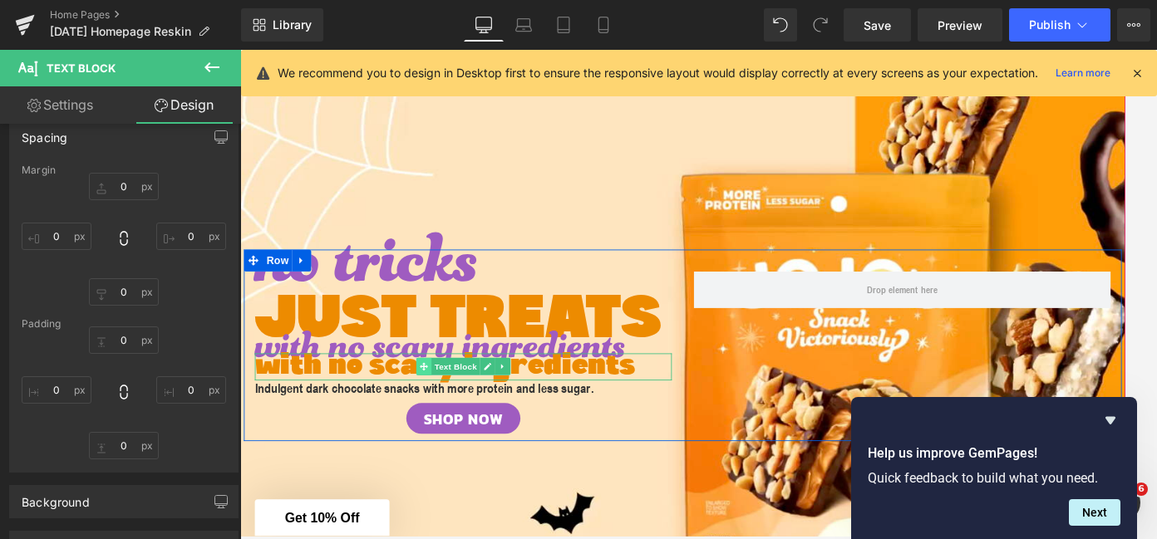
click at [455, 410] on span at bounding box center [449, 411] width 17 height 20
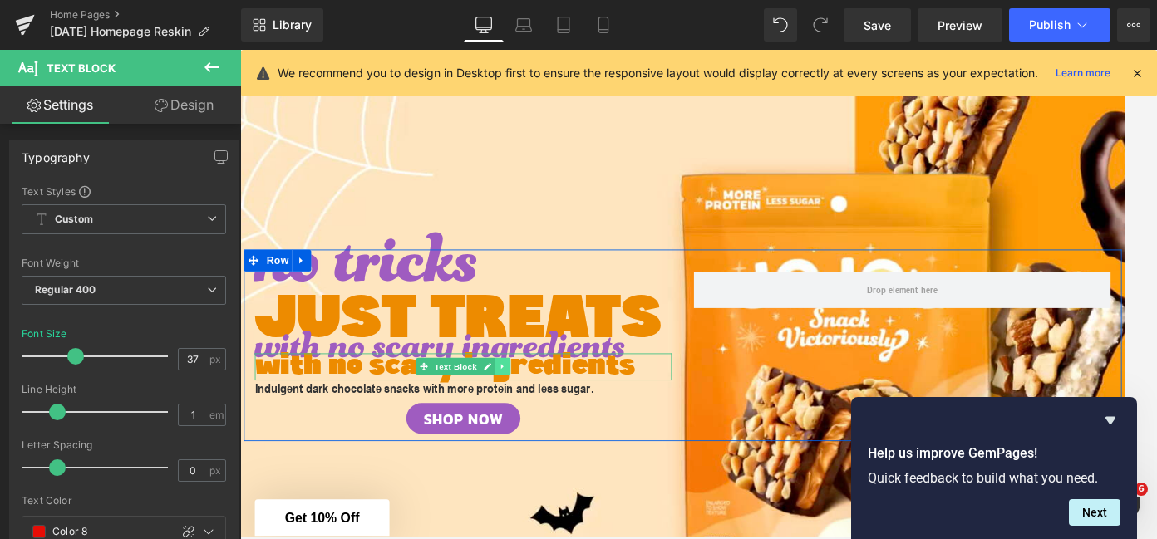
click at [539, 411] on icon at bounding box center [538, 411] width 9 height 10
click at [546, 411] on icon at bounding box center [547, 410] width 9 height 9
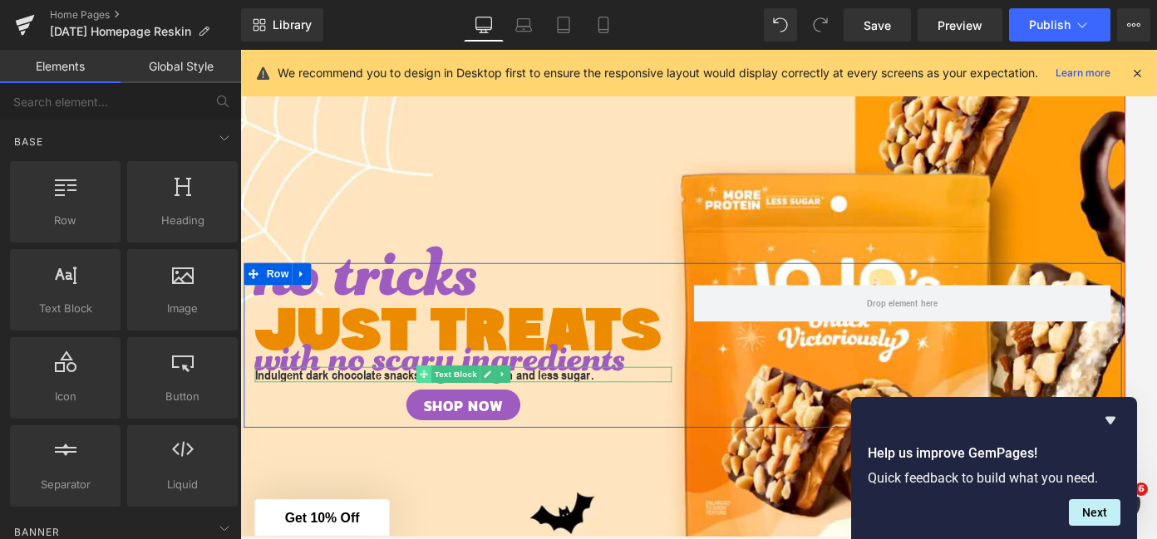
click at [458, 421] on span at bounding box center [449, 420] width 17 height 20
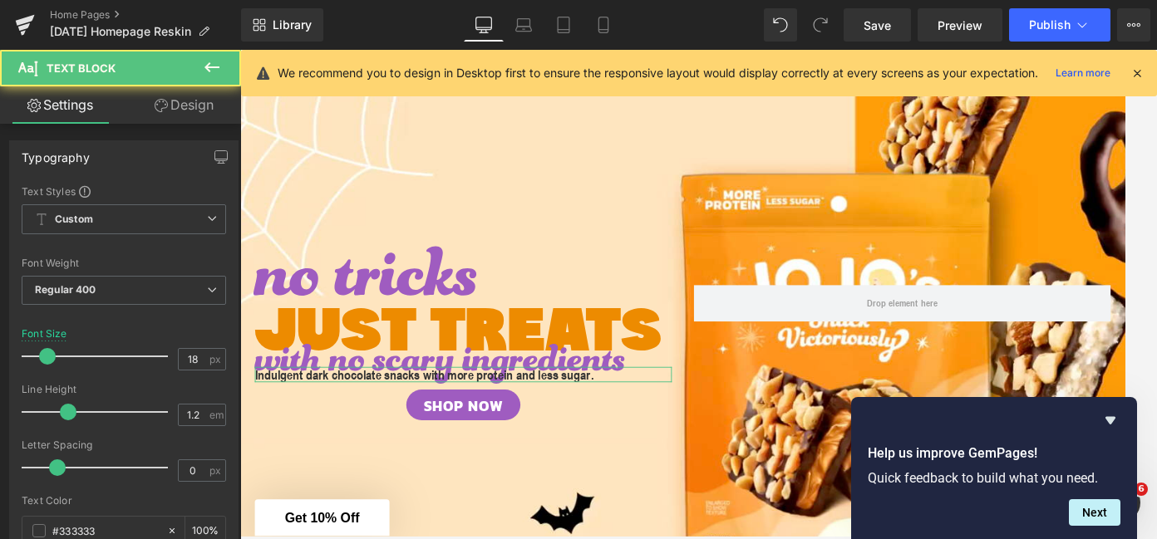
click at [193, 111] on link "Design" at bounding box center [184, 104] width 121 height 37
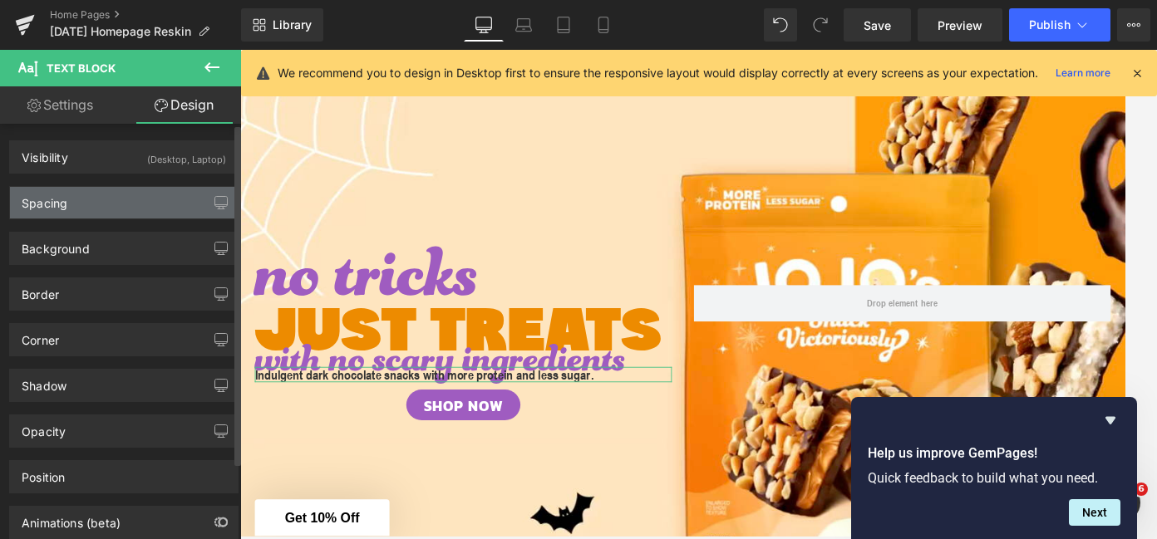
click at [120, 192] on div "Spacing" at bounding box center [124, 203] width 228 height 32
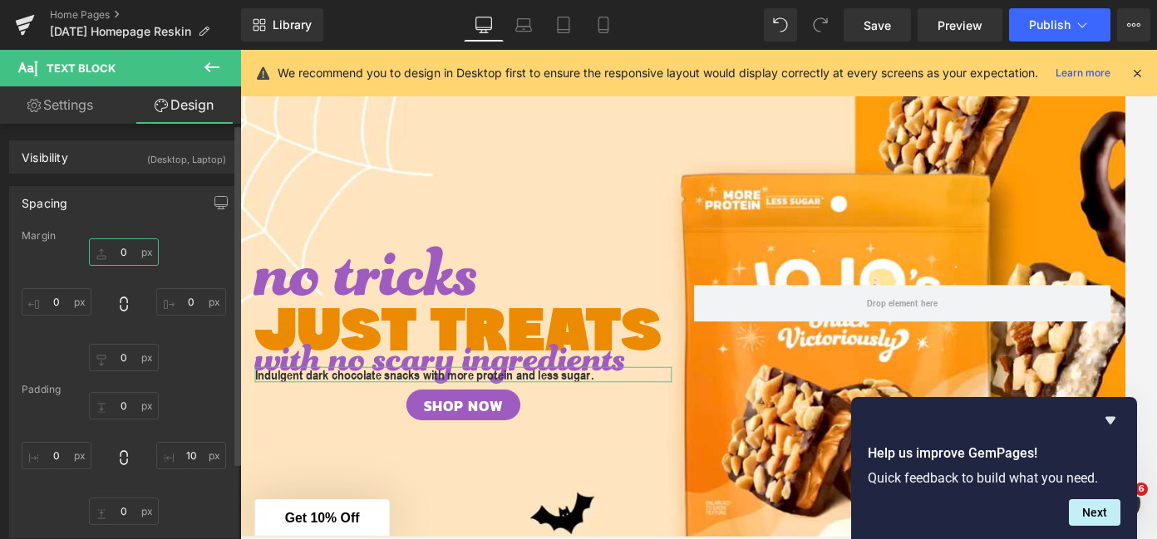
click at [120, 253] on input "0" at bounding box center [124, 252] width 70 height 27
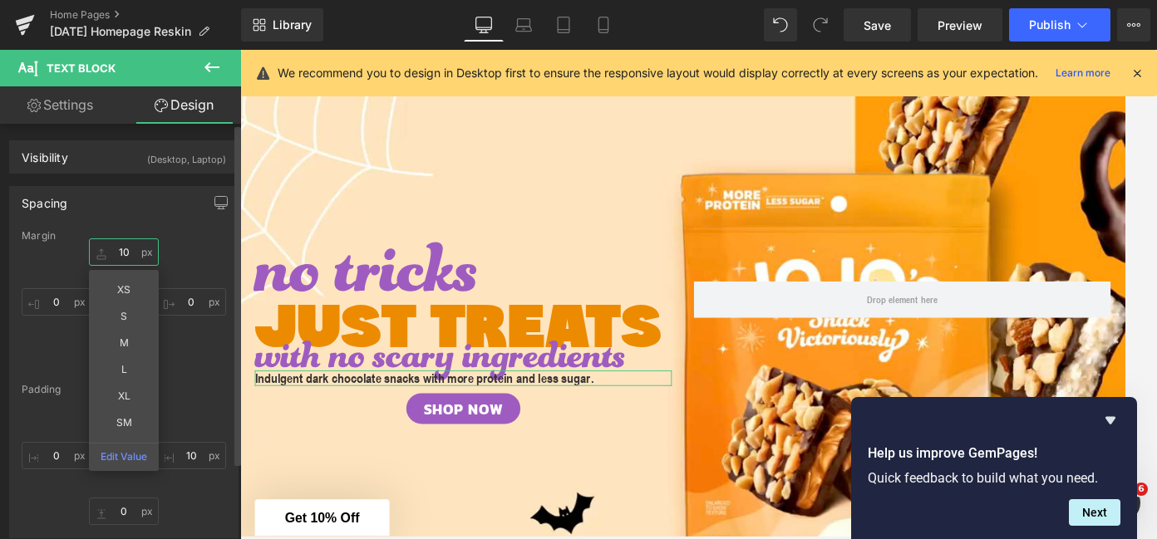
type input "1"
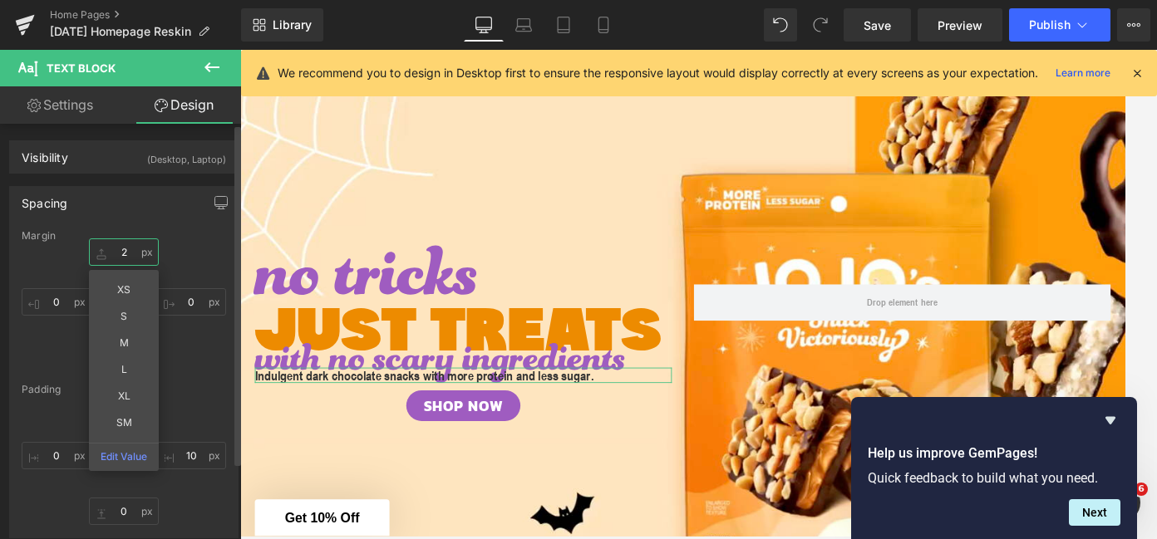
type input "20"
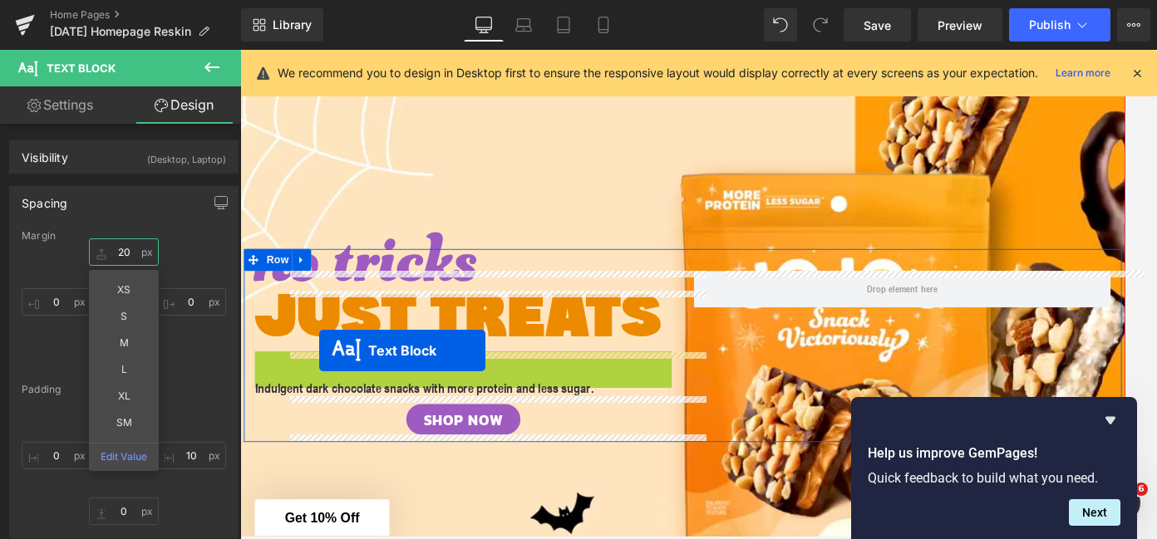
drag, startPoint x: 453, startPoint y: 413, endPoint x: 330, endPoint y: 392, distance: 124.9
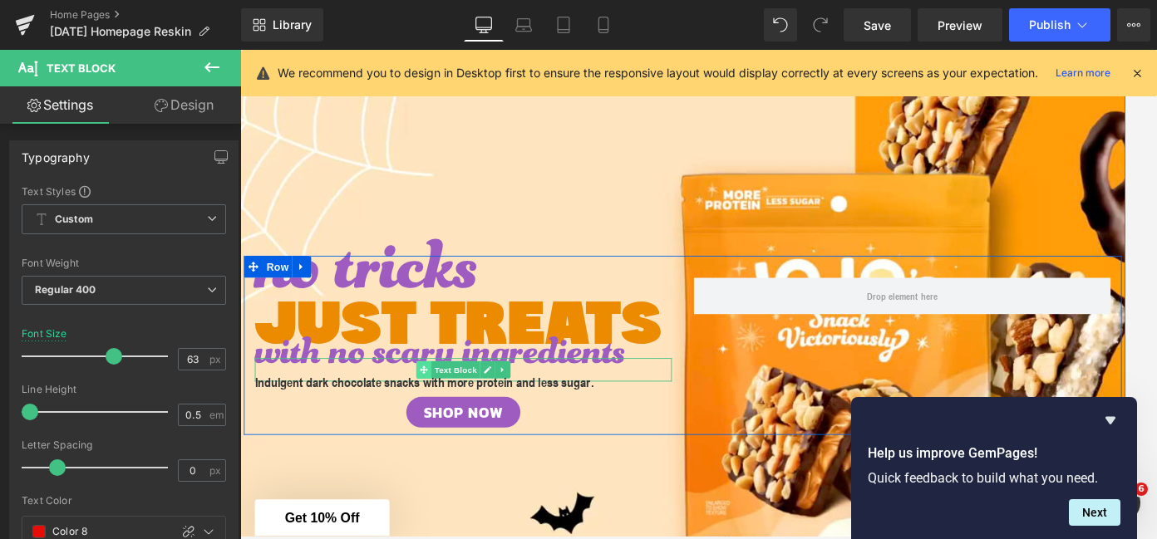
click at [455, 416] on span at bounding box center [449, 414] width 17 height 20
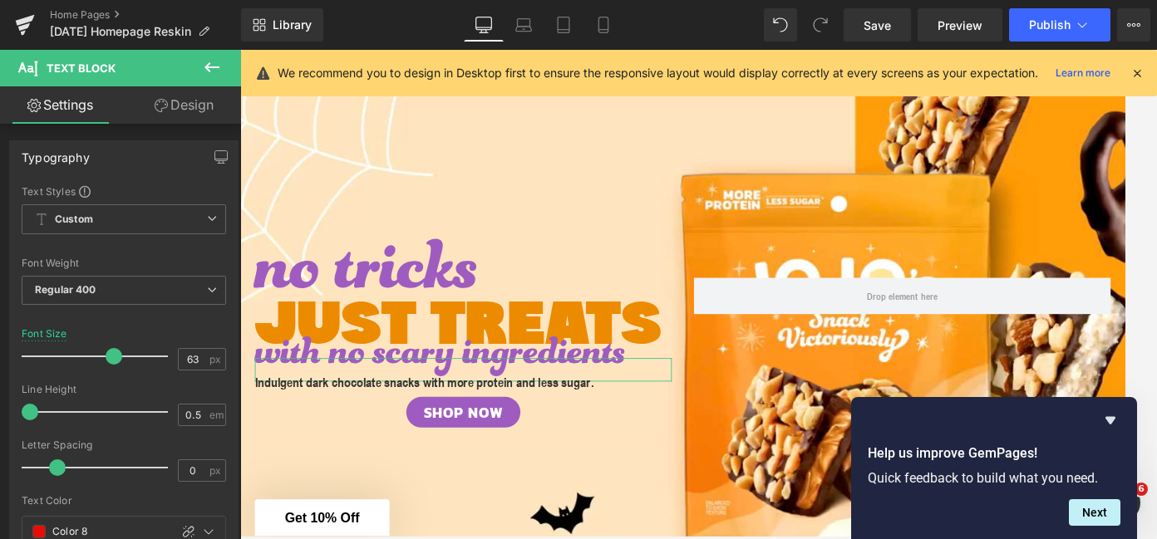
click at [193, 95] on link "Design" at bounding box center [184, 104] width 121 height 37
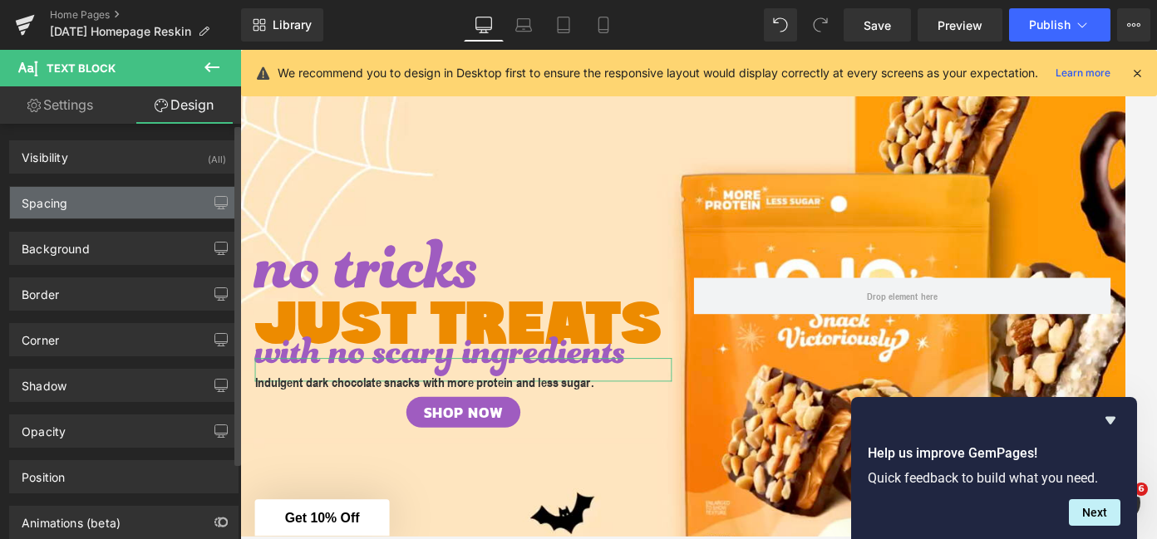
click at [78, 204] on div "Spacing" at bounding box center [124, 203] width 228 height 32
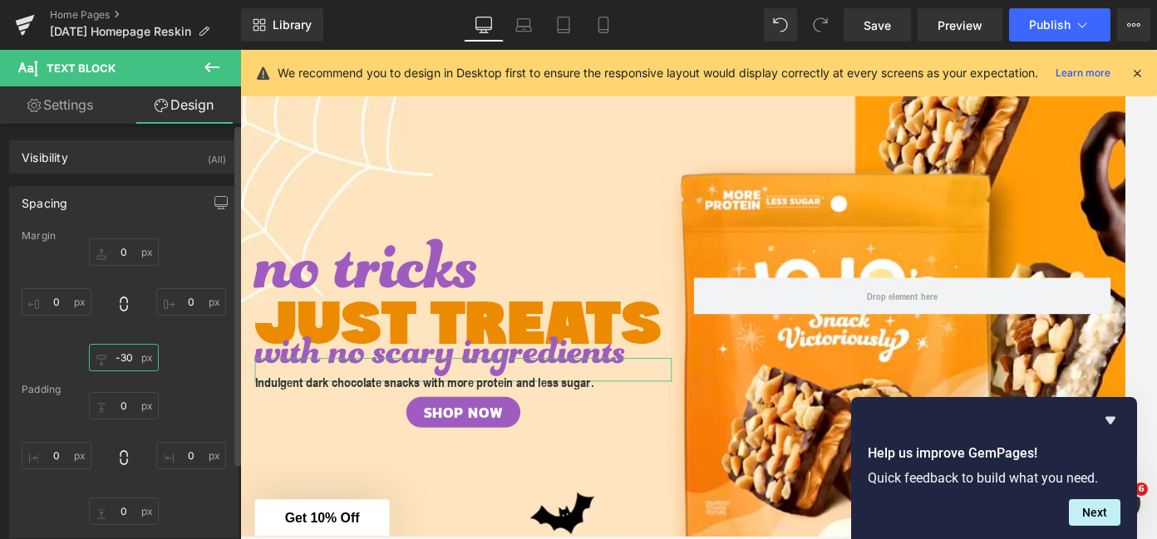
click at [124, 361] on input "-30" at bounding box center [124, 357] width 70 height 27
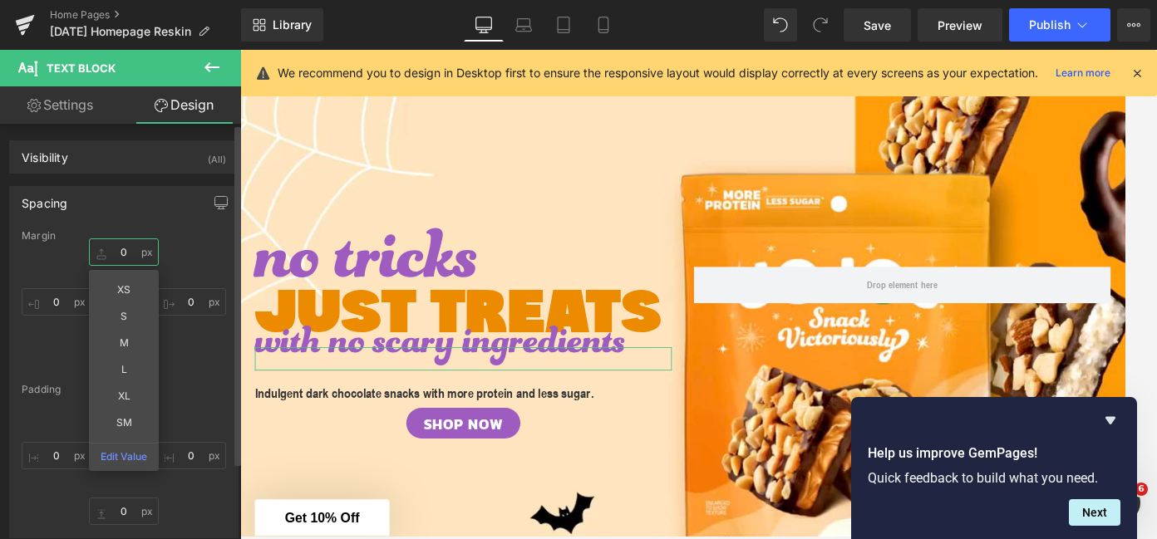
click at [125, 249] on input "0" at bounding box center [124, 252] width 70 height 27
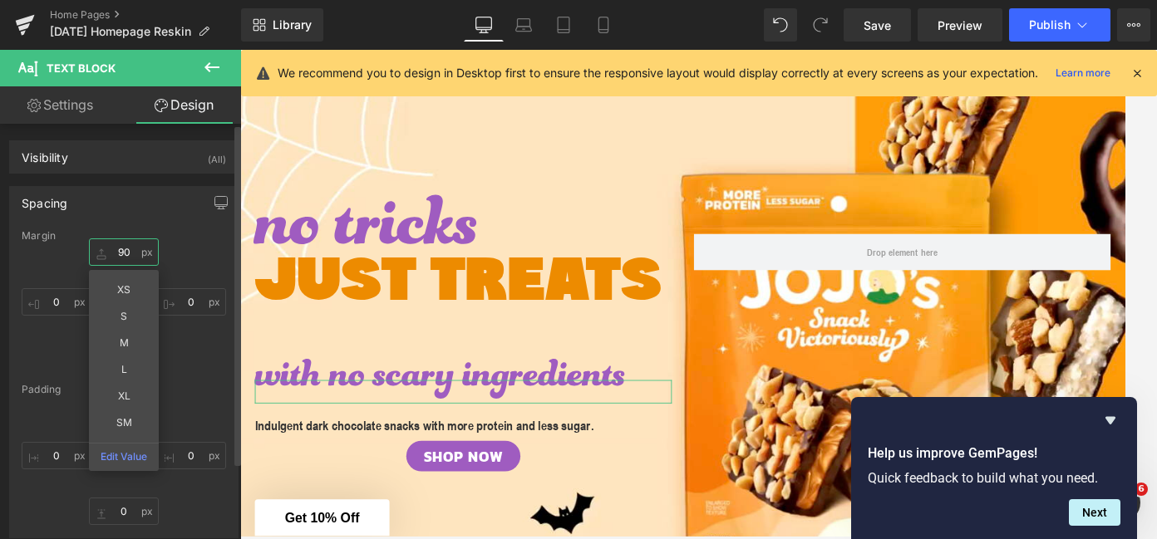
type input "9"
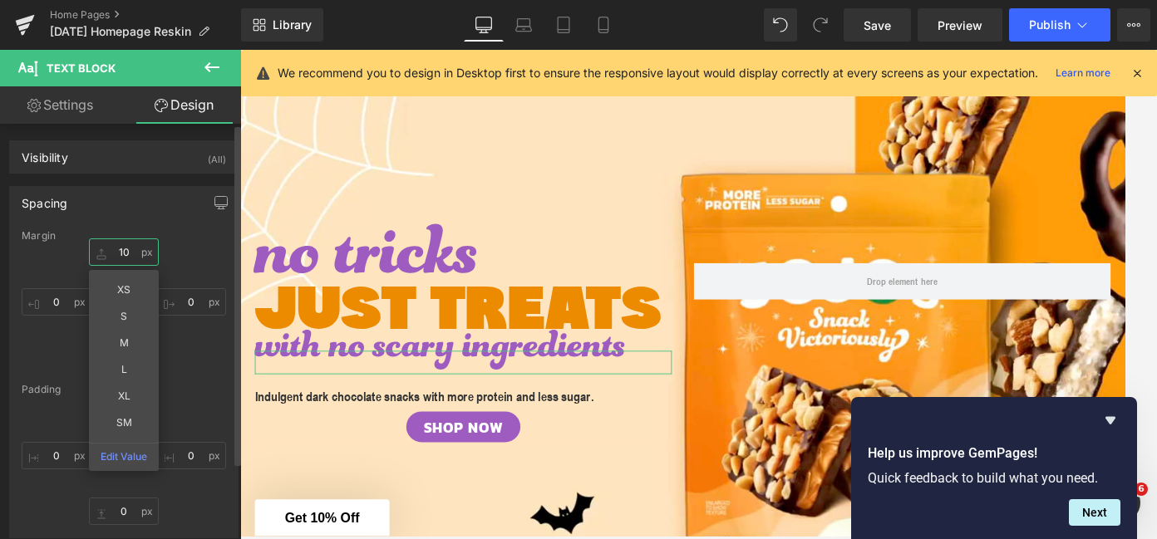
type input "1"
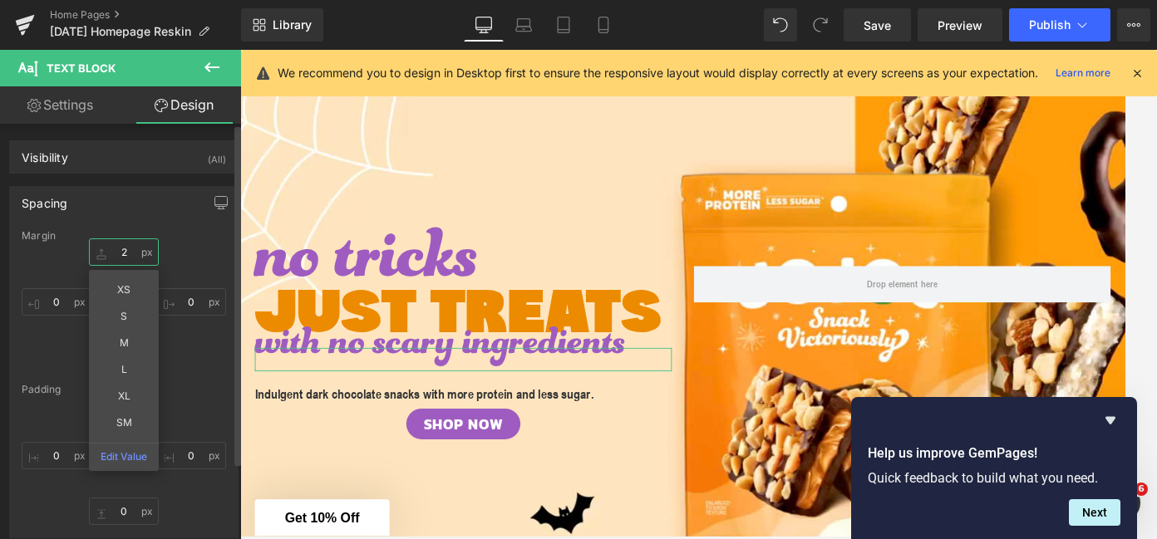
type input "20"
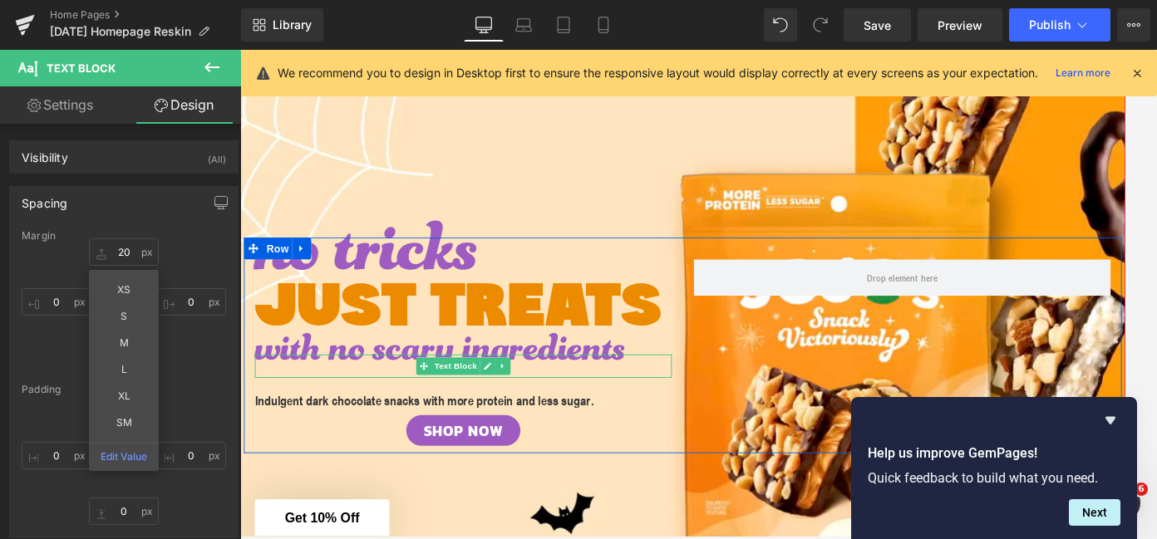
click at [431, 276] on div at bounding box center [742, 275] width 997 height 25
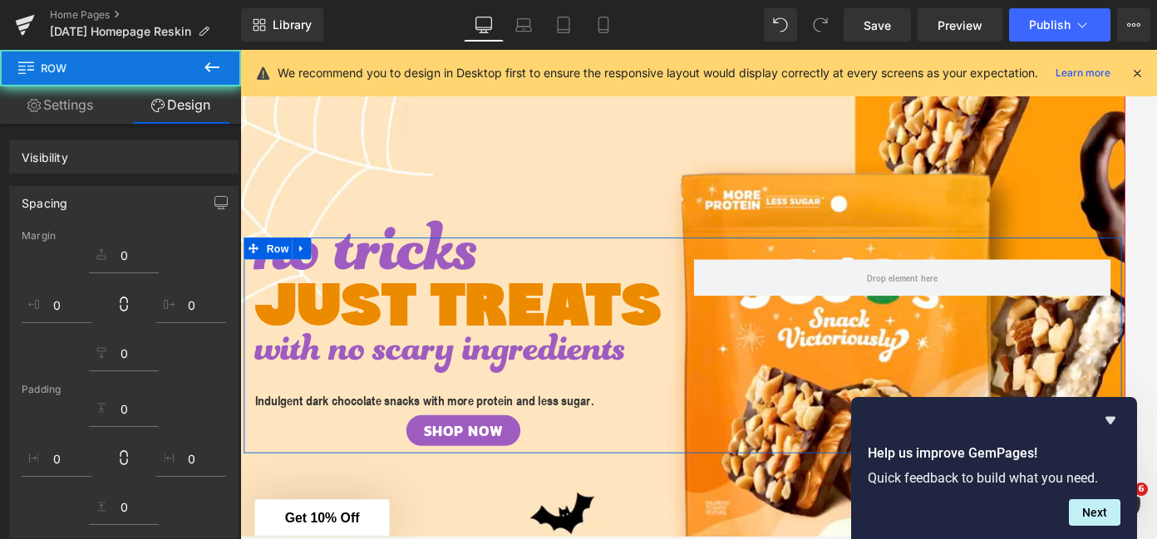
click at [410, 396] on div "with no scary ingredients Text Block" at bounding box center [494, 409] width 474 height 27
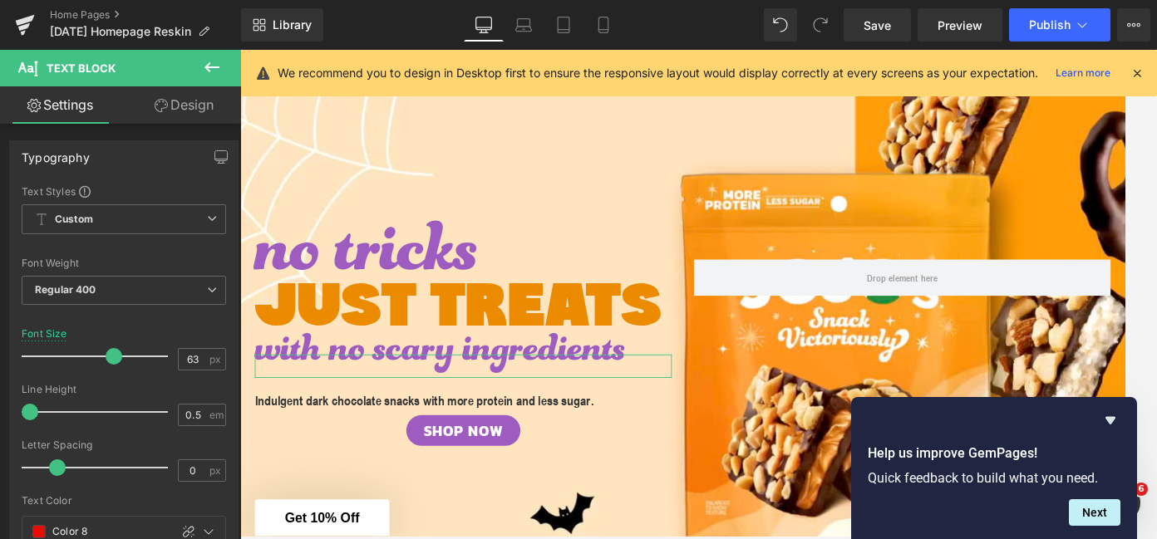
click at [196, 106] on link "Design" at bounding box center [184, 104] width 121 height 37
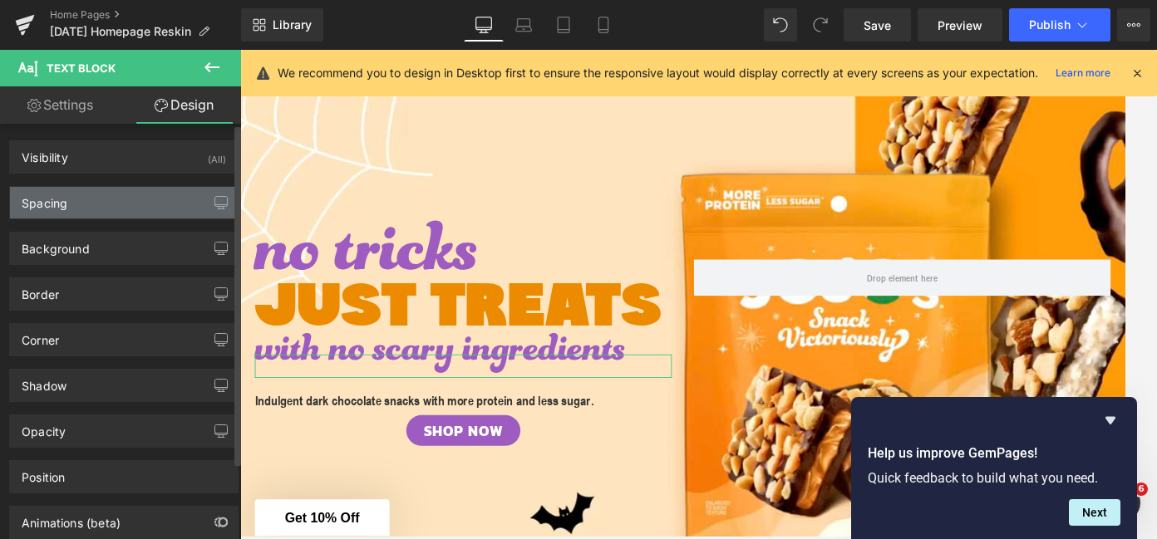
click at [101, 199] on div "Spacing" at bounding box center [124, 203] width 228 height 32
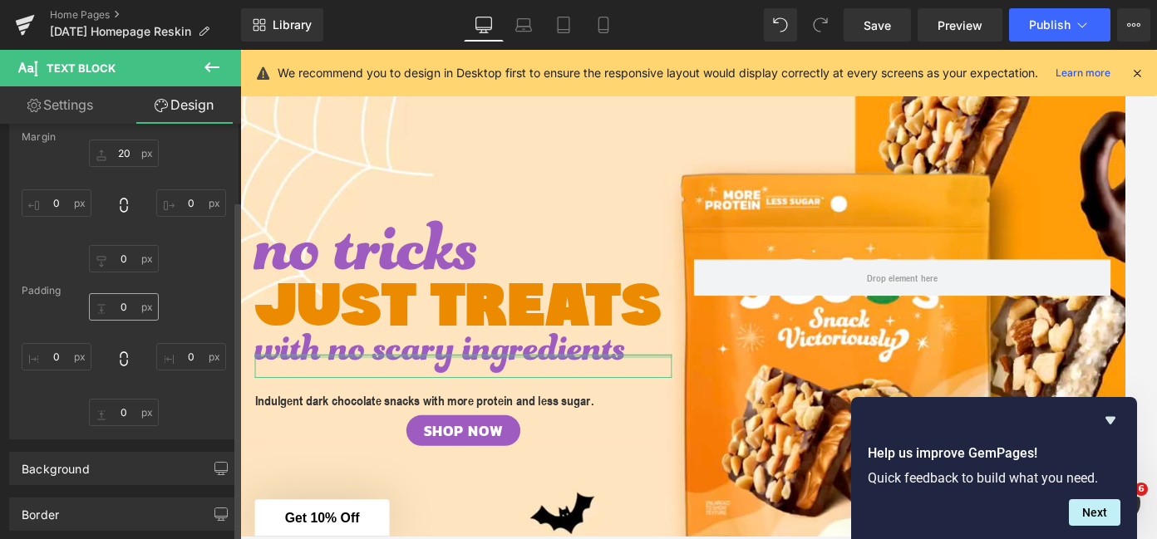
scroll to position [70, 0]
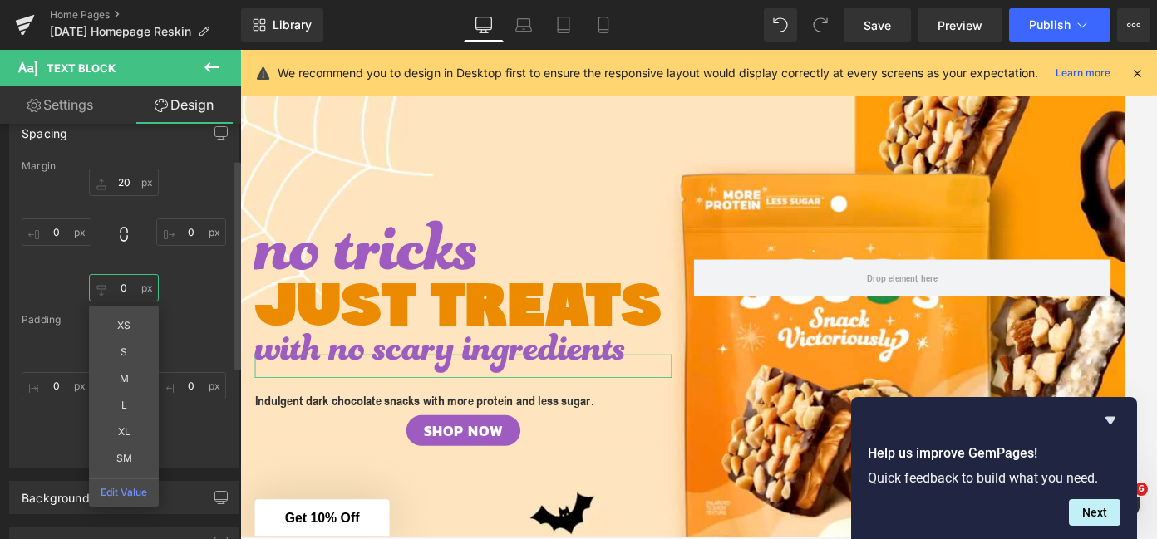
click at [121, 292] on input "0" at bounding box center [124, 287] width 70 height 27
type input "-20"
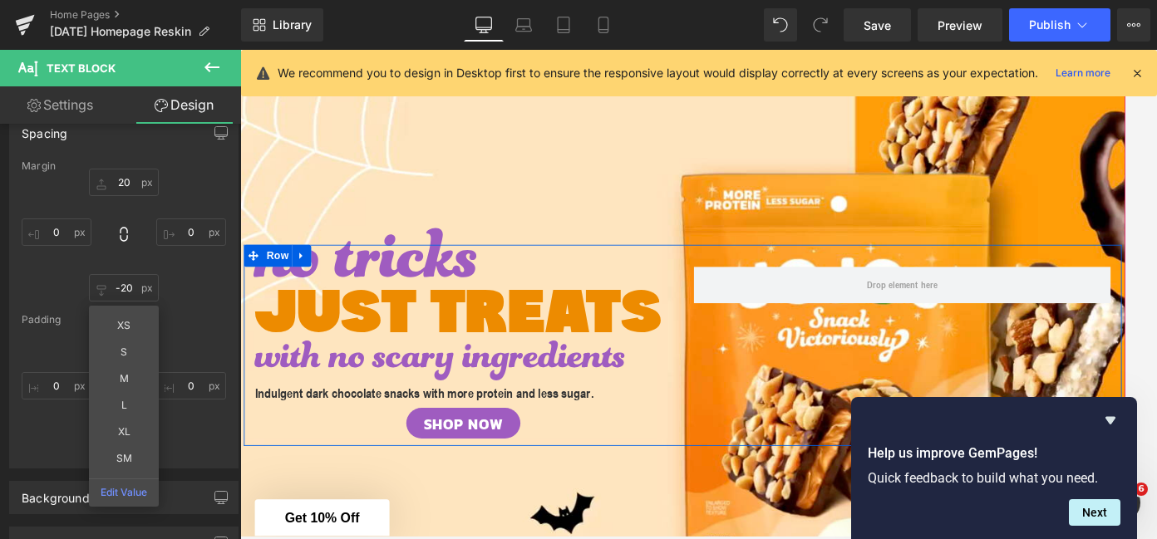
click at [348, 495] on div "no tricks Text Block JUST TREATS Text Block with no scary ingredients Text Bloc…" at bounding box center [742, 386] width 997 height 229
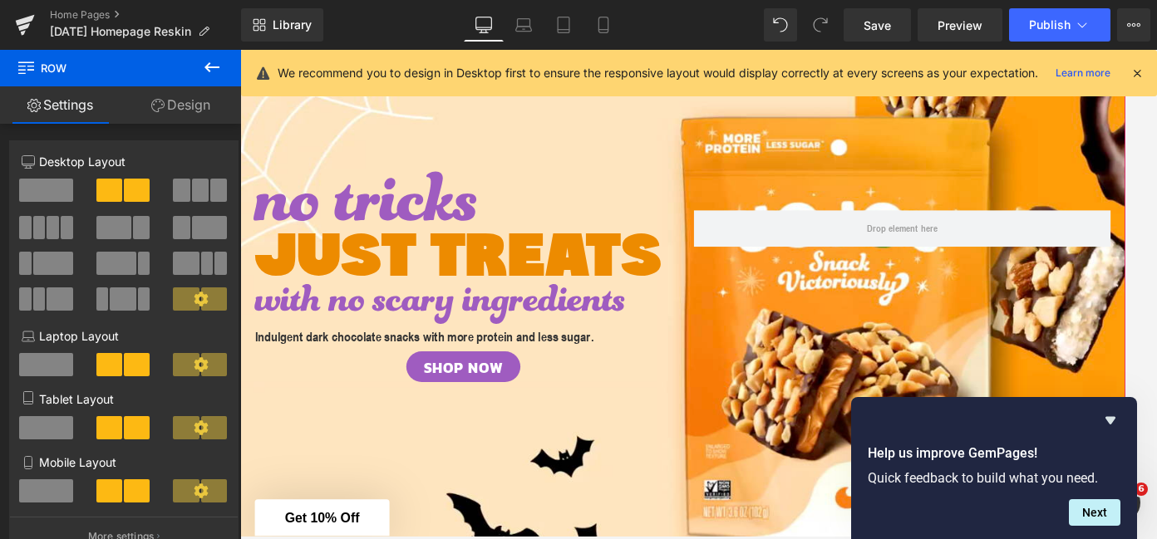
scroll to position [134, 0]
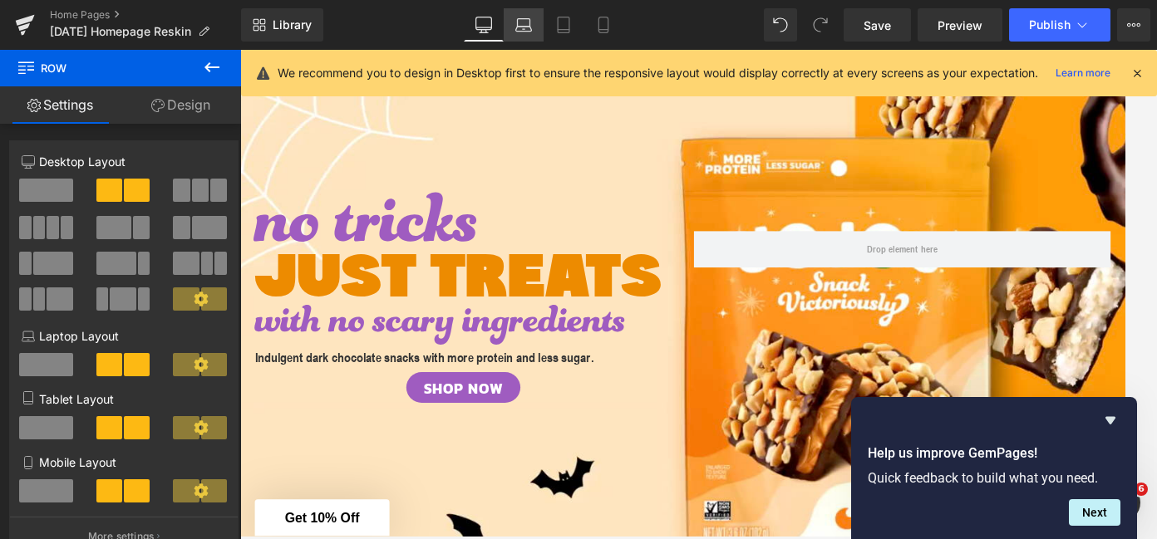
click at [531, 27] on icon at bounding box center [523, 25] width 17 height 17
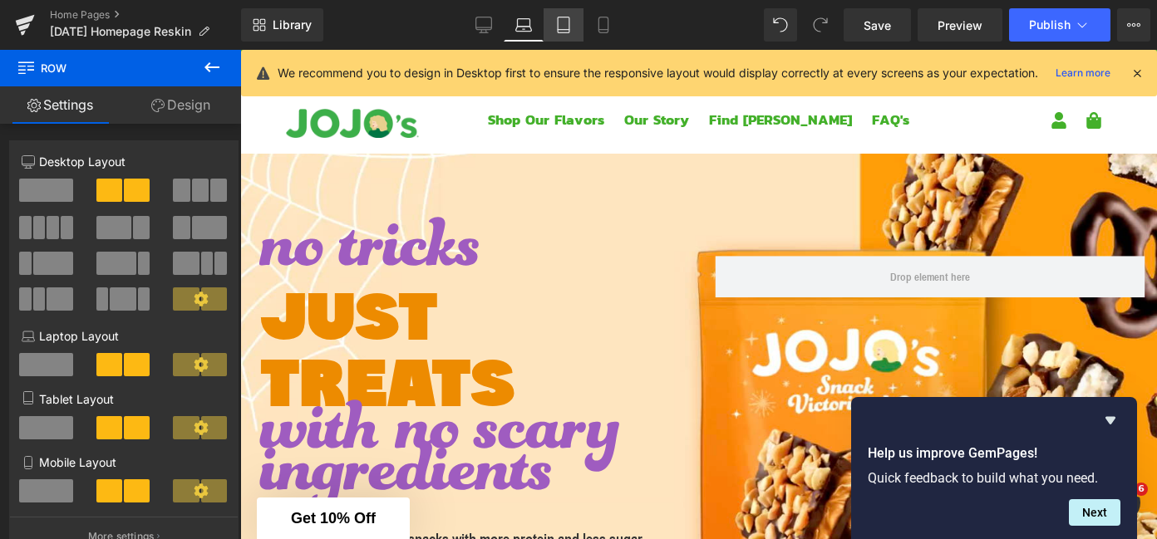
click at [569, 23] on icon at bounding box center [564, 25] width 12 height 16
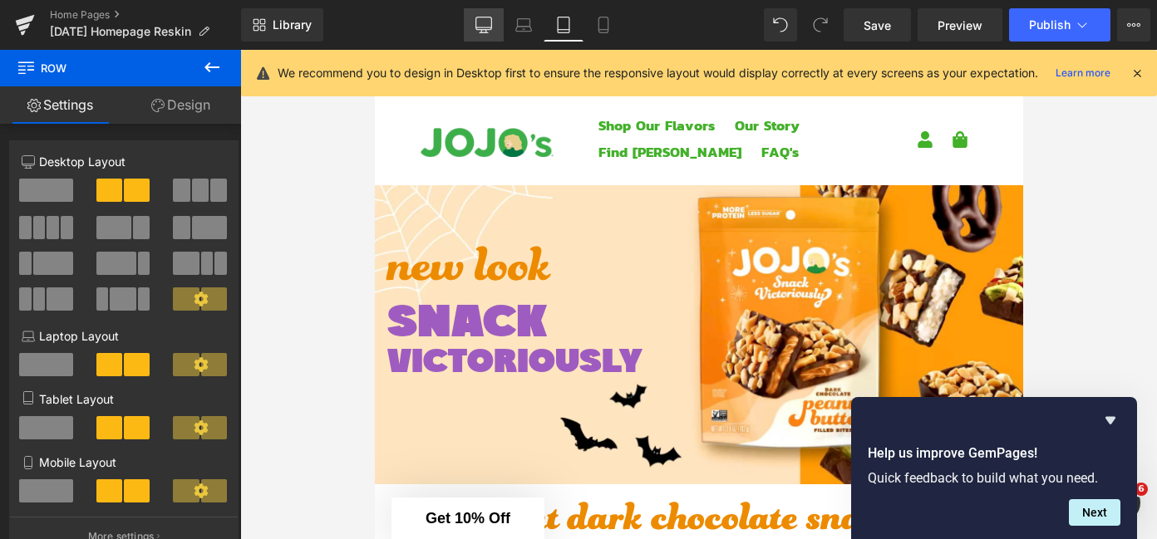
click at [490, 30] on icon at bounding box center [483, 25] width 17 height 17
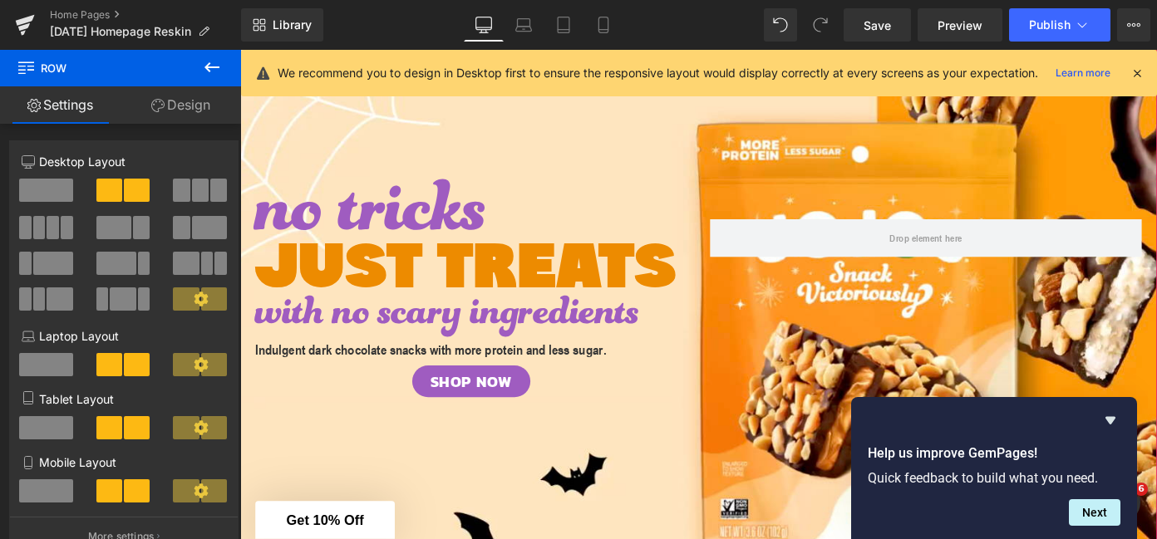
scroll to position [153, 0]
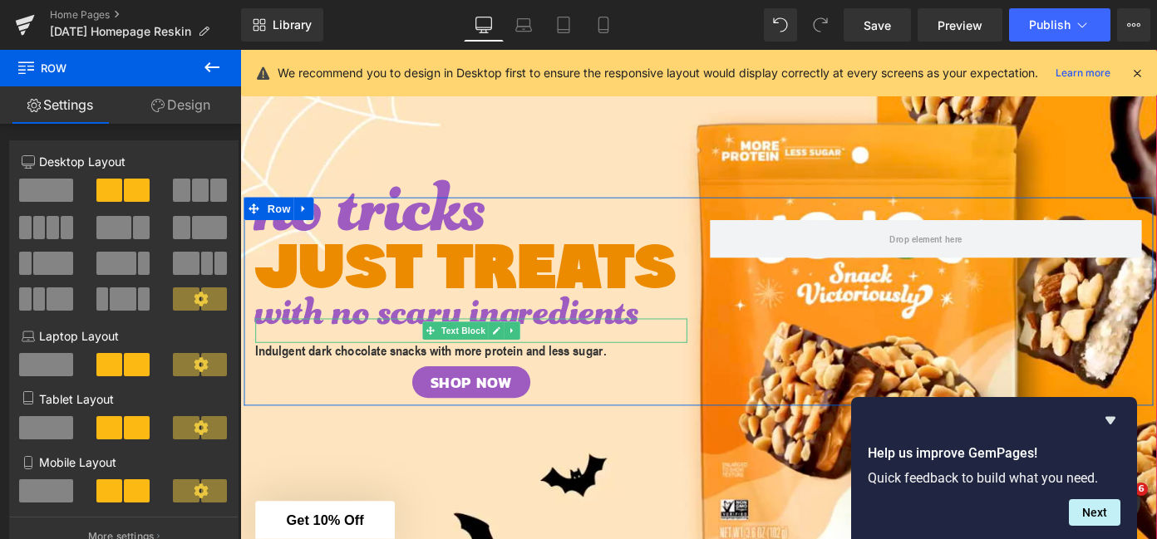
click at [406, 294] on span "with no scary ingredients" at bounding box center [467, 357] width 421 height 129
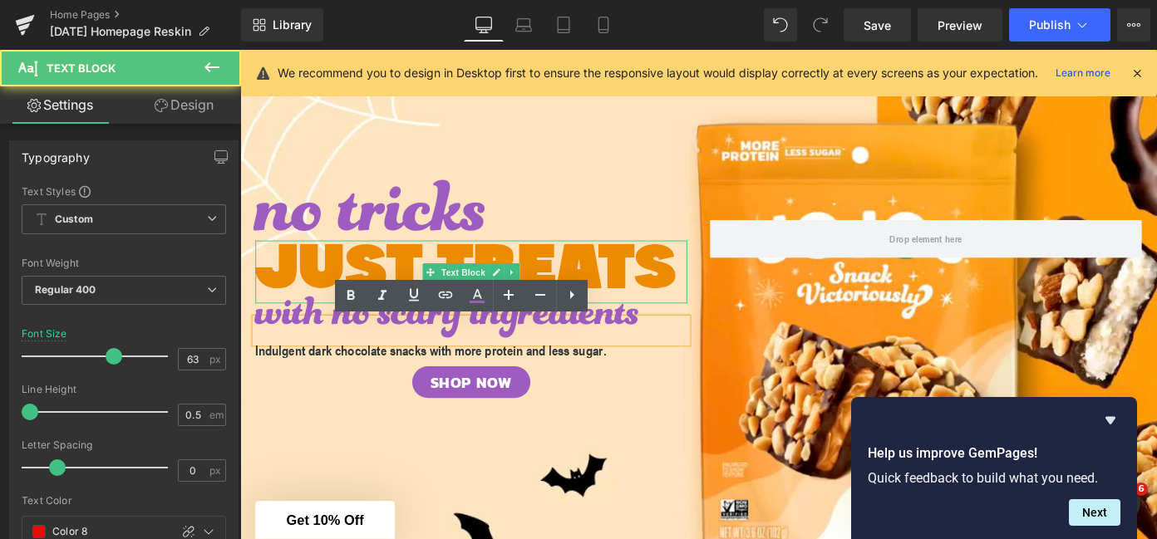
click at [401, 268] on p "JUST TREATS" at bounding box center [494, 293] width 474 height 69
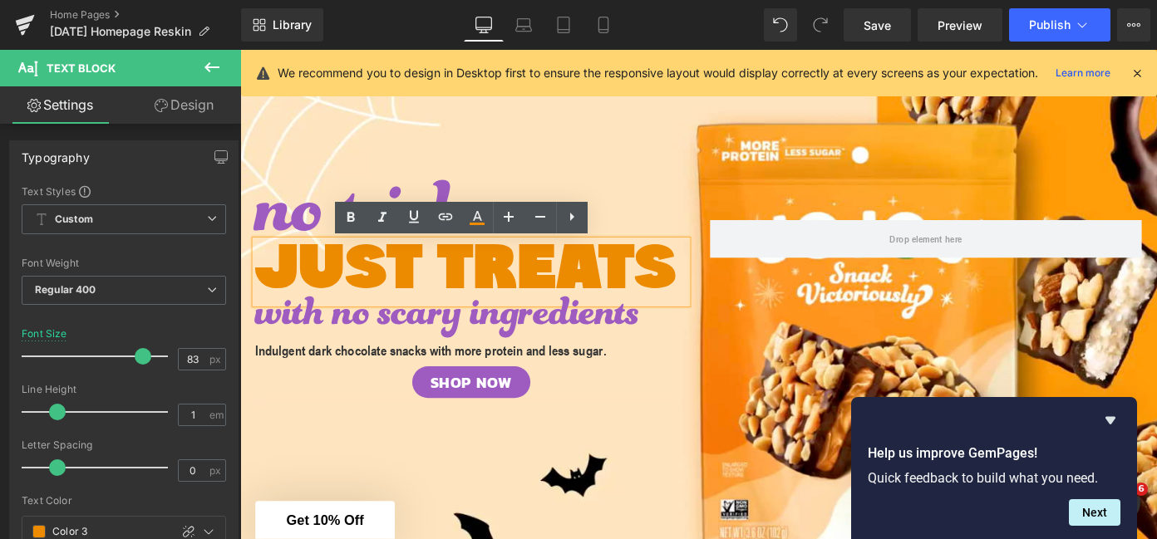
click at [401, 268] on p "JUST TREATS" at bounding box center [494, 293] width 474 height 69
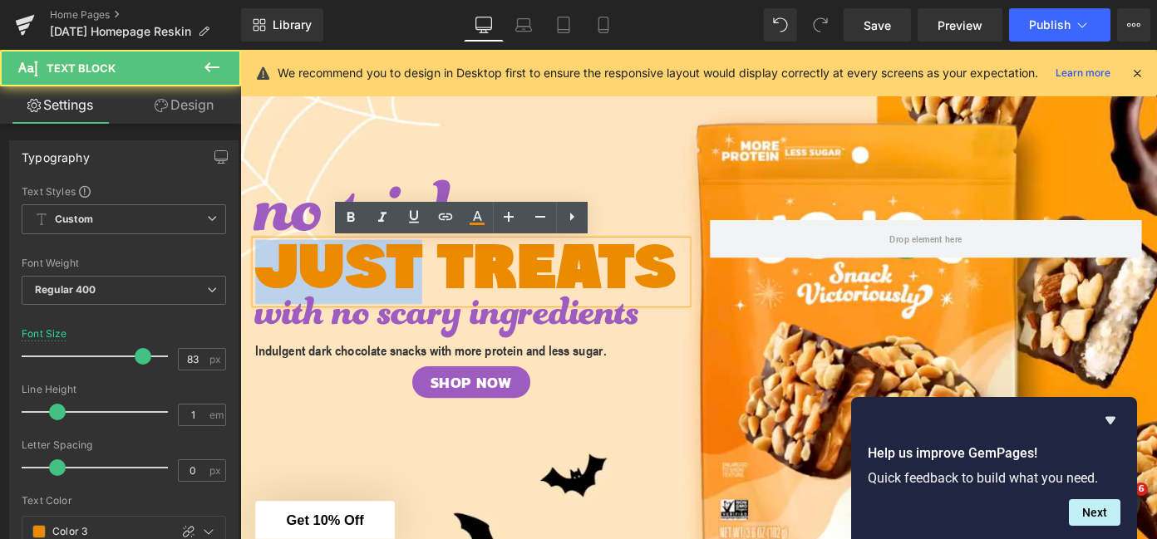
click at [401, 268] on p "JUST TREATS" at bounding box center [494, 293] width 474 height 69
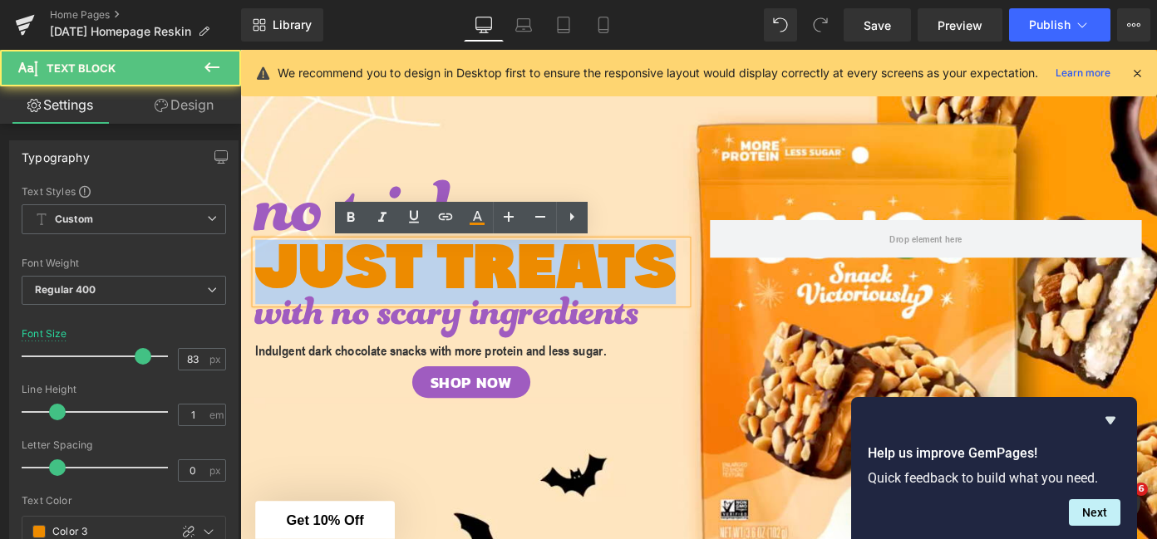
click at [401, 268] on p "JUST TREATS" at bounding box center [494, 293] width 474 height 69
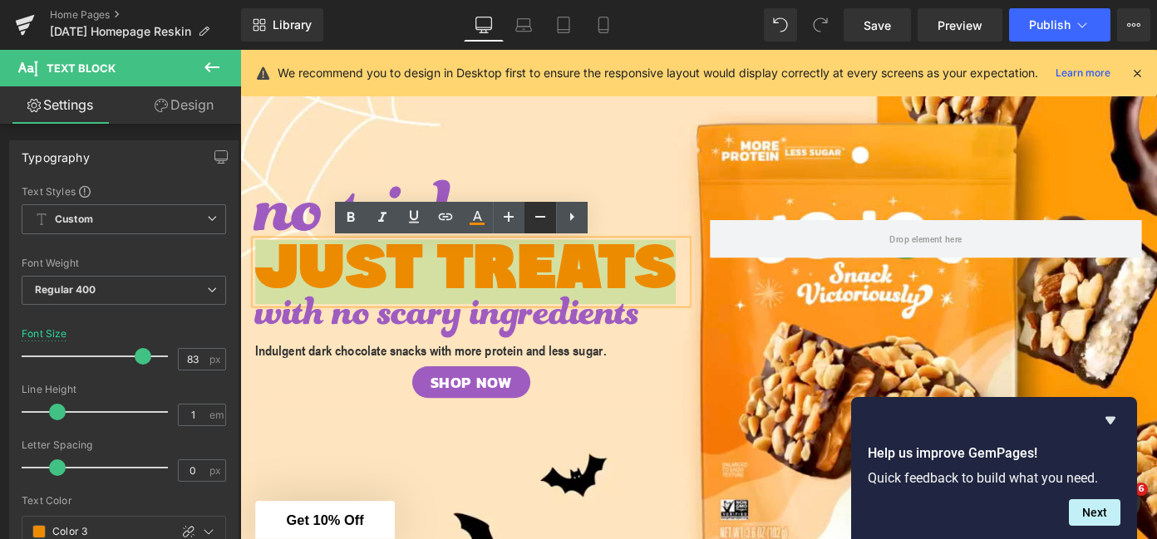
click at [535, 209] on icon at bounding box center [540, 217] width 20 height 20
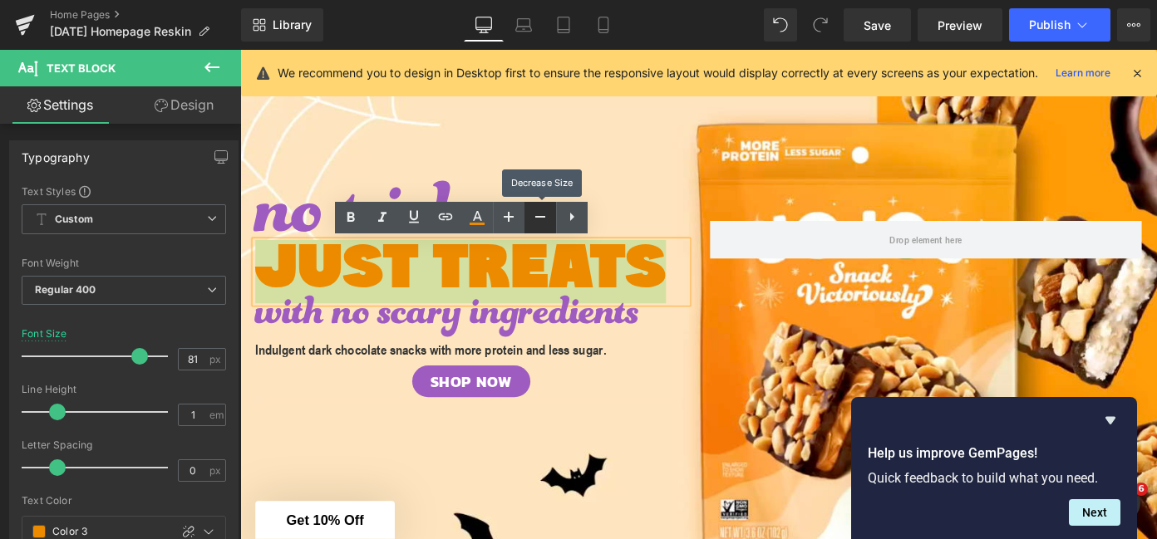
click at [535, 209] on icon at bounding box center [540, 217] width 20 height 20
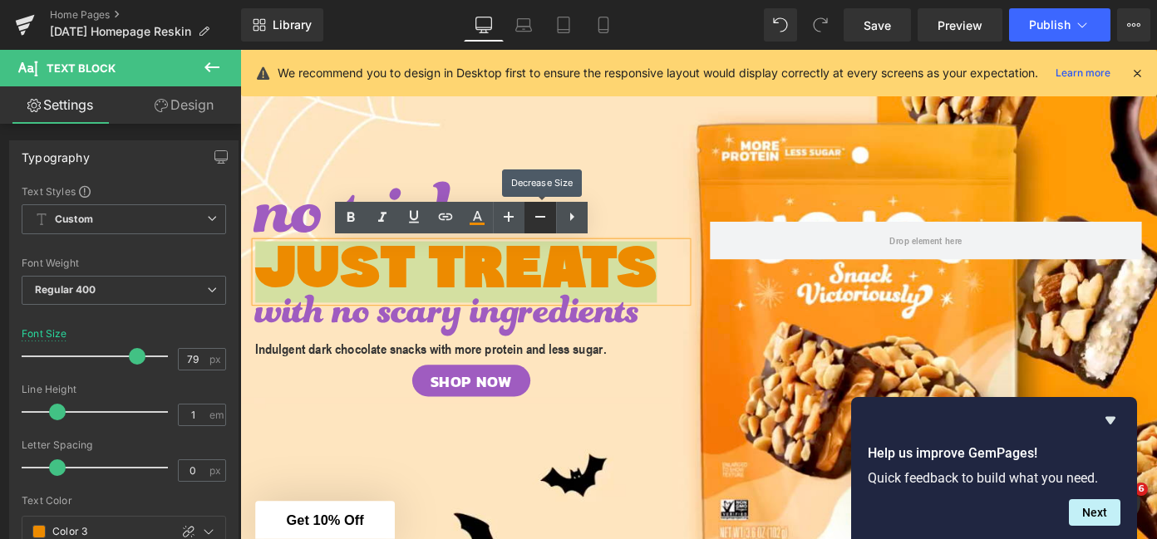
click at [535, 209] on icon at bounding box center [540, 217] width 20 height 20
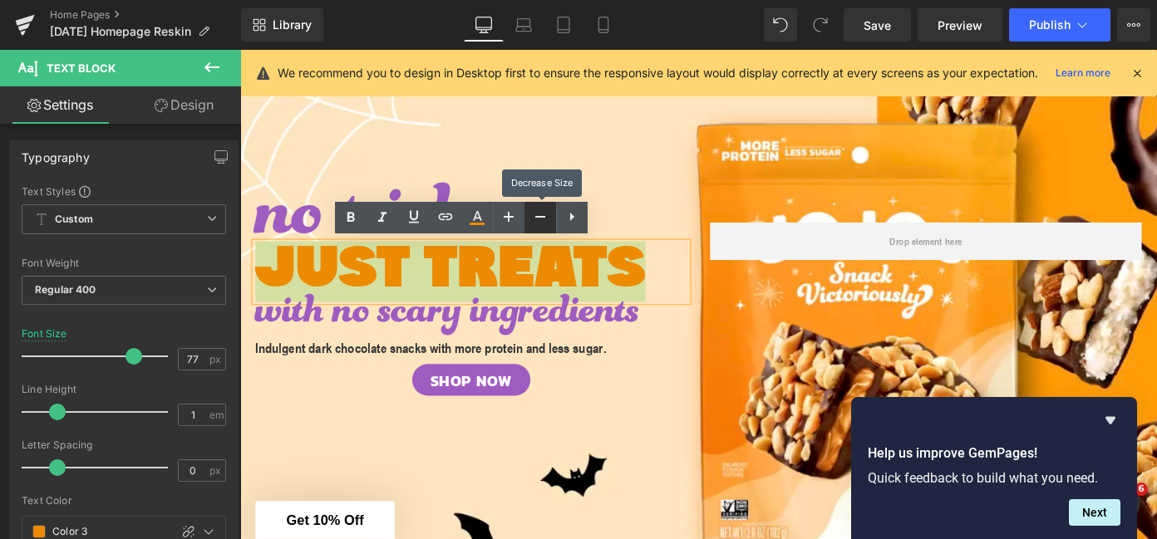
click at [535, 209] on icon at bounding box center [540, 217] width 20 height 20
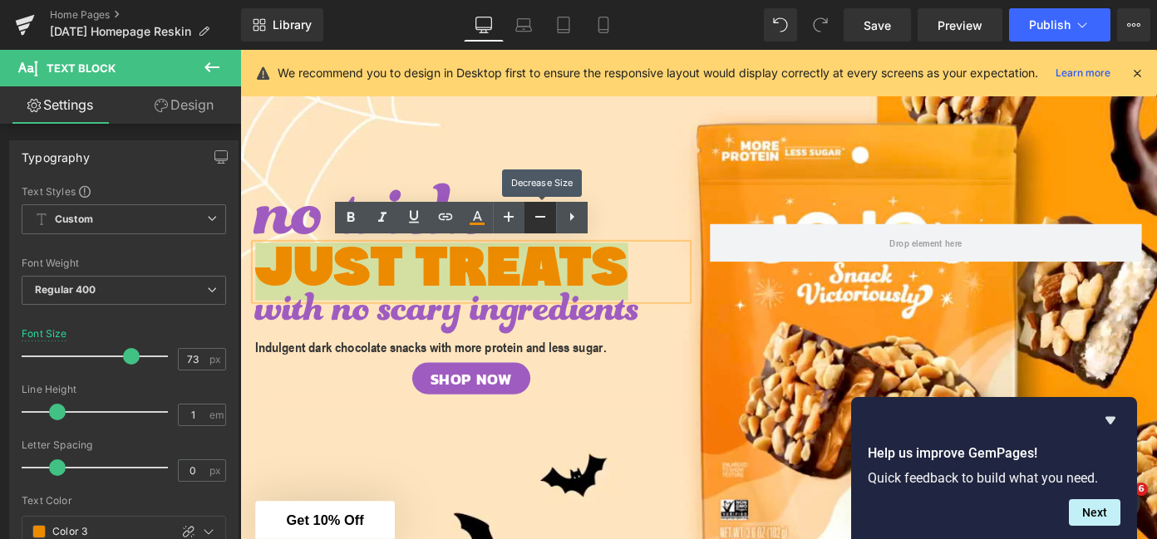
click at [535, 209] on icon at bounding box center [540, 217] width 20 height 20
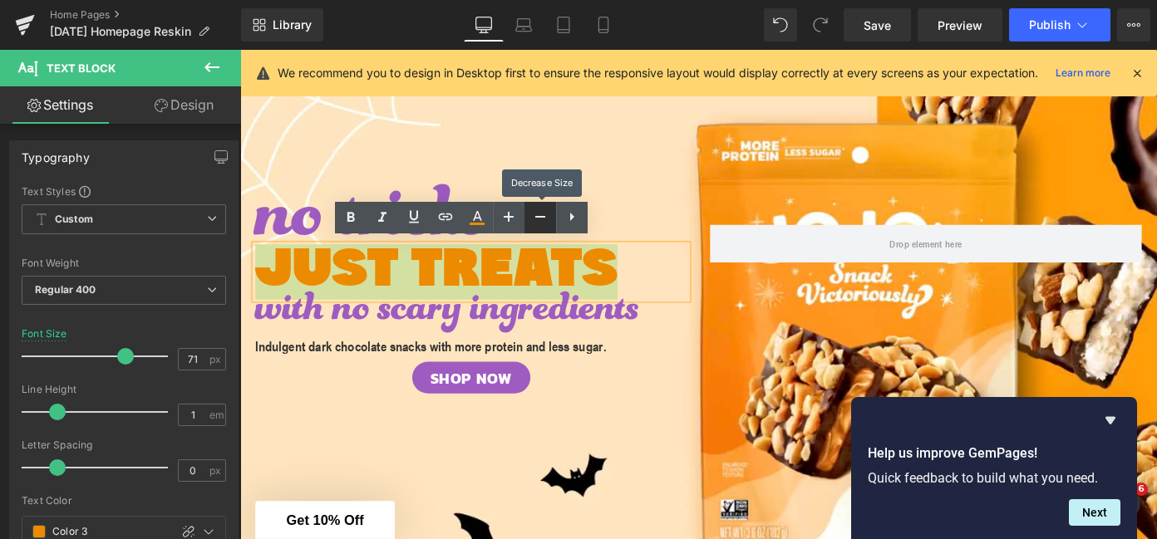
click at [535, 209] on icon at bounding box center [540, 217] width 20 height 20
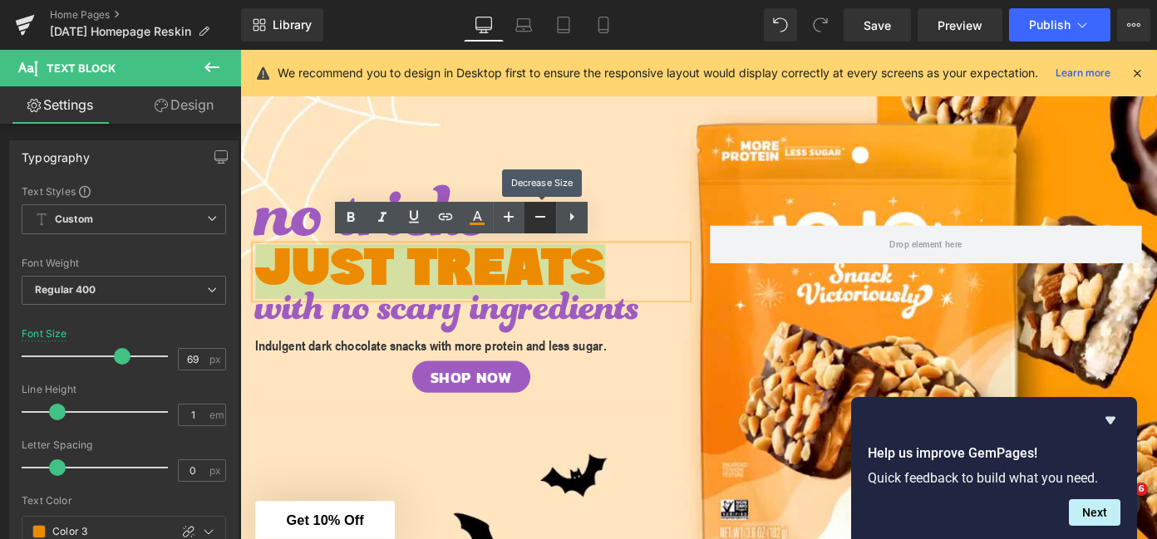
click at [535, 209] on icon at bounding box center [540, 217] width 20 height 20
type input "67"
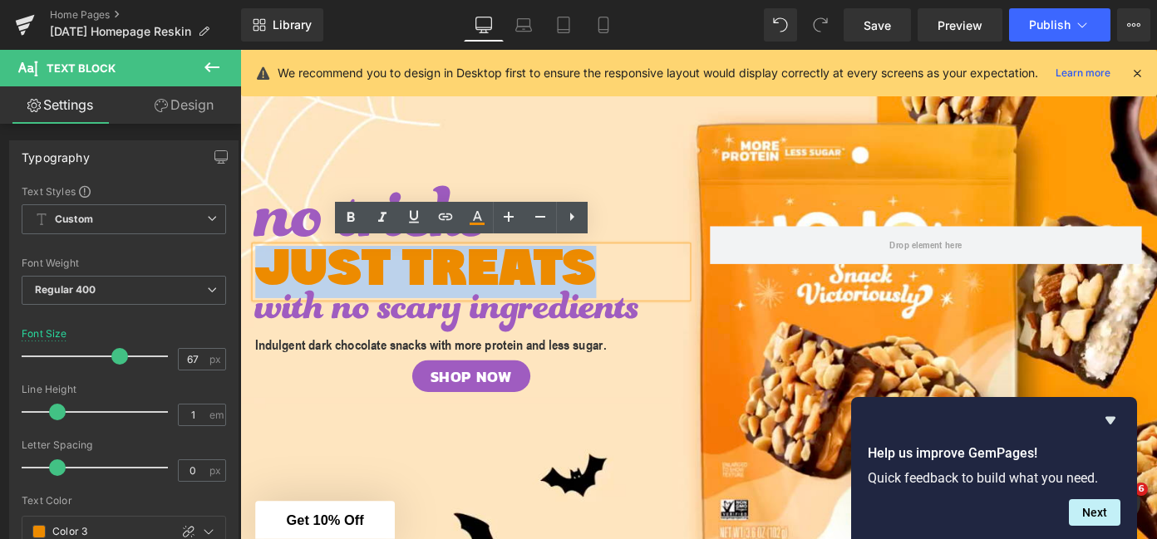
click at [327, 506] on div at bounding box center [743, 326] width 1006 height 707
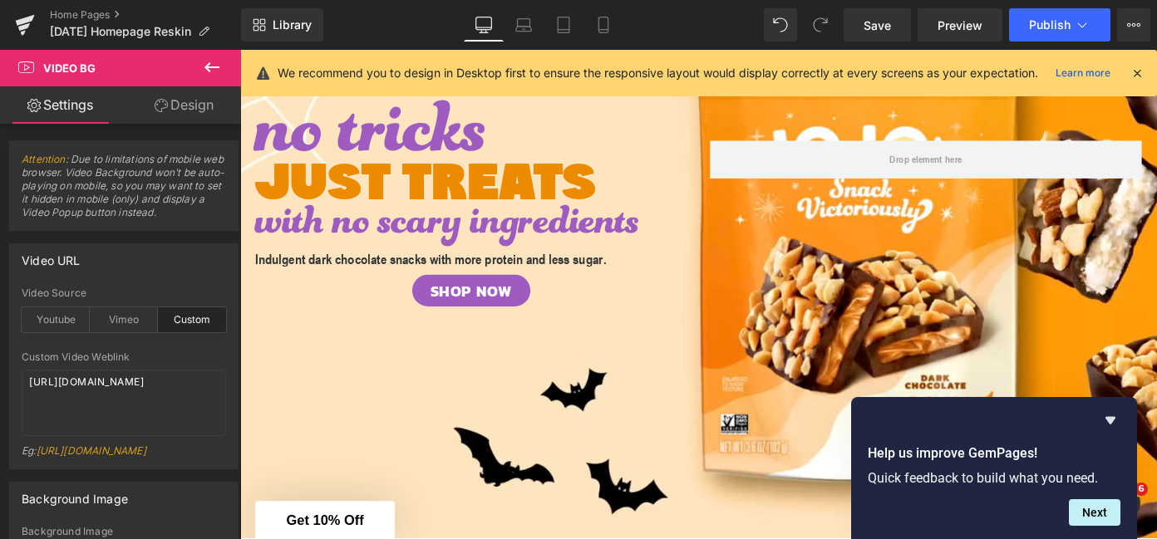
scroll to position [147, 0]
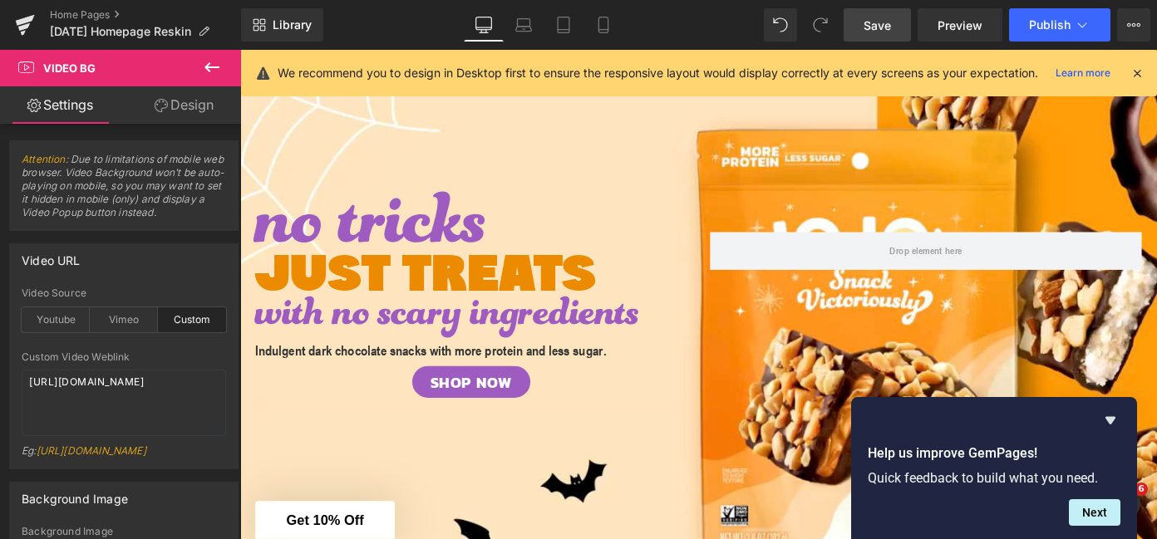
click at [887, 23] on span "Save" at bounding box center [877, 25] width 27 height 17
